Goal: Task Accomplishment & Management: Complete application form

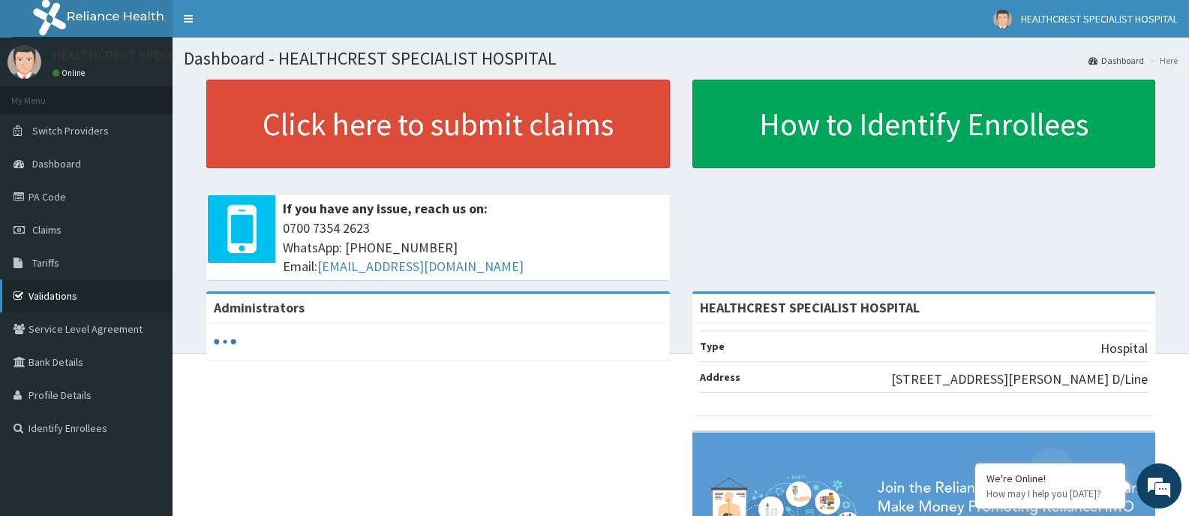
click at [42, 296] on link "Validations" at bounding box center [86, 295] width 173 height 33
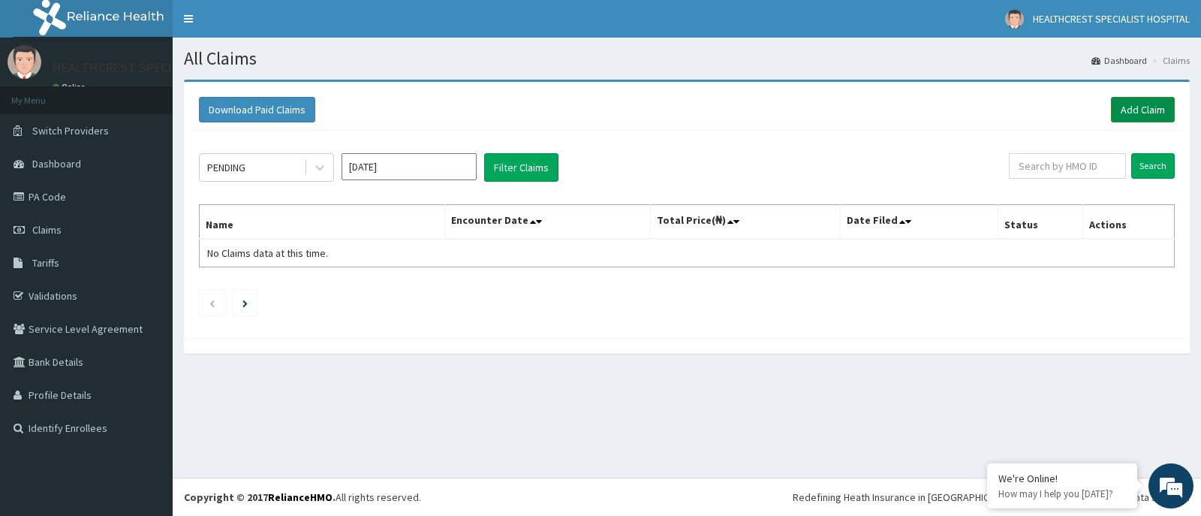
click at [1135, 107] on link "Add Claim" at bounding box center [1143, 110] width 64 height 26
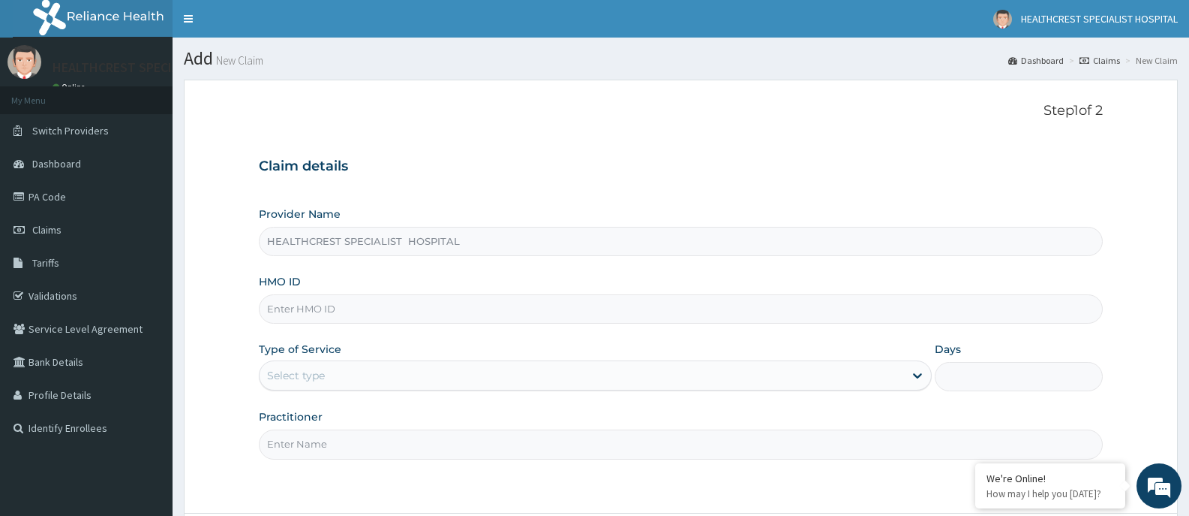
click at [626, 311] on input "HMO ID" at bounding box center [681, 308] width 844 height 29
type input "ENP/10465/A"
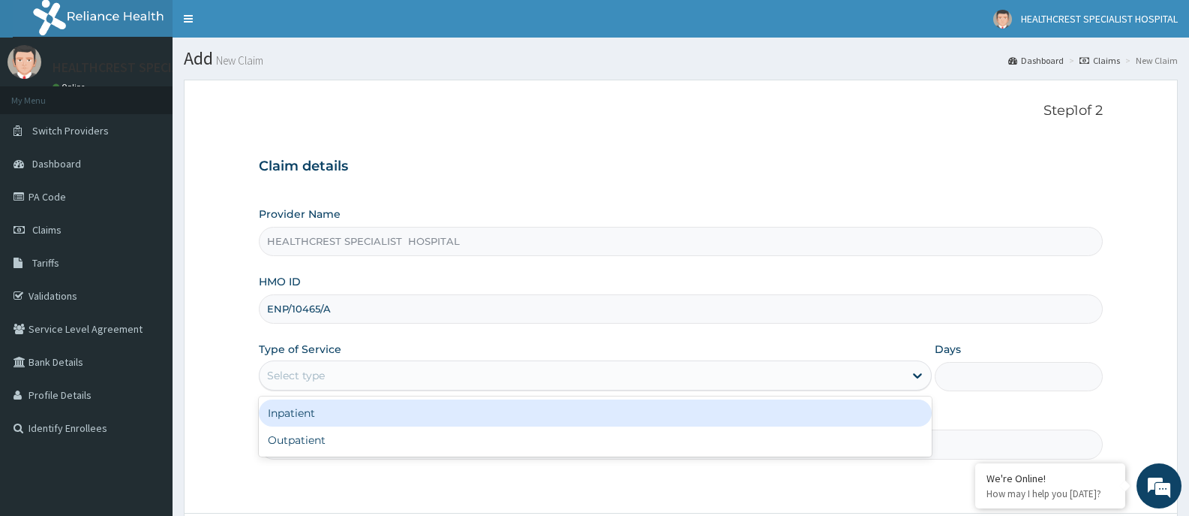
click at [476, 379] on div "Select type" at bounding box center [582, 375] width 644 height 24
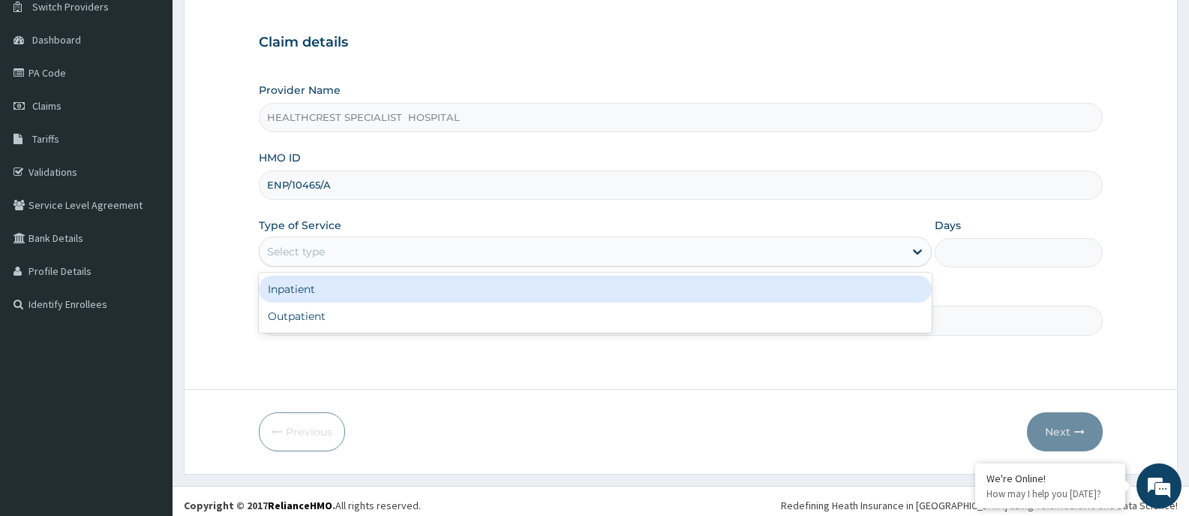
scroll to position [132, 0]
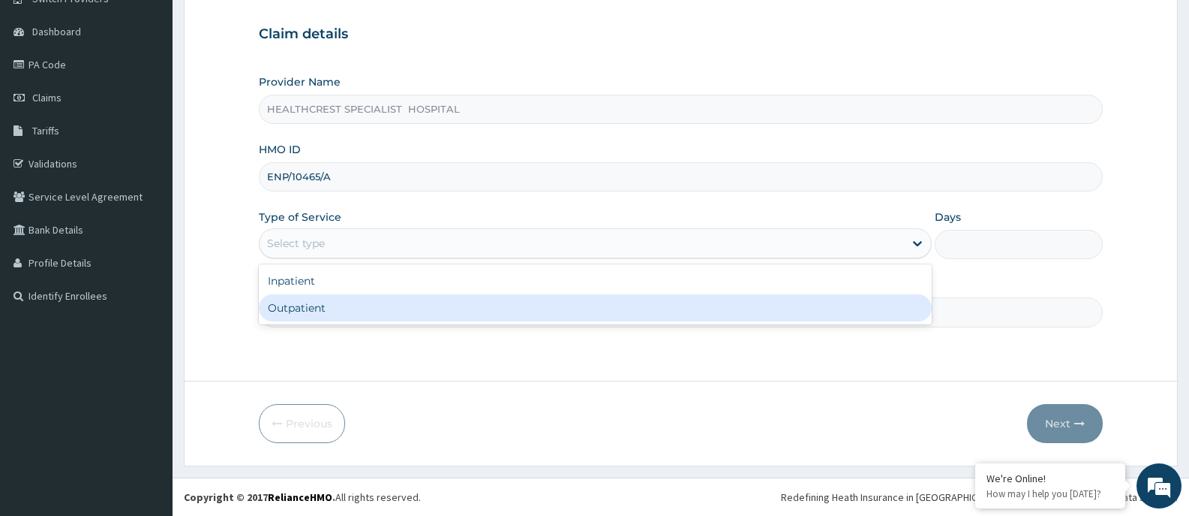
click at [308, 308] on div "Outpatient" at bounding box center [595, 307] width 672 height 27
type input "1"
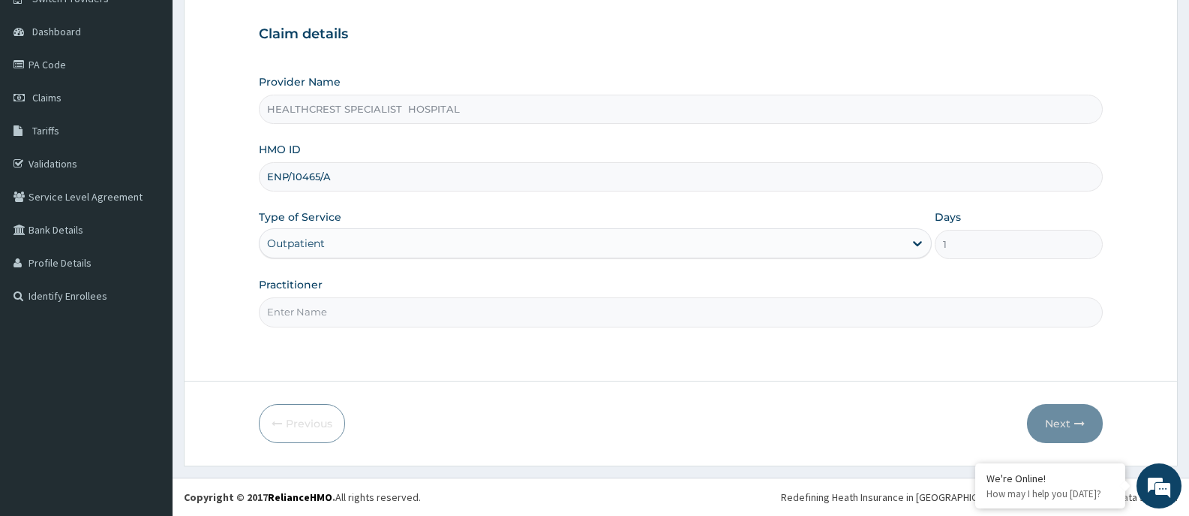
click at [558, 310] on input "Practitioner" at bounding box center [681, 311] width 844 height 29
type input "DR. DAGOGO S. ABAM"
click at [1049, 414] on button "Next" at bounding box center [1065, 423] width 76 height 39
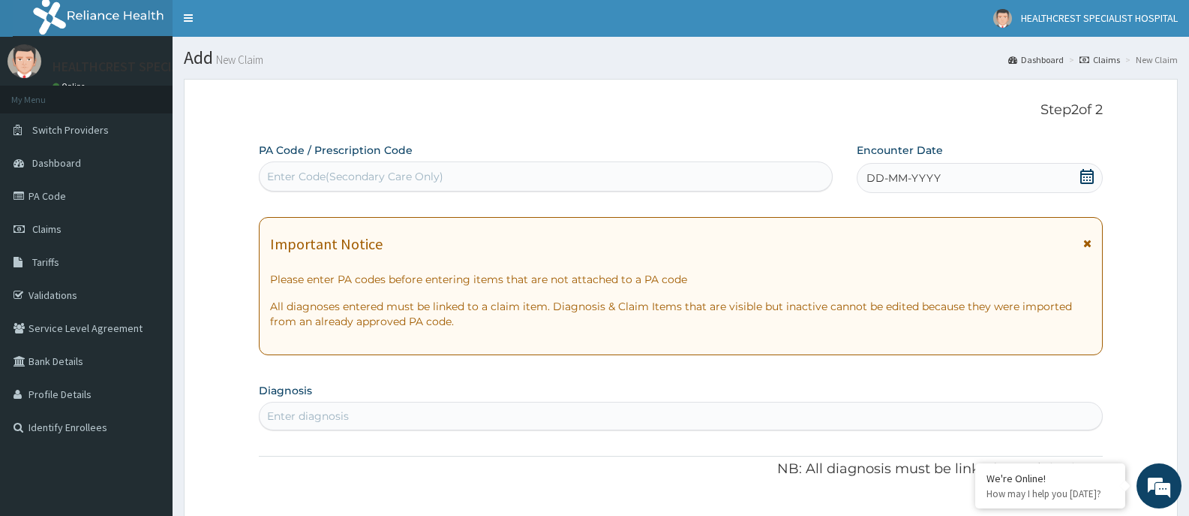
scroll to position [0, 0]
click at [1085, 176] on icon at bounding box center [1087, 177] width 15 height 15
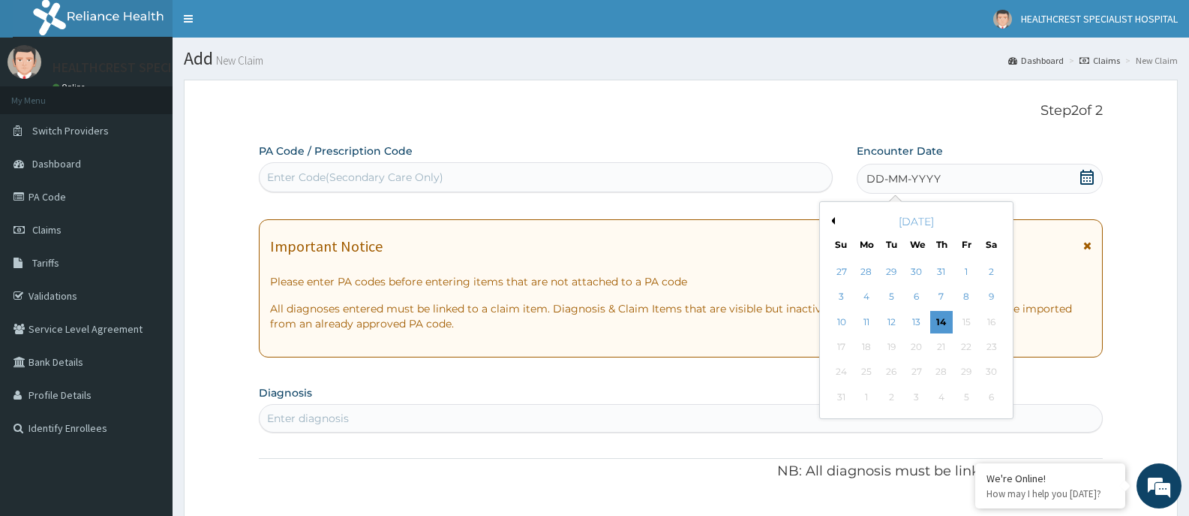
click at [832, 221] on button "Previous Month" at bounding box center [832, 221] width 8 height 8
click at [894, 269] on div "1" at bounding box center [891, 271] width 23 height 23
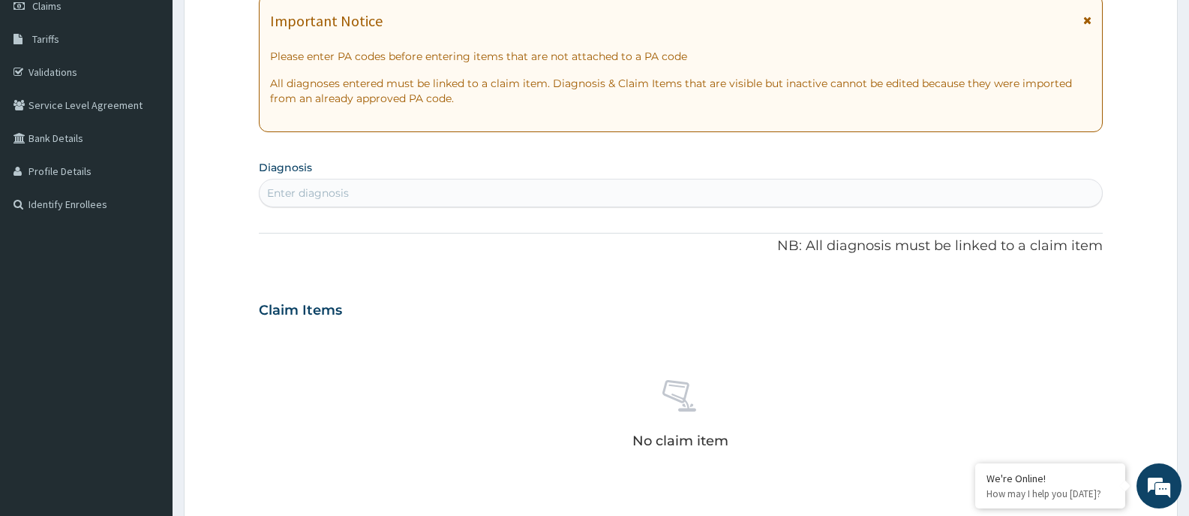
scroll to position [225, 0]
click at [798, 194] on div "Enter diagnosis" at bounding box center [681, 191] width 843 height 24
click at [665, 197] on div "Enter diagnosis" at bounding box center [681, 191] width 843 height 24
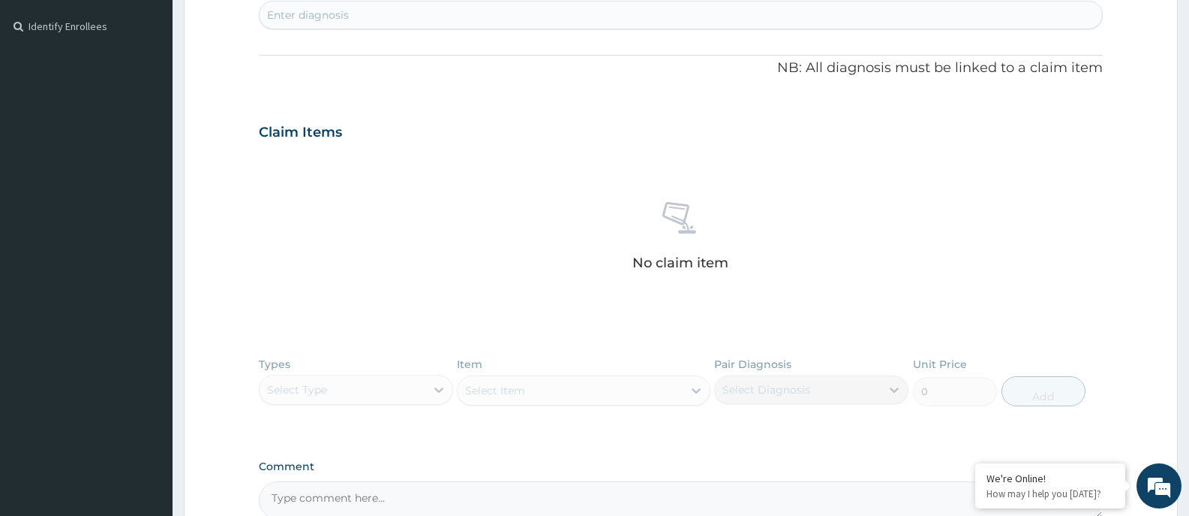
scroll to position [525, 0]
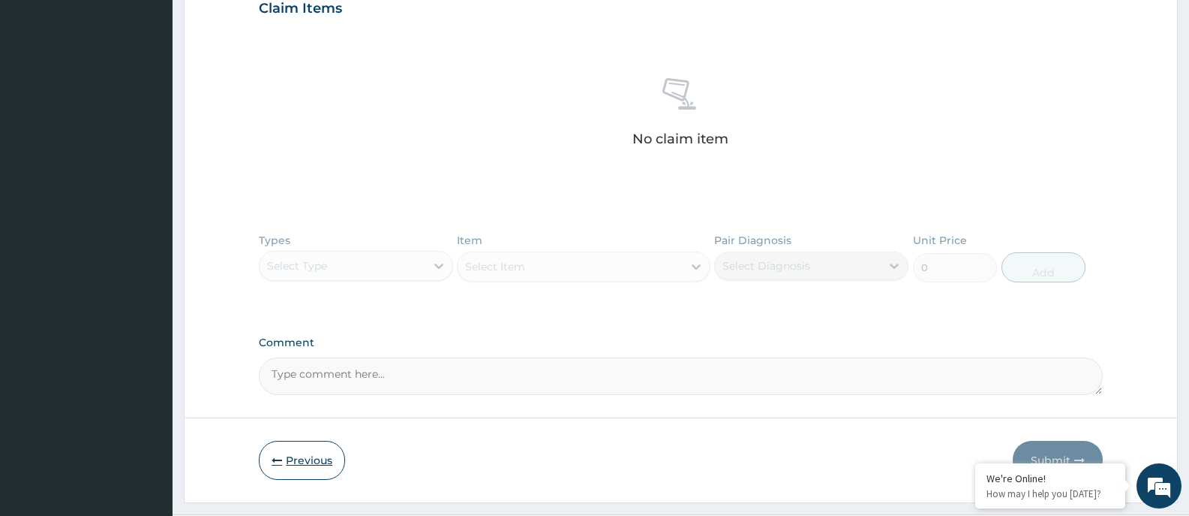
click at [301, 463] on button "Previous" at bounding box center [302, 459] width 86 height 39
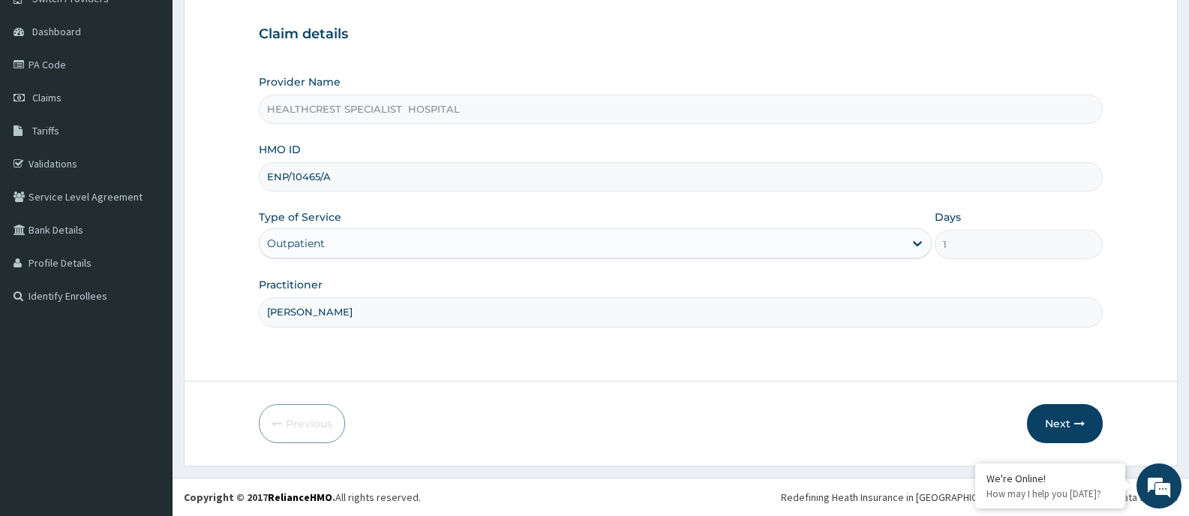
drag, startPoint x: 341, startPoint y: 180, endPoint x: 251, endPoint y: 179, distance: 89.3
click at [251, 179] on form "Step 1 of 2 Claim details Provider Name HEALTHCREST SPECIALIST HOSPITAL HMO ID …" at bounding box center [681, 206] width 994 height 518
click at [44, 65] on link "PA Code" at bounding box center [86, 64] width 173 height 33
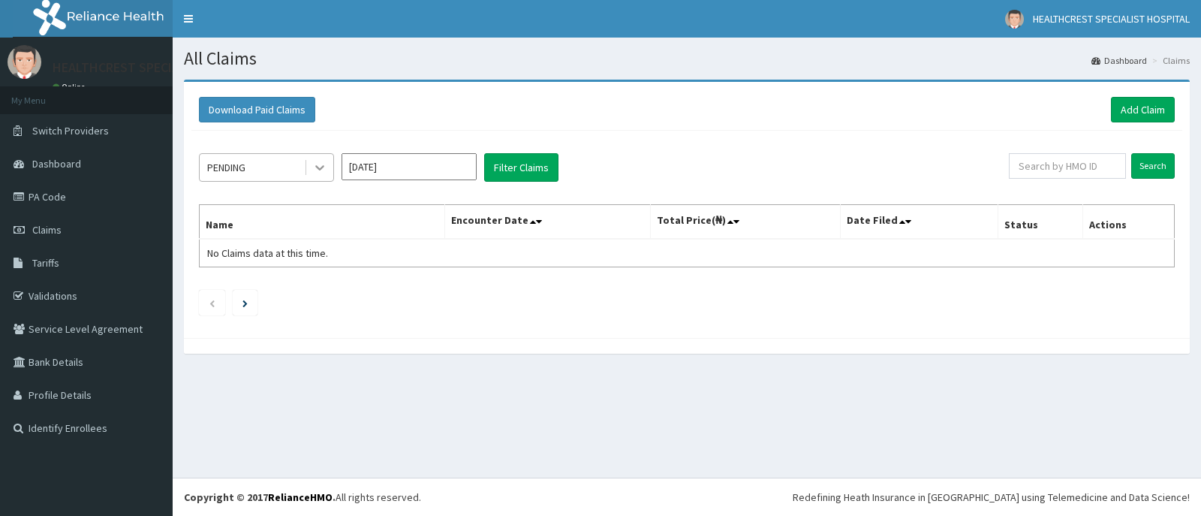
click at [319, 166] on icon at bounding box center [319, 167] width 15 height 15
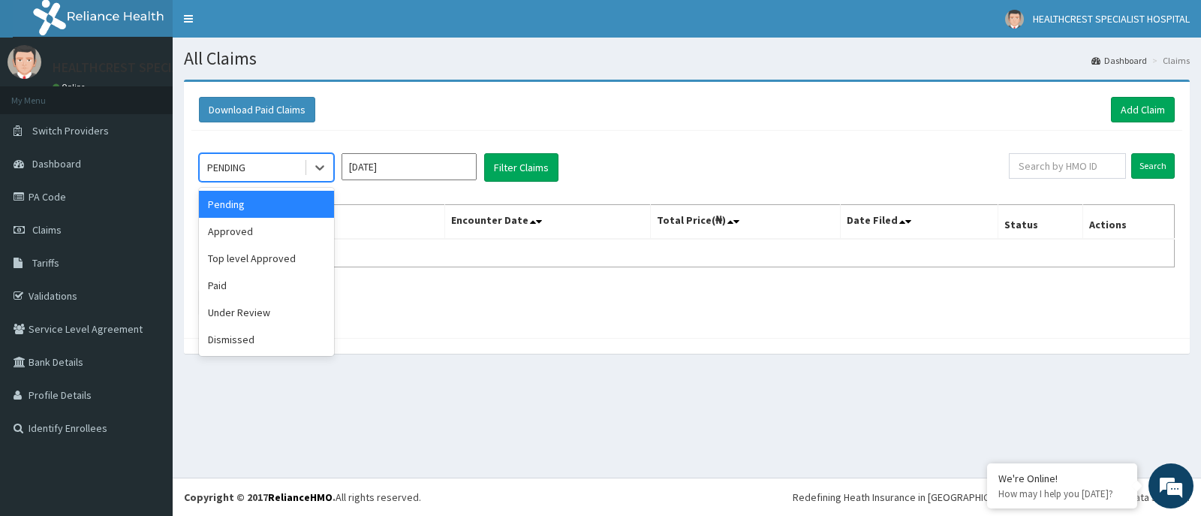
click at [677, 125] on div "Download Paid Claims Add Claim" at bounding box center [686, 109] width 991 height 41
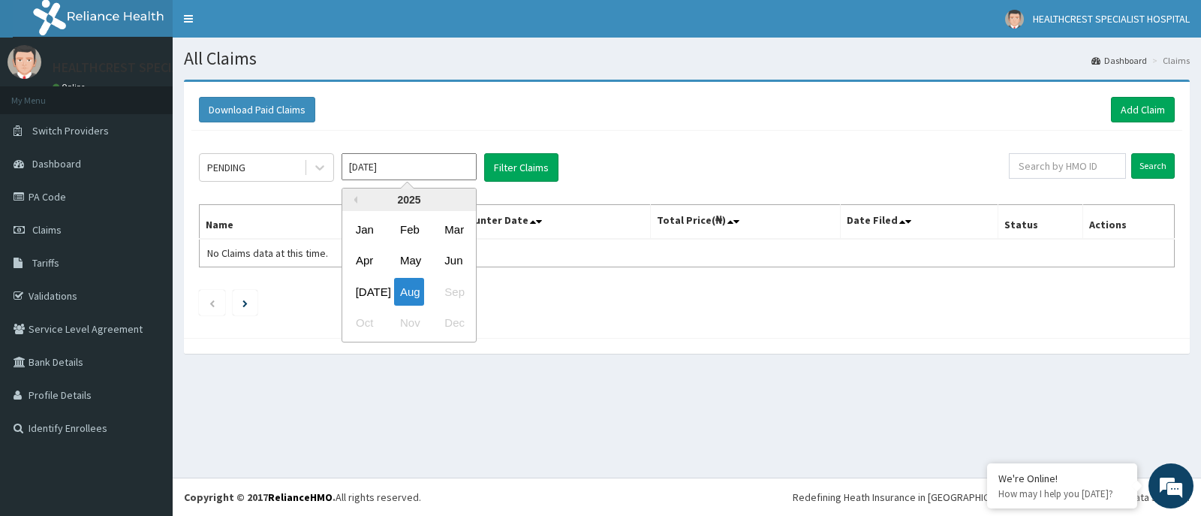
click at [419, 167] on input "[DATE]" at bounding box center [408, 166] width 135 height 27
click at [450, 259] on div "Jun" at bounding box center [453, 261] width 30 height 28
type input "[DATE]"
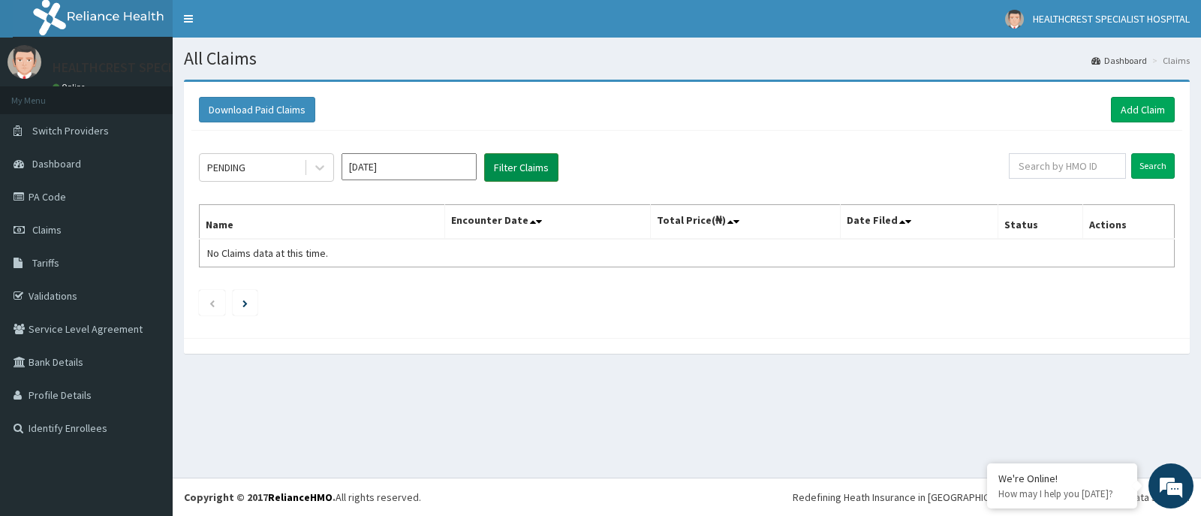
click at [521, 165] on button "Filter Claims" at bounding box center [521, 167] width 74 height 29
paste input "PA/970A49"
click at [1156, 165] on input "Search" at bounding box center [1153, 166] width 44 height 26
drag, startPoint x: 1059, startPoint y: 162, endPoint x: 965, endPoint y: 170, distance: 94.1
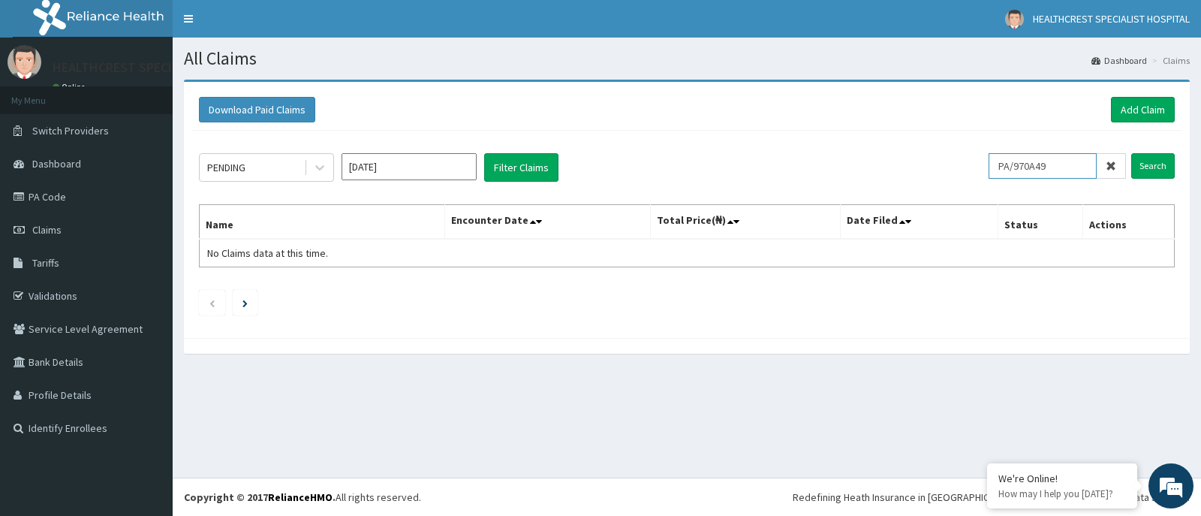
click at [965, 170] on div "PENDING [DATE] Filter Claims PA/970A49 Search" at bounding box center [687, 167] width 976 height 29
type input "ENP/10465/A"
click at [1131, 153] on input "Search" at bounding box center [1153, 166] width 44 height 26
click at [1154, 165] on input "Search" at bounding box center [1153, 166] width 44 height 26
click at [52, 227] on span "Claims" at bounding box center [46, 230] width 29 height 14
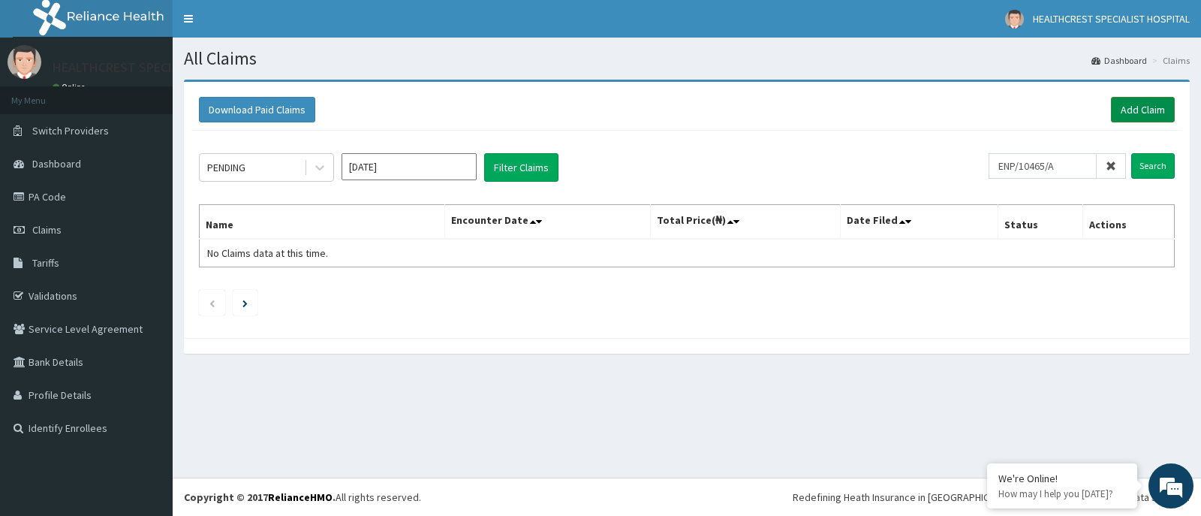
click at [1143, 109] on link "Add Claim" at bounding box center [1143, 110] width 64 height 26
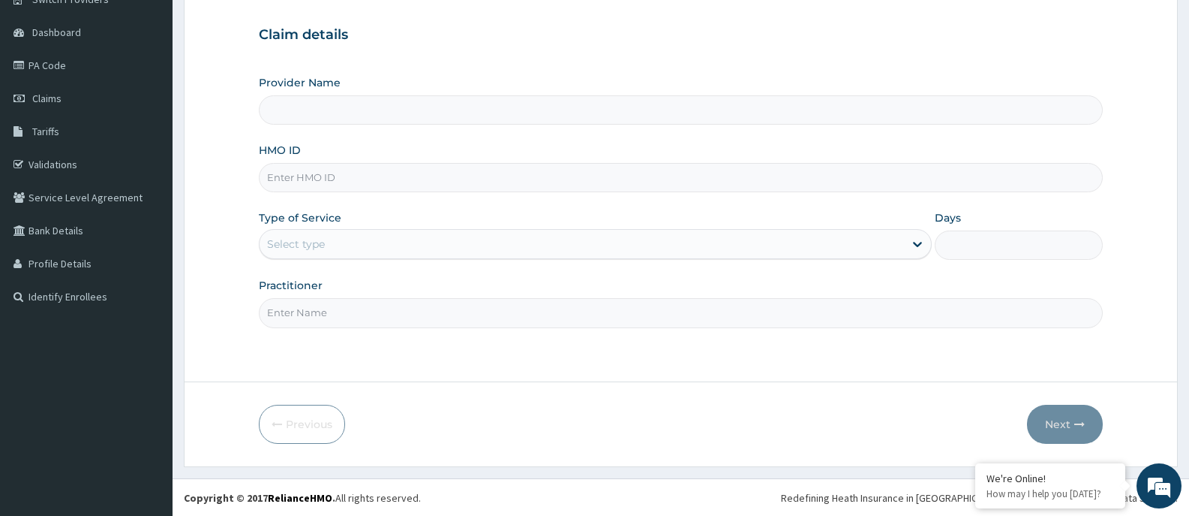
scroll to position [132, 0]
type input "HEALTHCREST SPECIALIST HOSPITAL"
click at [371, 173] on input "HMO ID" at bounding box center [681, 176] width 844 height 29
type input "ENP/10465/A"
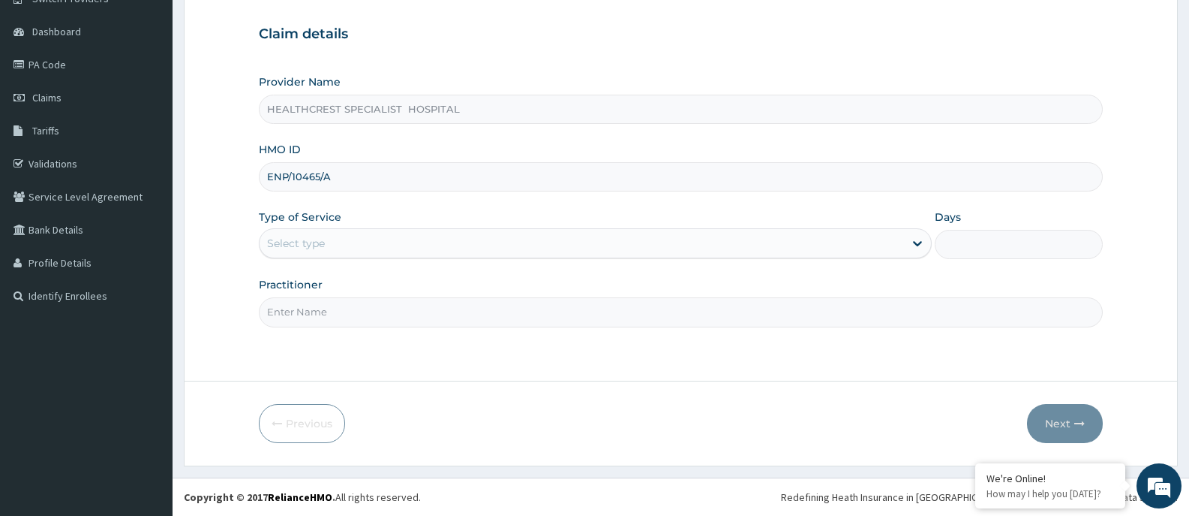
click at [350, 241] on div "Select type" at bounding box center [582, 243] width 644 height 24
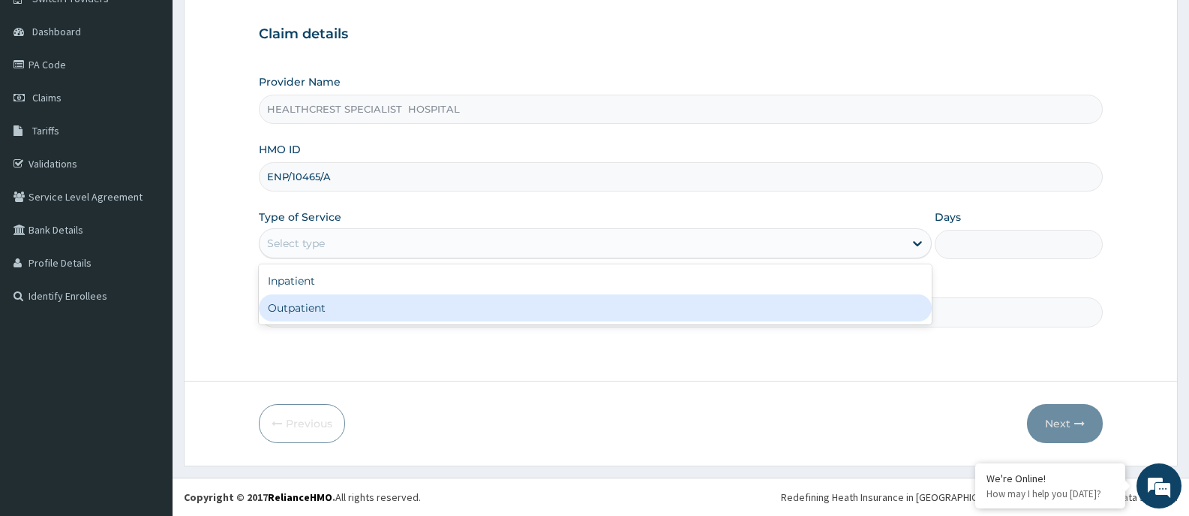
click at [314, 308] on div "Outpatient" at bounding box center [595, 307] width 672 height 27
type input "1"
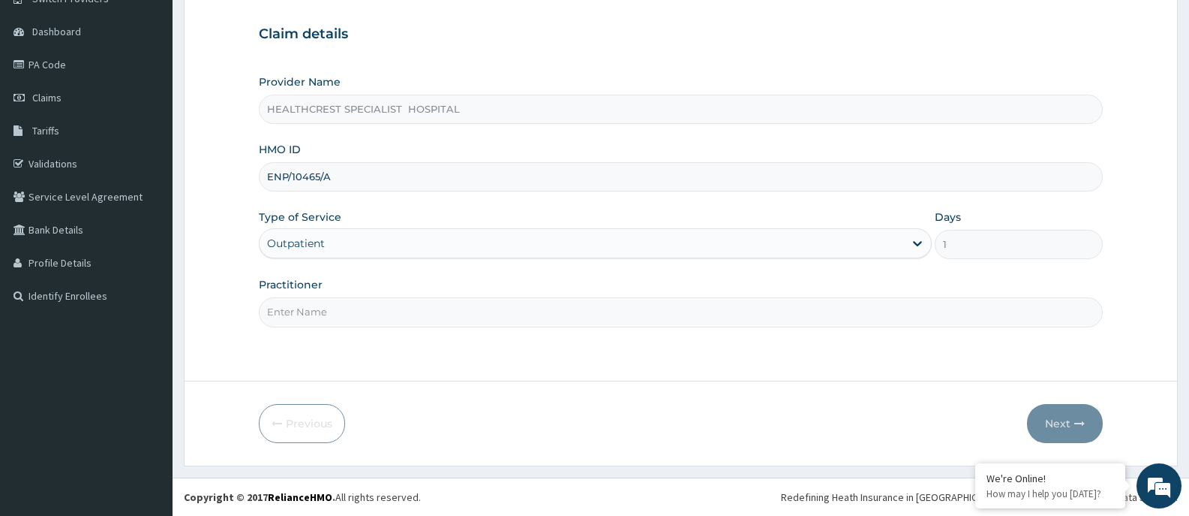
click at [392, 313] on input "Practitioner" at bounding box center [681, 311] width 844 height 29
type input "DR. DAGOGO S. ABAM"
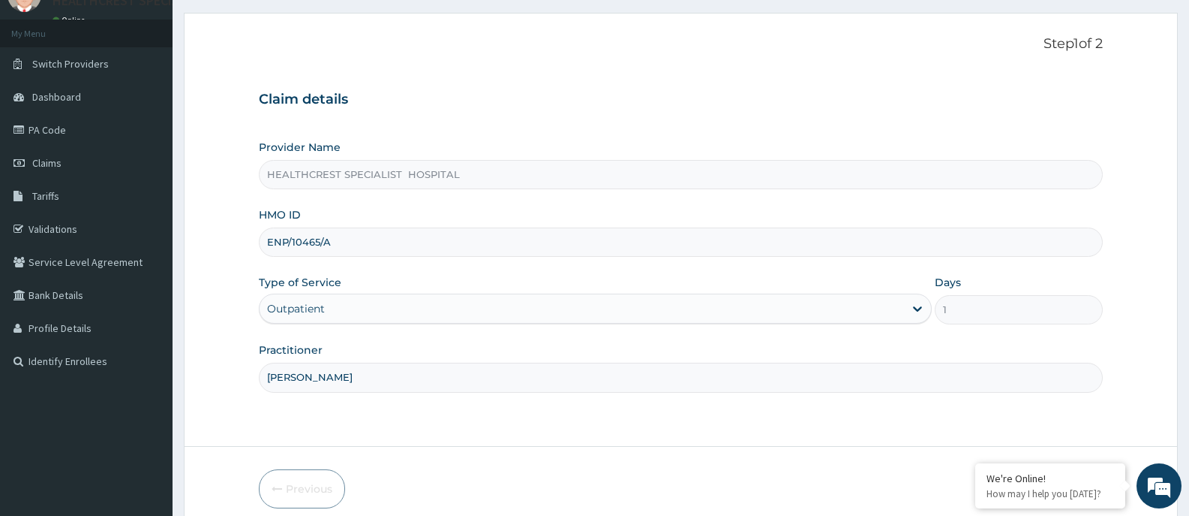
scroll to position [132, 0]
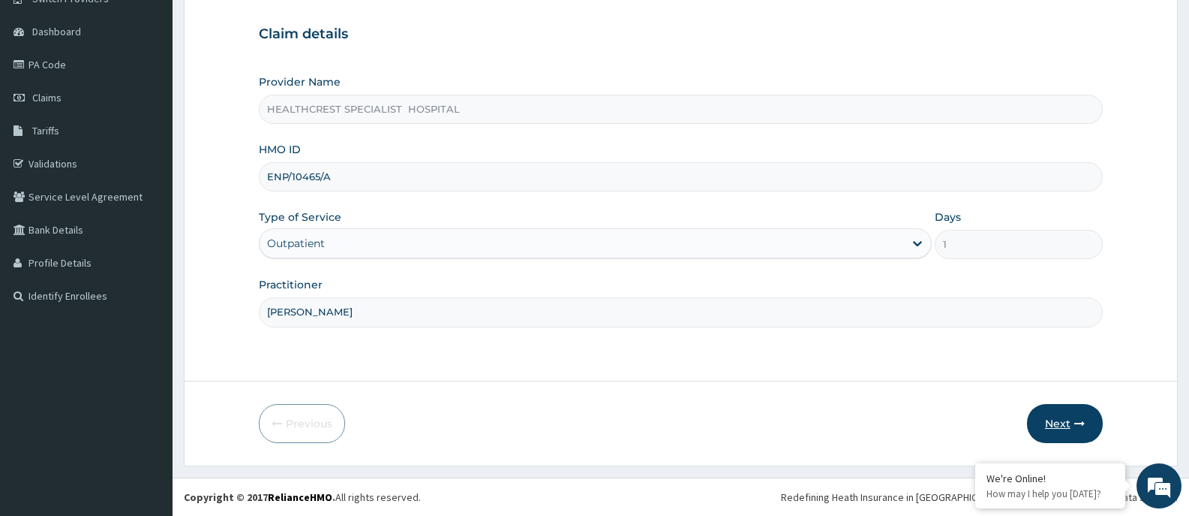
click at [1063, 417] on button "Next" at bounding box center [1065, 423] width 76 height 39
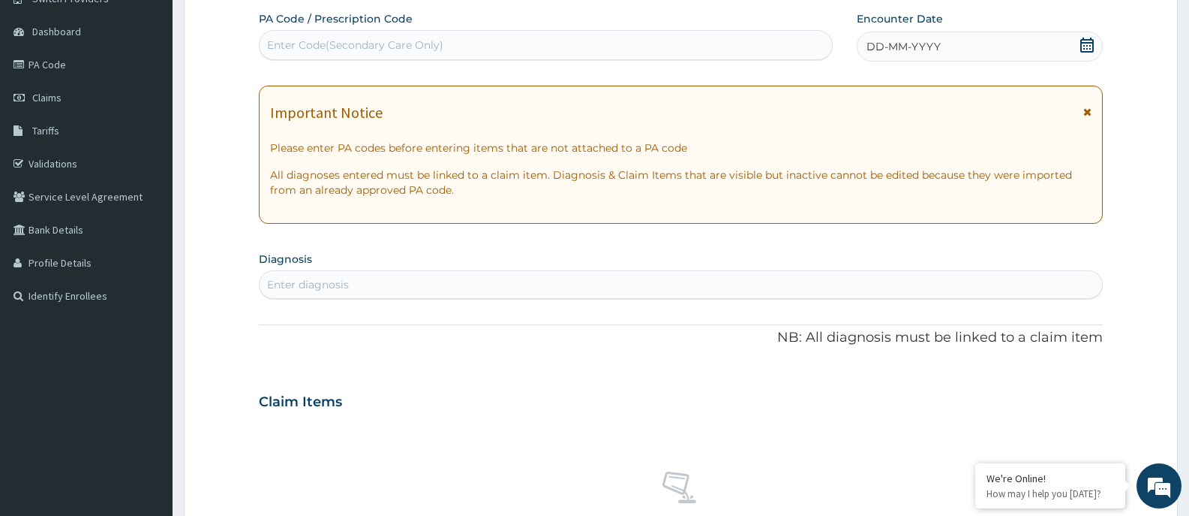
drag, startPoint x: 383, startPoint y: 42, endPoint x: 345, endPoint y: 48, distance: 38.7
click at [345, 48] on div "Enter Code(Secondary Care Only)" at bounding box center [355, 45] width 176 height 15
paste input "PA/970A49"
type input "PA/970A49"
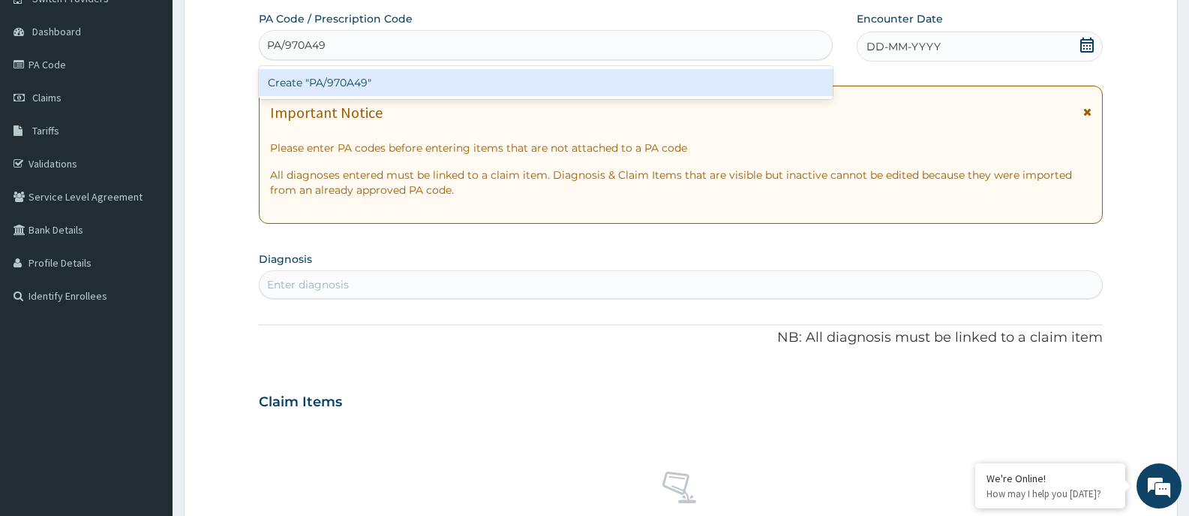
click at [337, 80] on div "Create "PA/970A49"" at bounding box center [546, 82] width 574 height 27
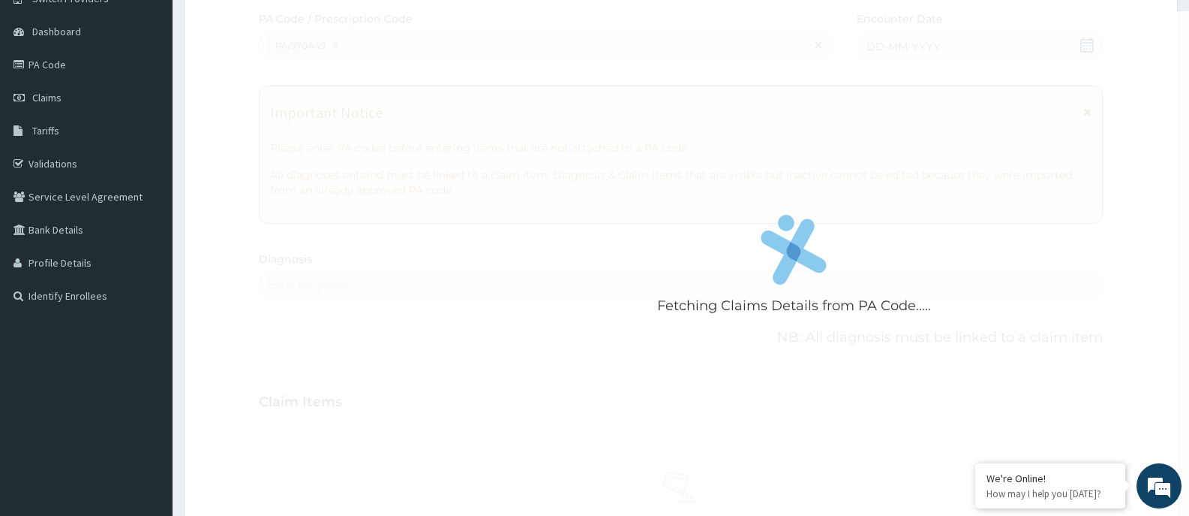
scroll to position [419, 0]
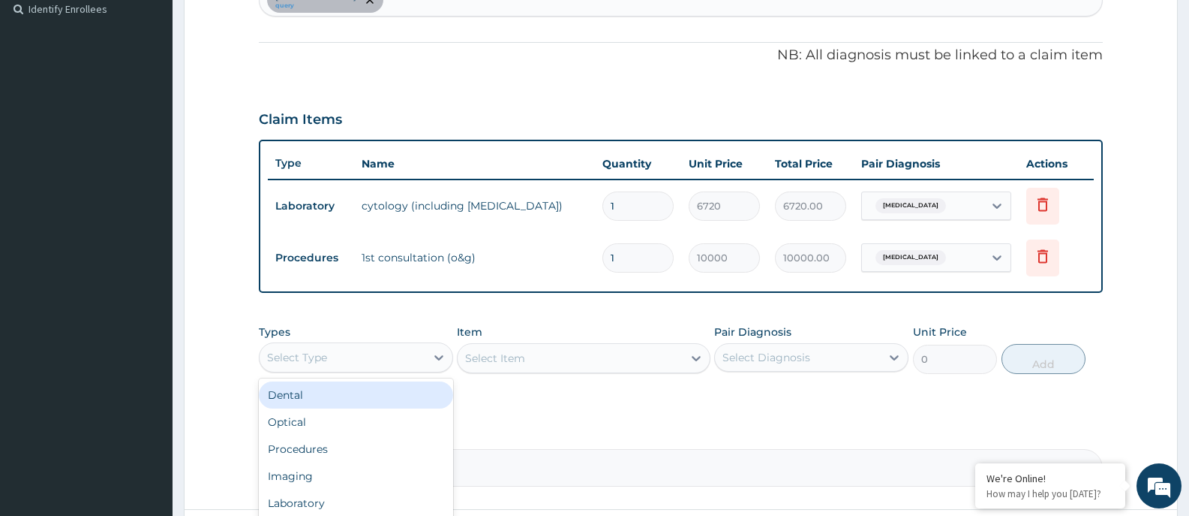
click at [421, 353] on div "Select Type" at bounding box center [343, 357] width 166 height 24
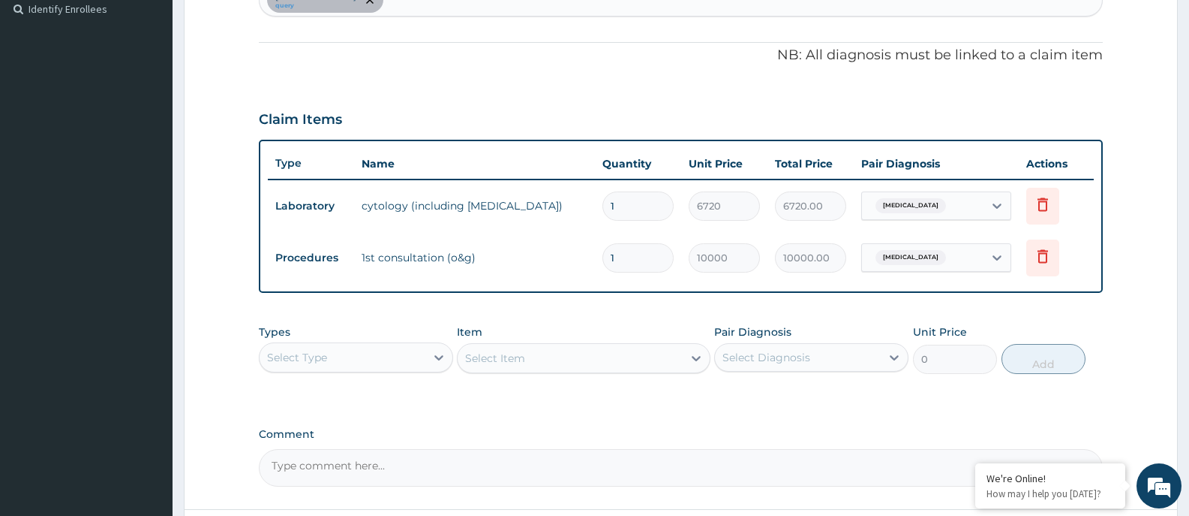
click at [340, 358] on div "Select Type" at bounding box center [343, 357] width 166 height 24
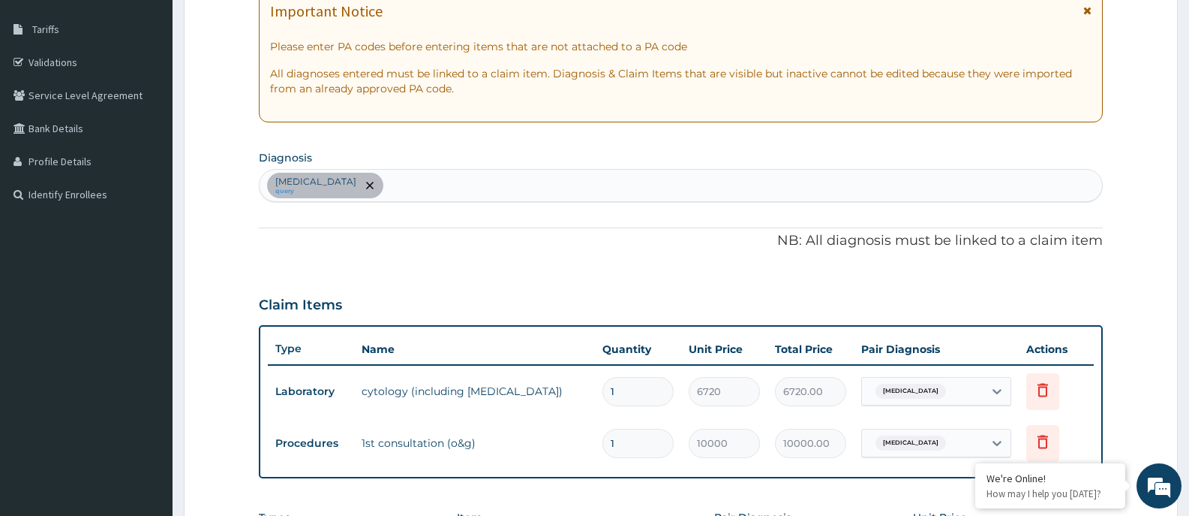
scroll to position [194, 0]
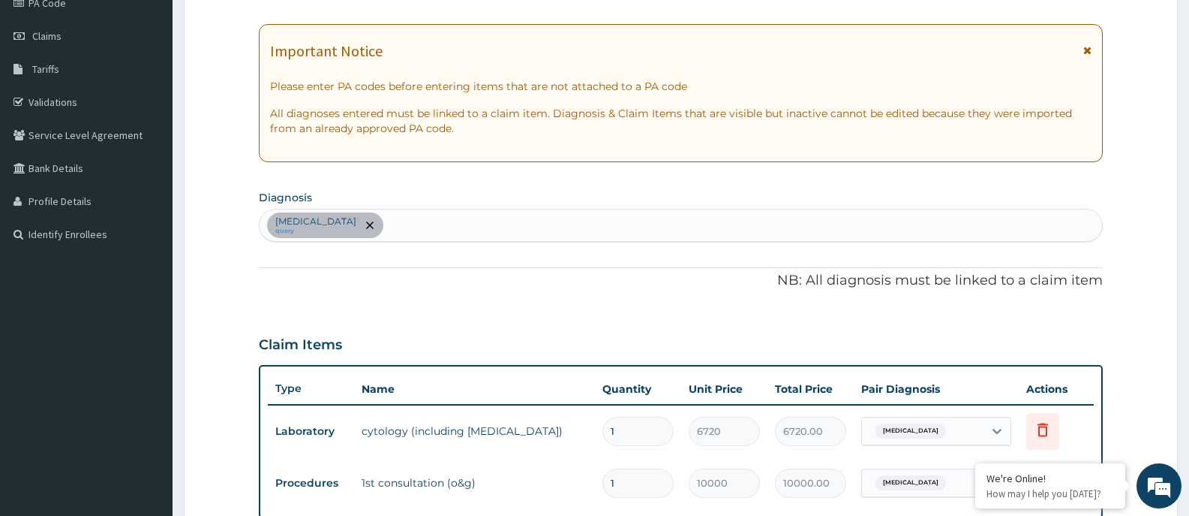
click at [574, 224] on div "Acute cervicitis query" at bounding box center [681, 225] width 843 height 32
type input "MALARIA"
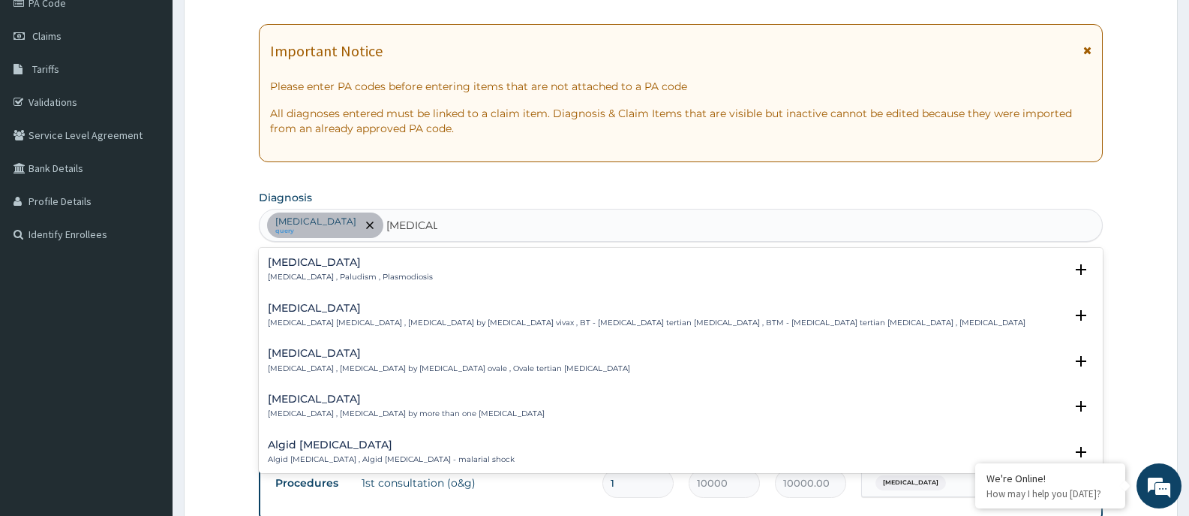
click at [328, 275] on p "Malaria , Paludism , Plasmodiosis" at bounding box center [350, 277] width 165 height 11
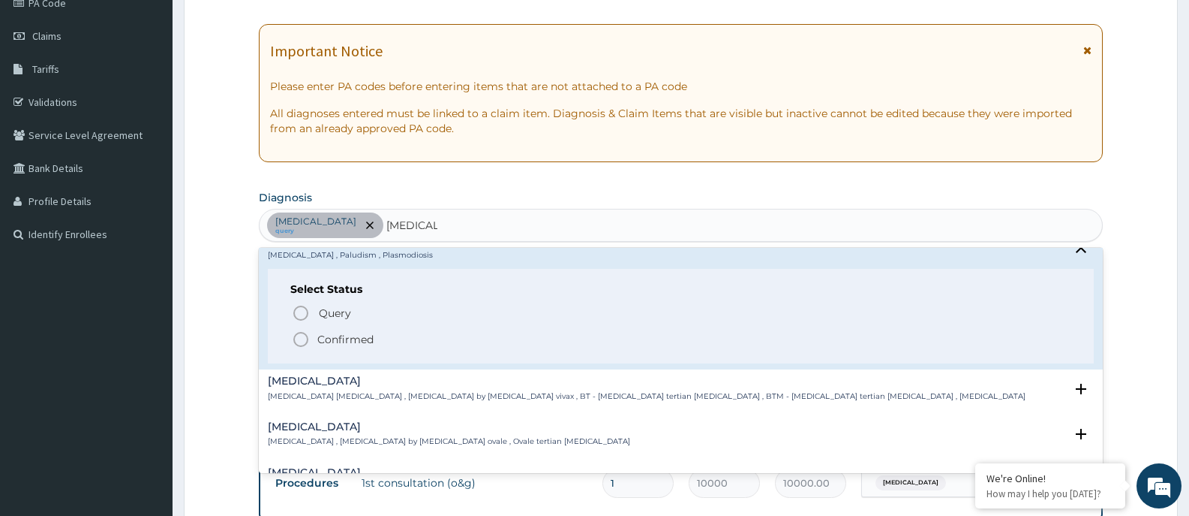
scroll to position [0, 0]
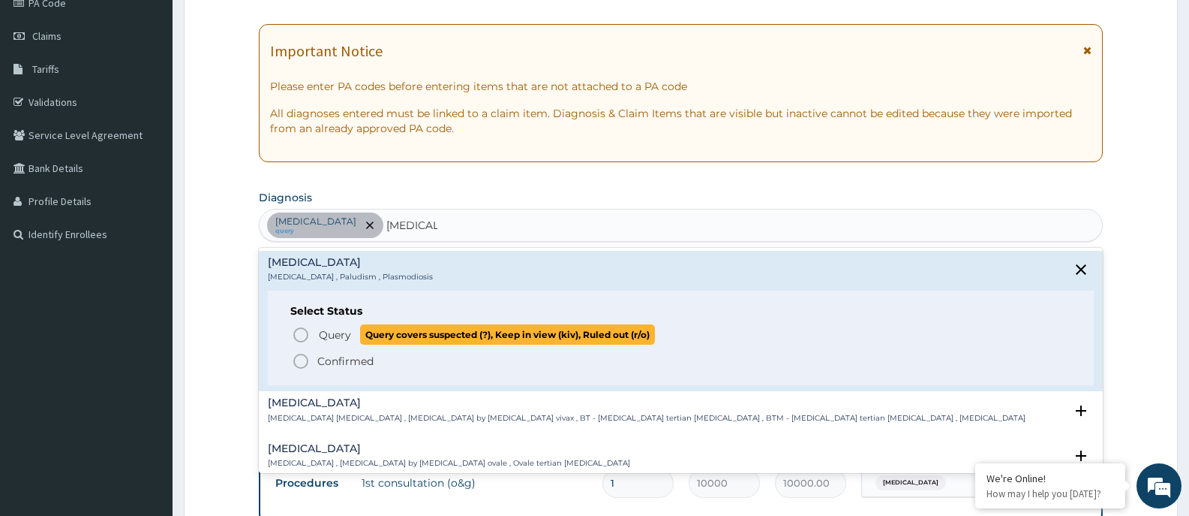
click at [335, 338] on span "Query" at bounding box center [335, 334] width 32 height 15
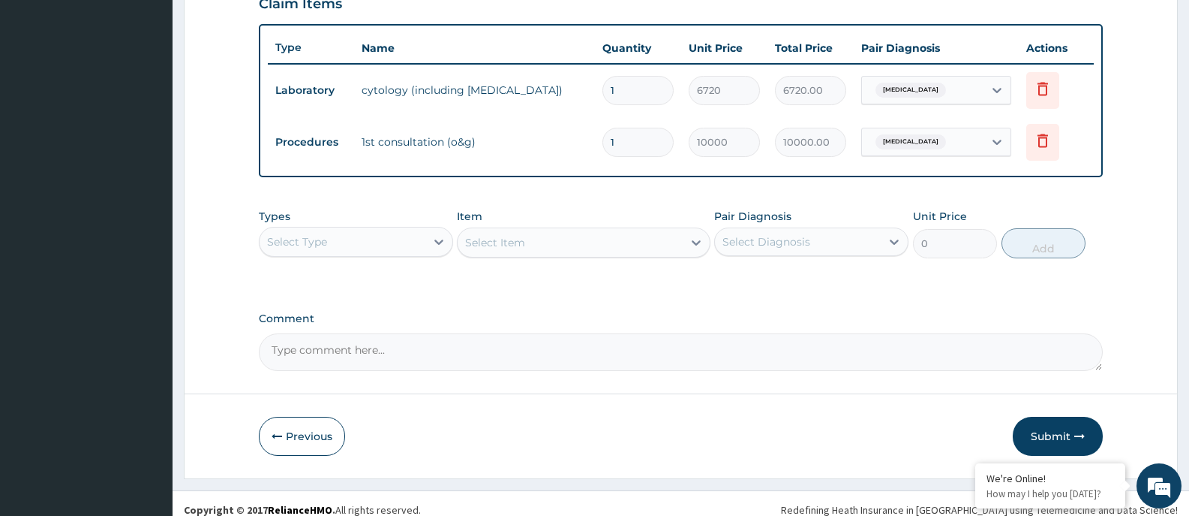
scroll to position [547, 0]
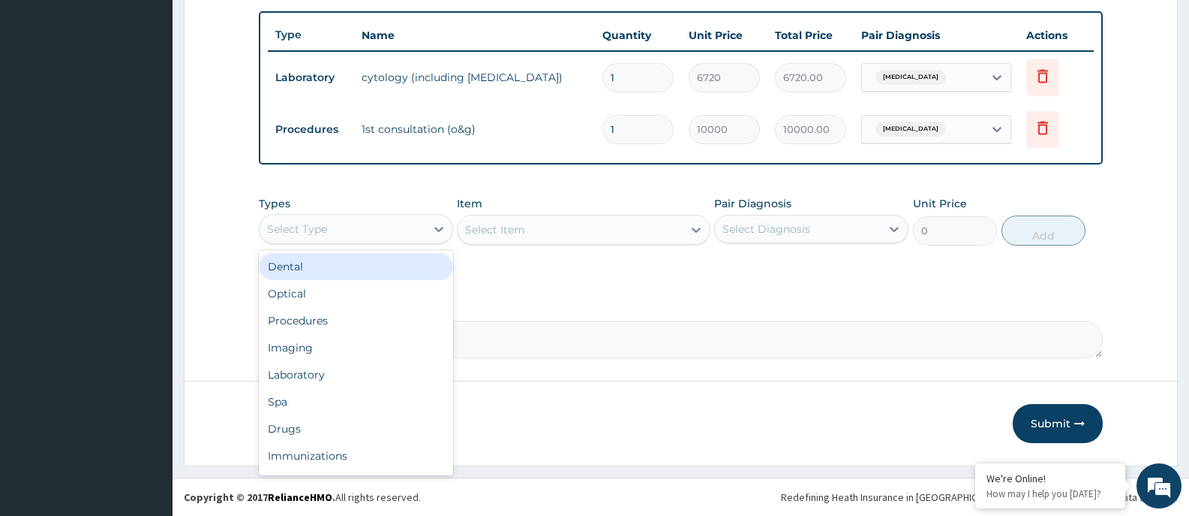
click at [371, 230] on div "Select Type" at bounding box center [343, 229] width 166 height 24
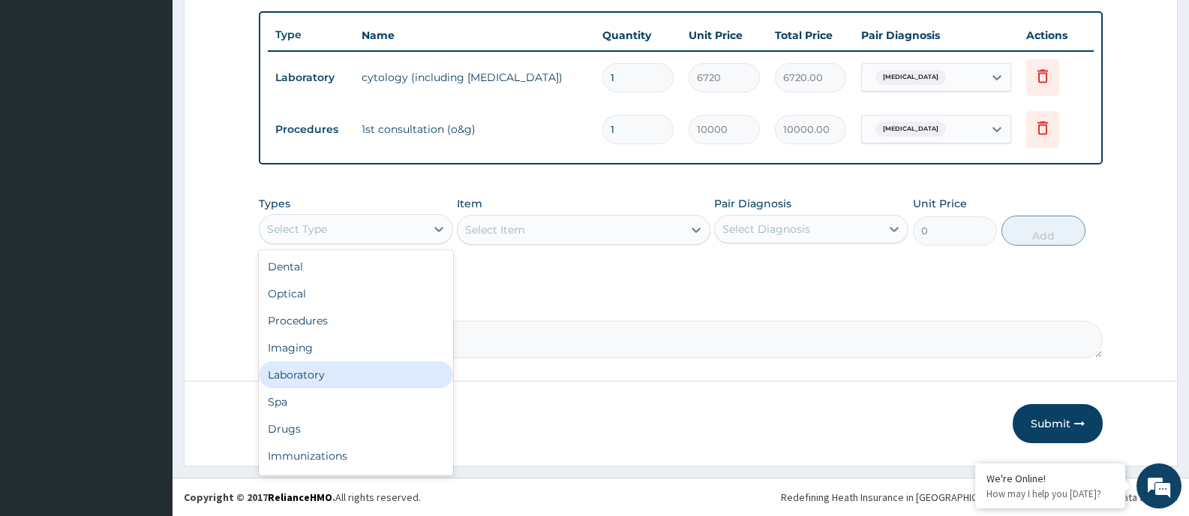
click at [314, 373] on div "Laboratory" at bounding box center [356, 374] width 194 height 27
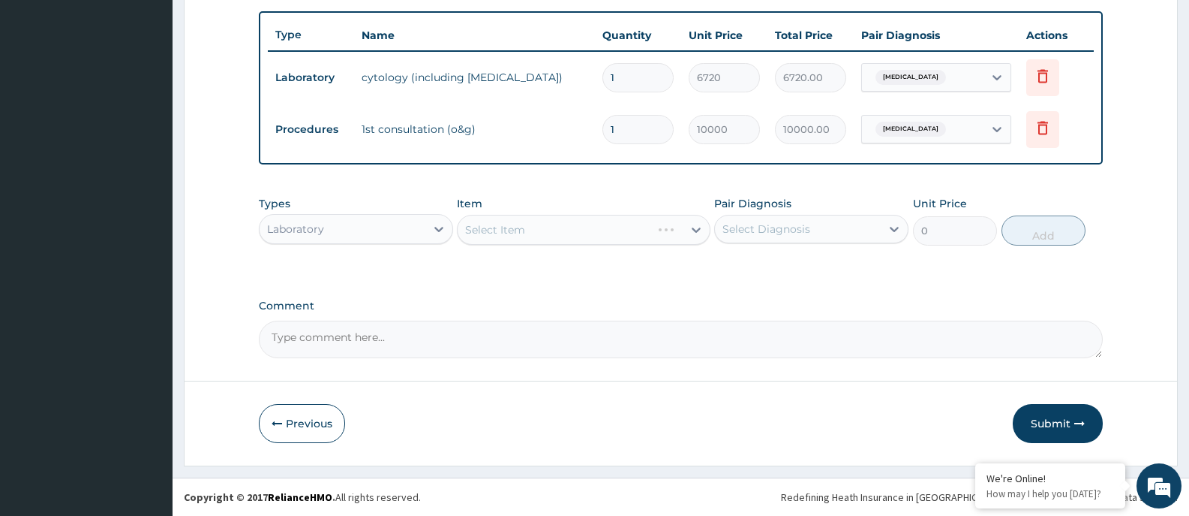
click at [574, 233] on div "Select Item" at bounding box center [583, 230] width 253 height 30
click at [573, 232] on div "Select Item" at bounding box center [570, 230] width 224 height 24
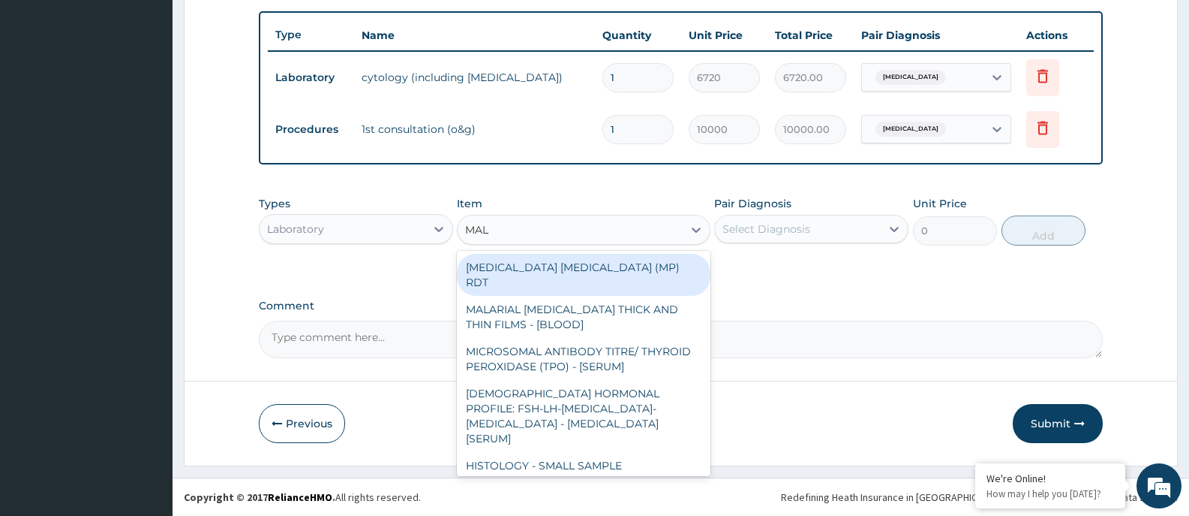
type input "MALA"
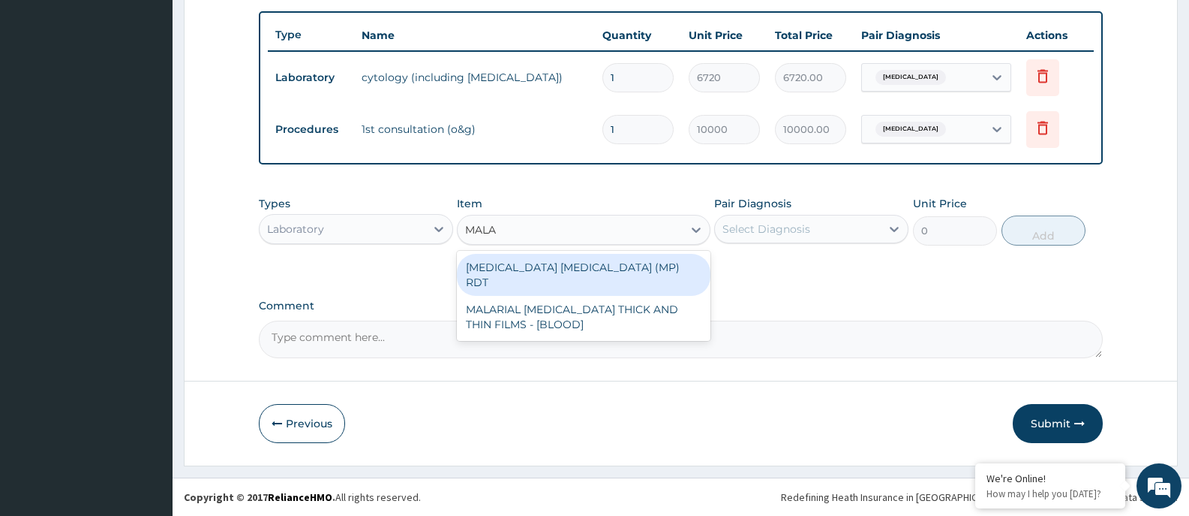
click at [623, 272] on div "MALARIA PARASITE (MP) RDT" at bounding box center [583, 275] width 253 height 42
type input "2000"
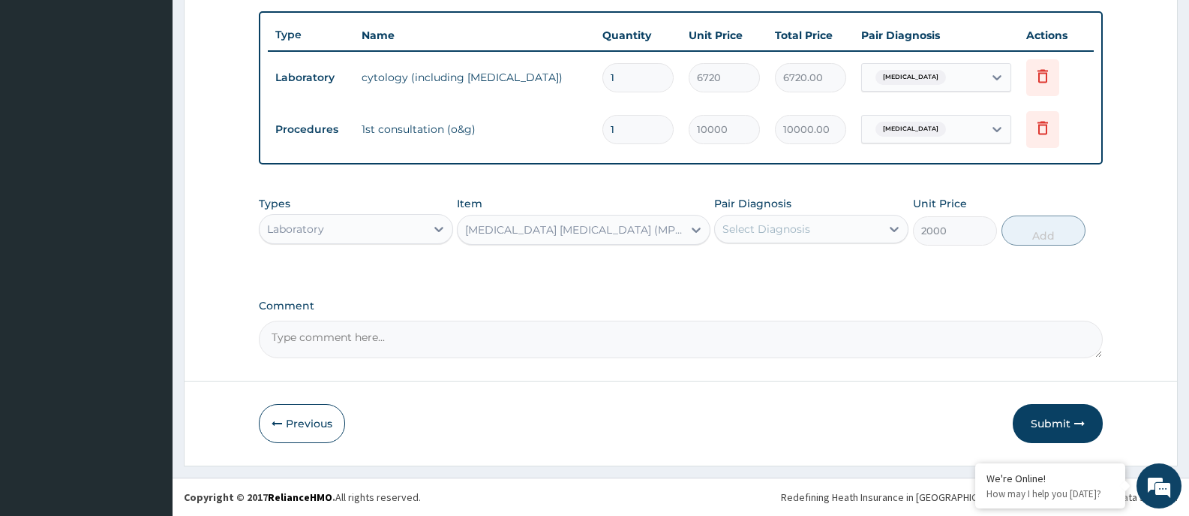
click at [770, 230] on div "Select Diagnosis" at bounding box center [767, 228] width 88 height 15
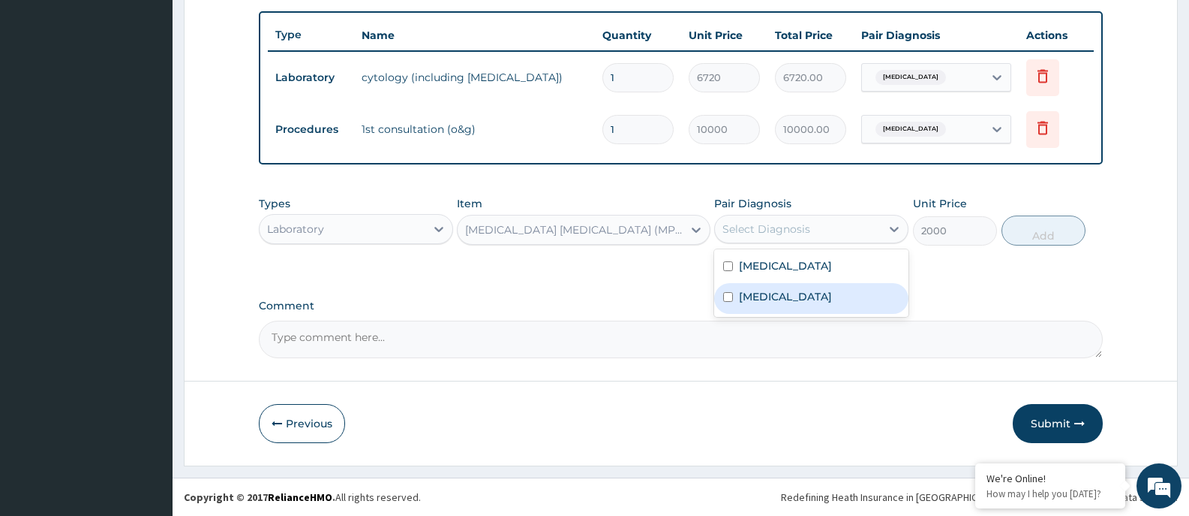
click at [752, 296] on label "Malaria" at bounding box center [785, 296] width 93 height 15
checkbox input "true"
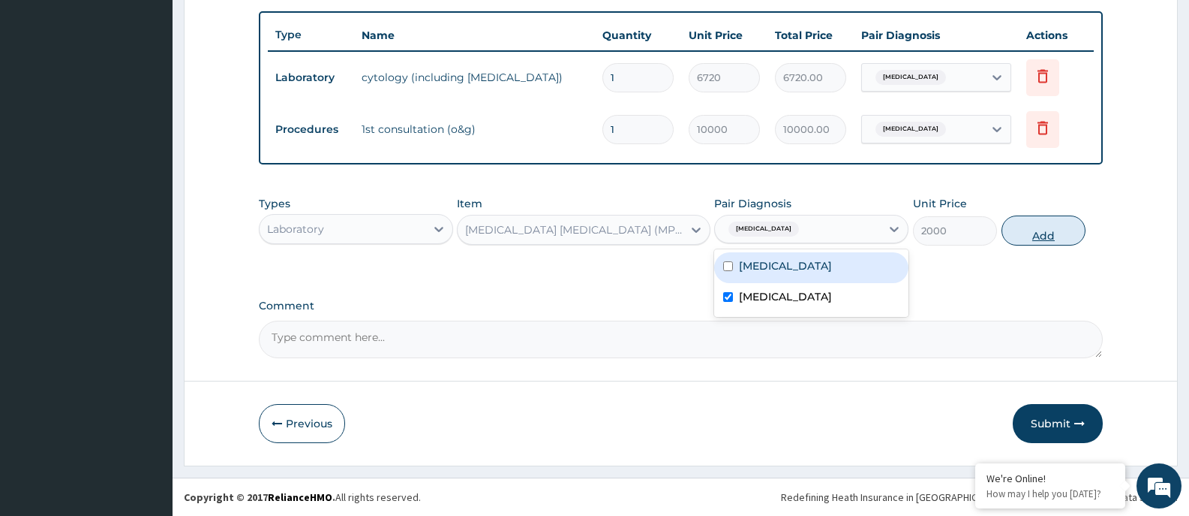
click at [1029, 230] on button "Add" at bounding box center [1044, 230] width 84 height 30
type input "0"
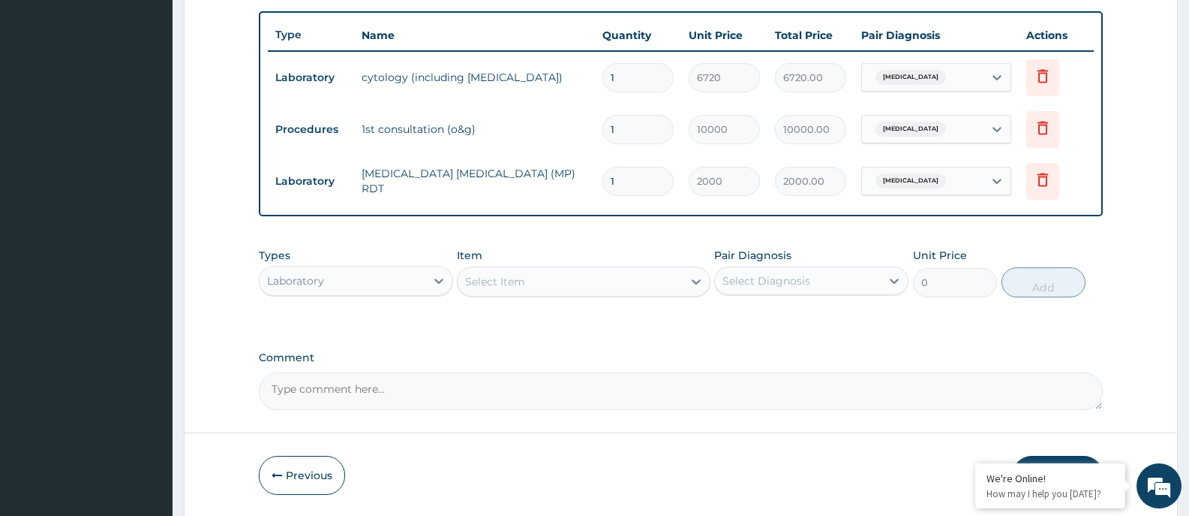
click at [413, 281] on div "Laboratory" at bounding box center [343, 281] width 166 height 24
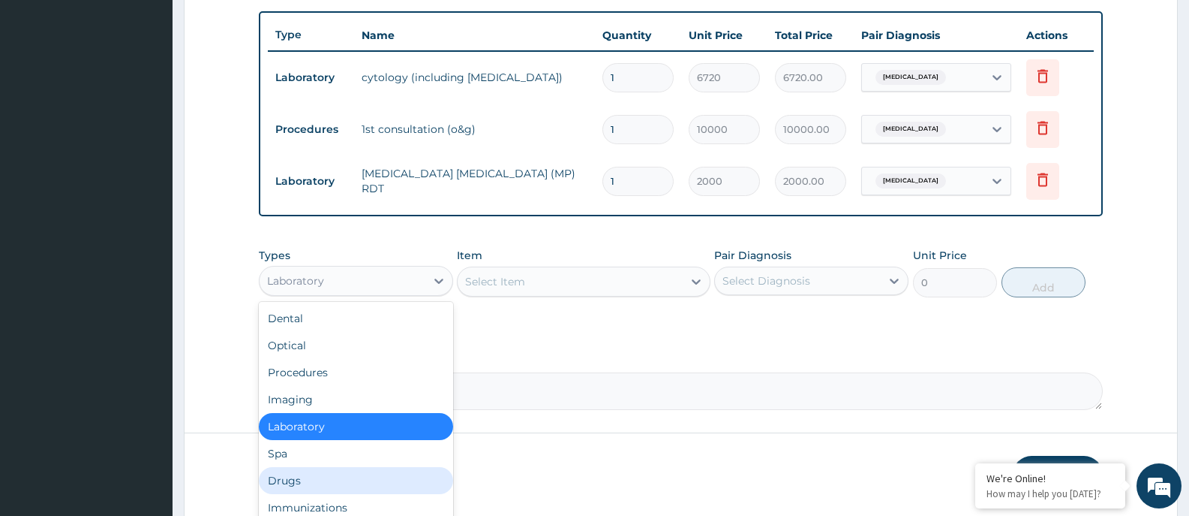
click at [290, 482] on div "Drugs" at bounding box center [356, 480] width 194 height 27
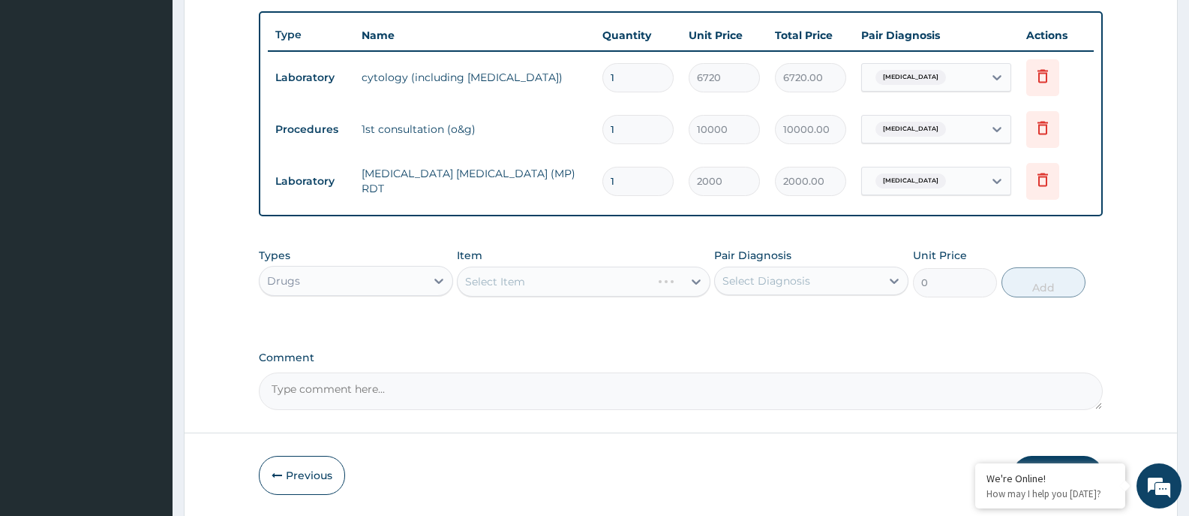
click at [570, 284] on div "Select Item" at bounding box center [583, 281] width 253 height 30
click at [569, 279] on div "Select Item" at bounding box center [583, 281] width 253 height 30
click at [569, 278] on div "Select Item" at bounding box center [570, 281] width 224 height 24
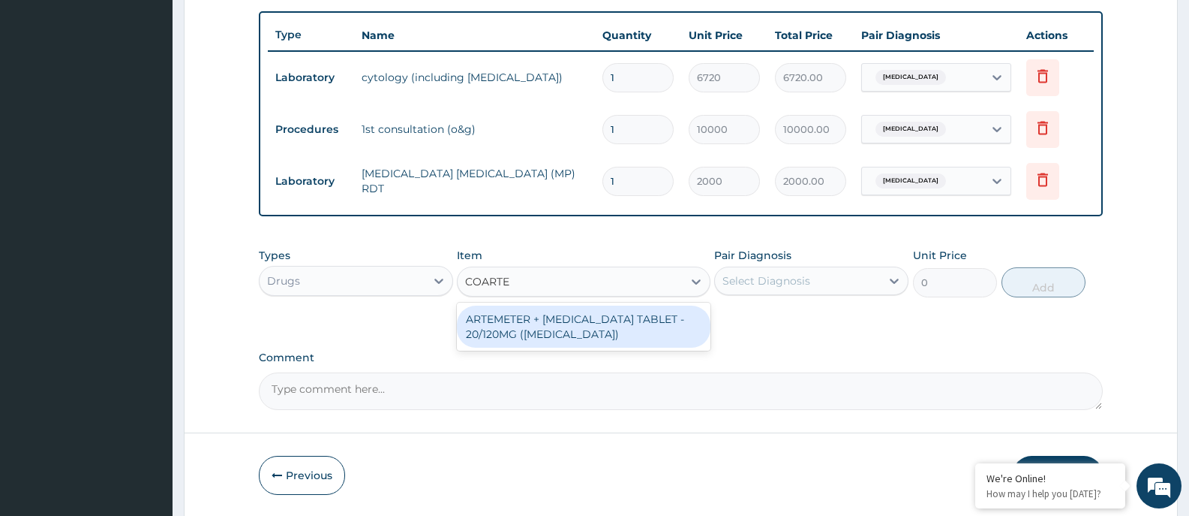
type input "COARTEM"
click at [559, 321] on div "ARTEMETER + LUMEFANTRINE TABLET - 20/120MG (COARTEM)" at bounding box center [583, 326] width 253 height 42
type input "210"
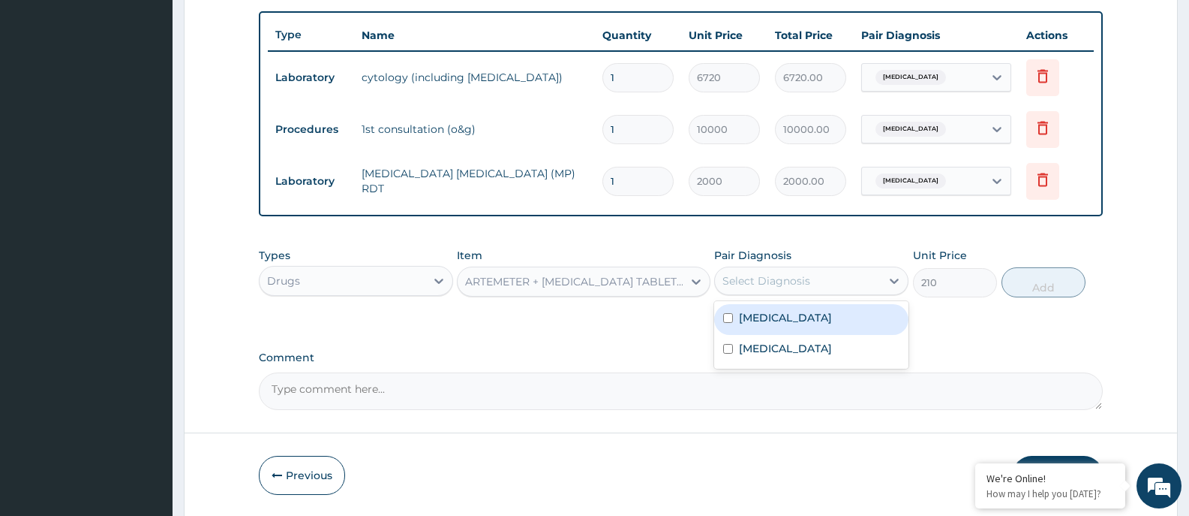
click at [803, 284] on div "Select Diagnosis" at bounding box center [767, 280] width 88 height 15
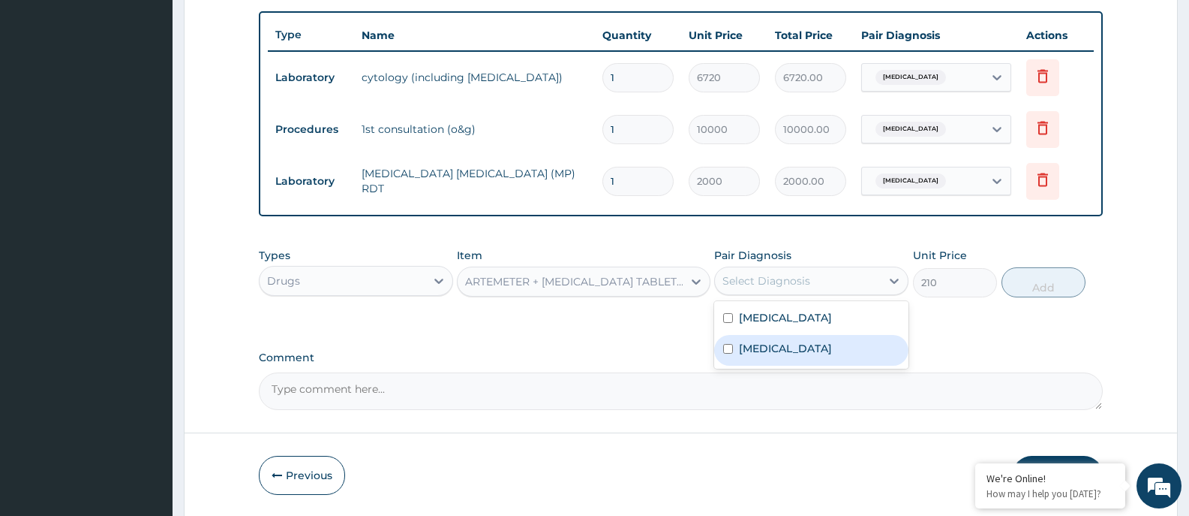
click at [762, 349] on label "Malaria" at bounding box center [785, 348] width 93 height 15
checkbox input "true"
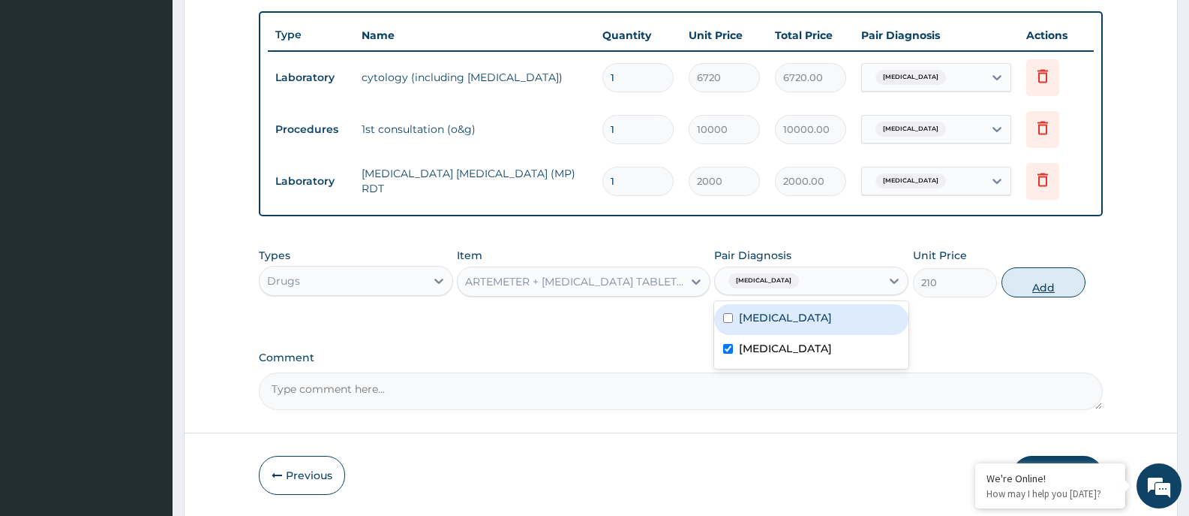
click at [1022, 284] on button "Add" at bounding box center [1044, 282] width 84 height 30
type input "0"
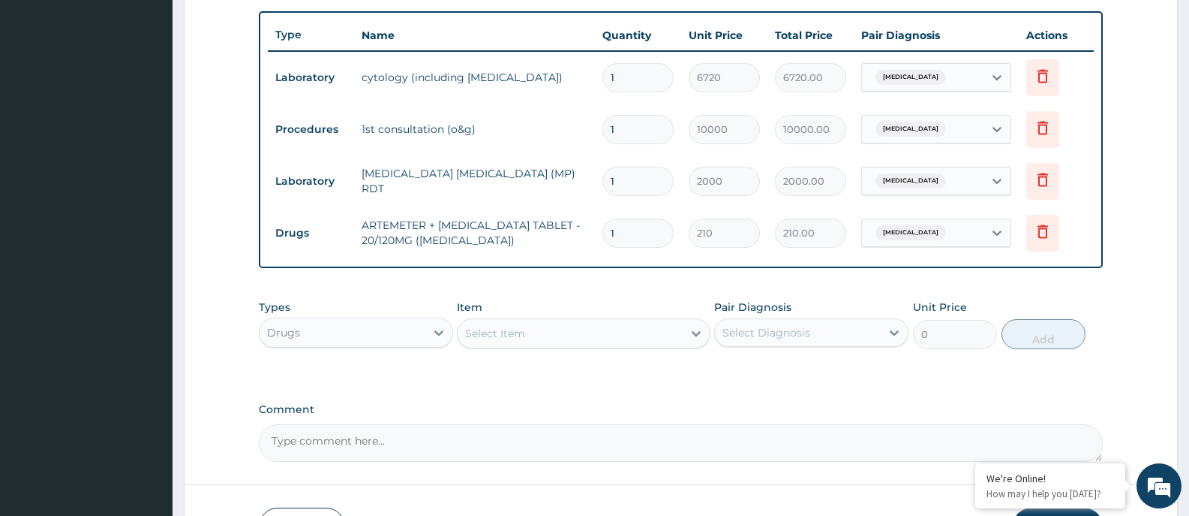
drag, startPoint x: 635, startPoint y: 226, endPoint x: 602, endPoint y: 229, distance: 33.2
click at [603, 229] on div "1" at bounding box center [638, 232] width 71 height 29
type input "2"
type input "420.00"
type input "24"
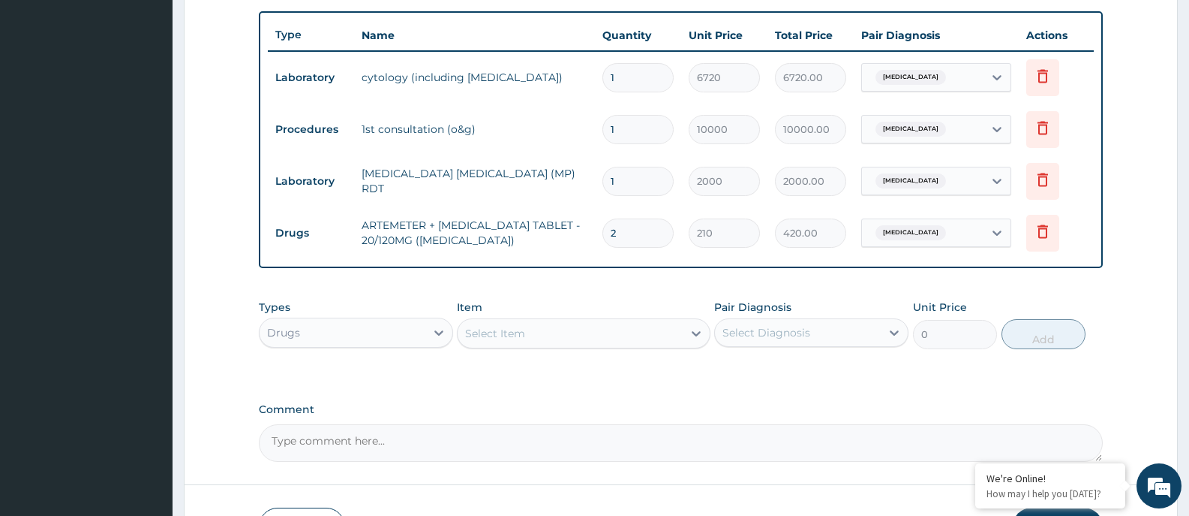
type input "5040.00"
type input "24"
click at [580, 200] on tr "Laboratory MALARIA PARASITE (MP) RDT 1 2000 2000.00 Malaria Delete" at bounding box center [681, 181] width 826 height 52
click at [393, 333] on div "Drugs" at bounding box center [343, 332] width 166 height 24
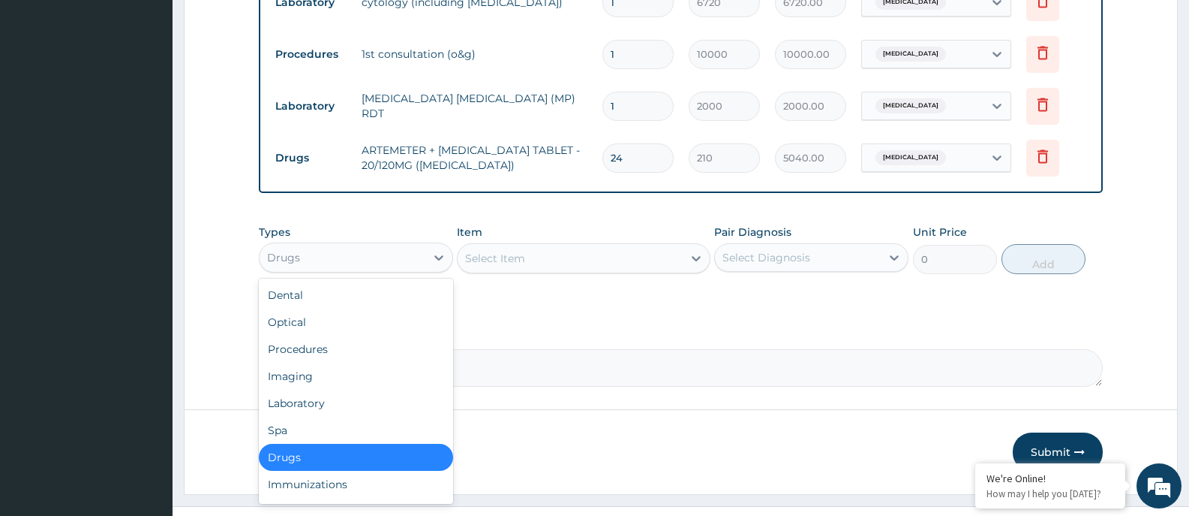
scroll to position [51, 0]
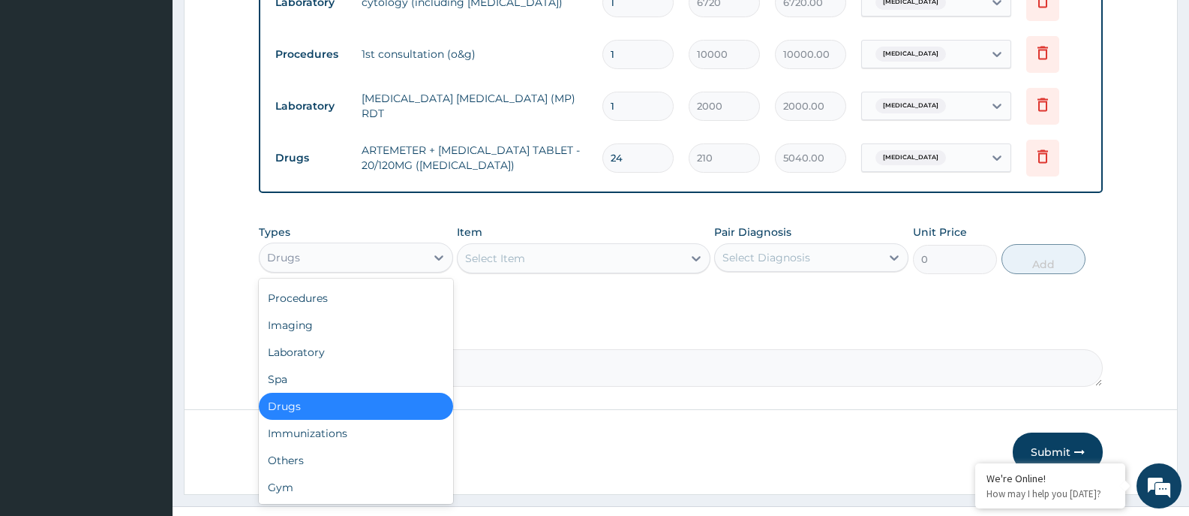
click at [308, 408] on div "Drugs" at bounding box center [356, 405] width 194 height 27
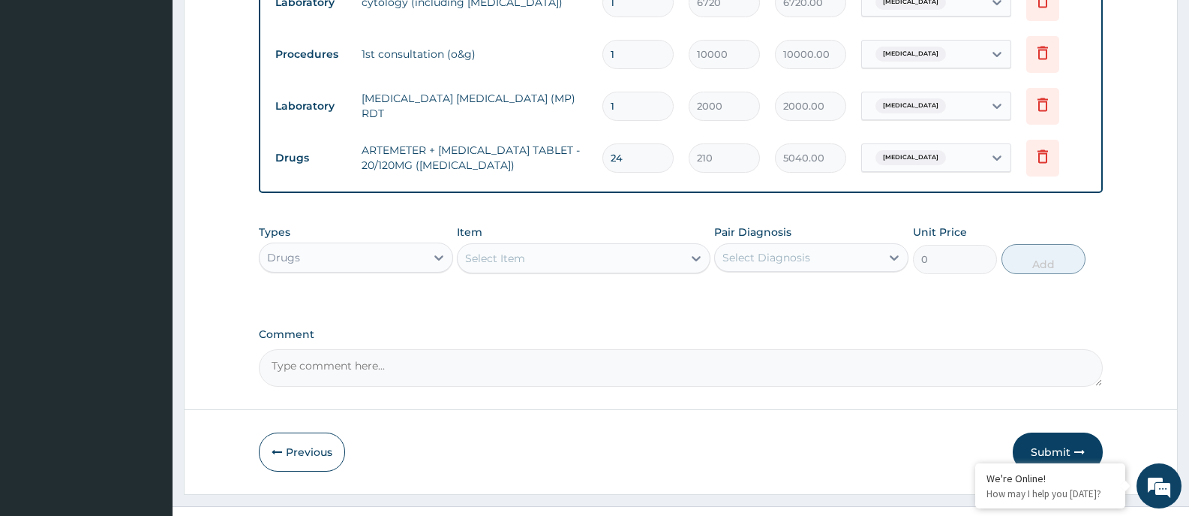
click at [608, 259] on div "Select Item" at bounding box center [570, 258] width 224 height 24
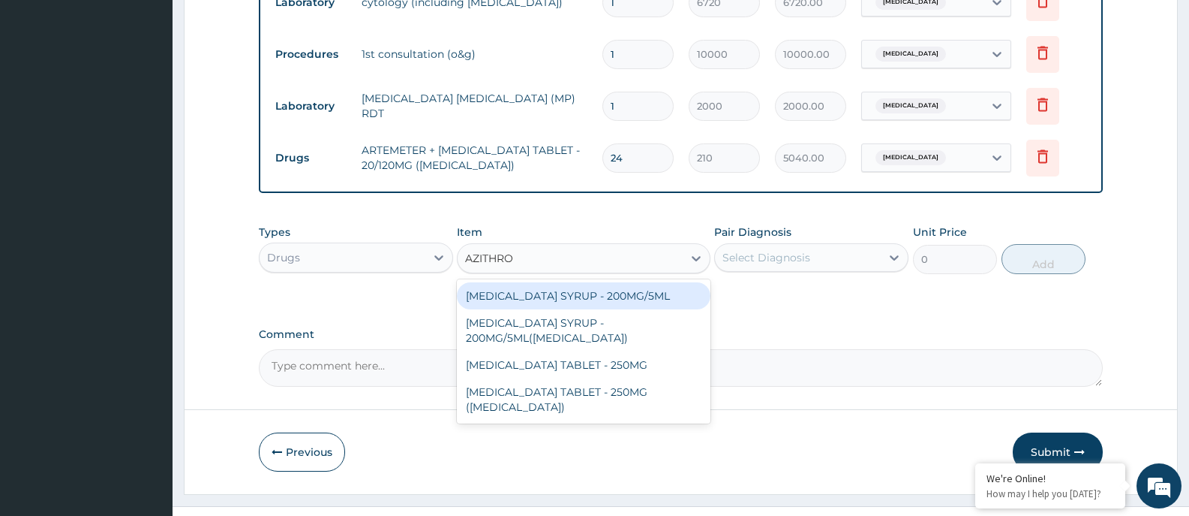
type input "AZITHROM"
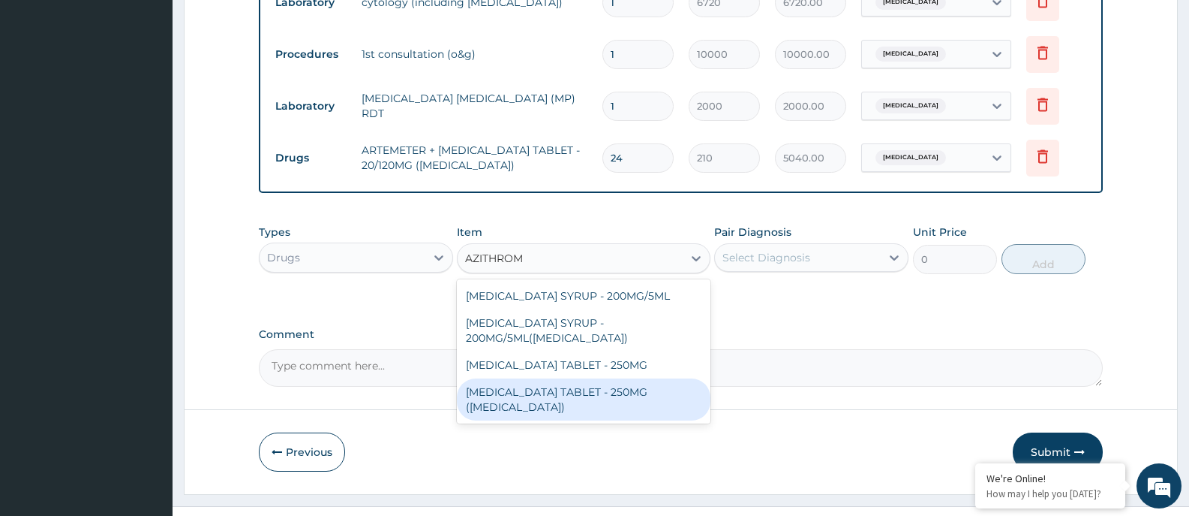
click at [546, 401] on div "AZITHROMYCIN TABLET - 250MG (ZITHROMAX)" at bounding box center [583, 399] width 253 height 42
type input "1959.9999999999998"
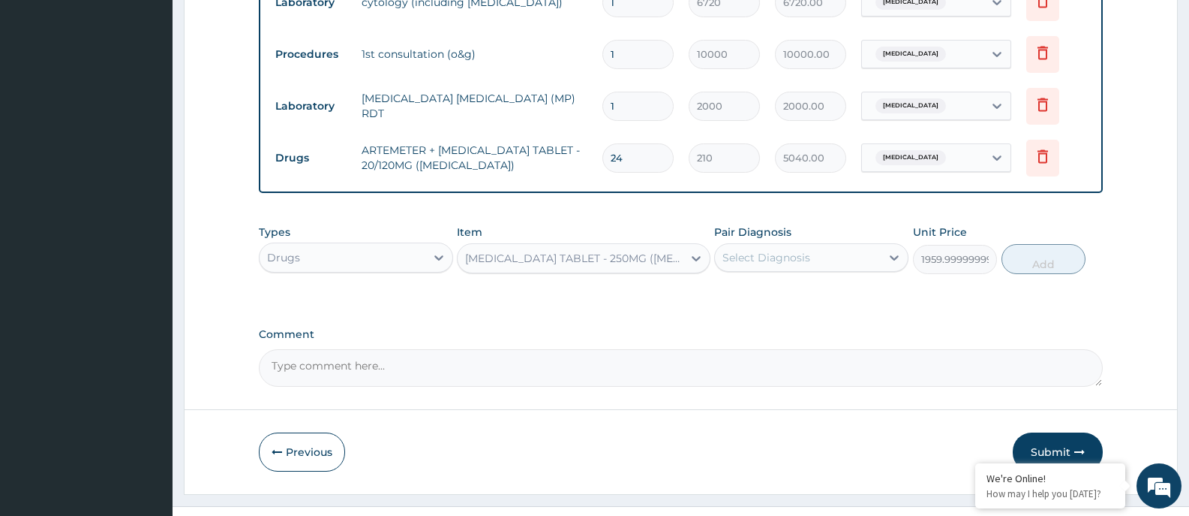
click at [655, 263] on div "AZITHROMYCIN TABLET - 250MG (ZITHROMAX)" at bounding box center [574, 258] width 218 height 15
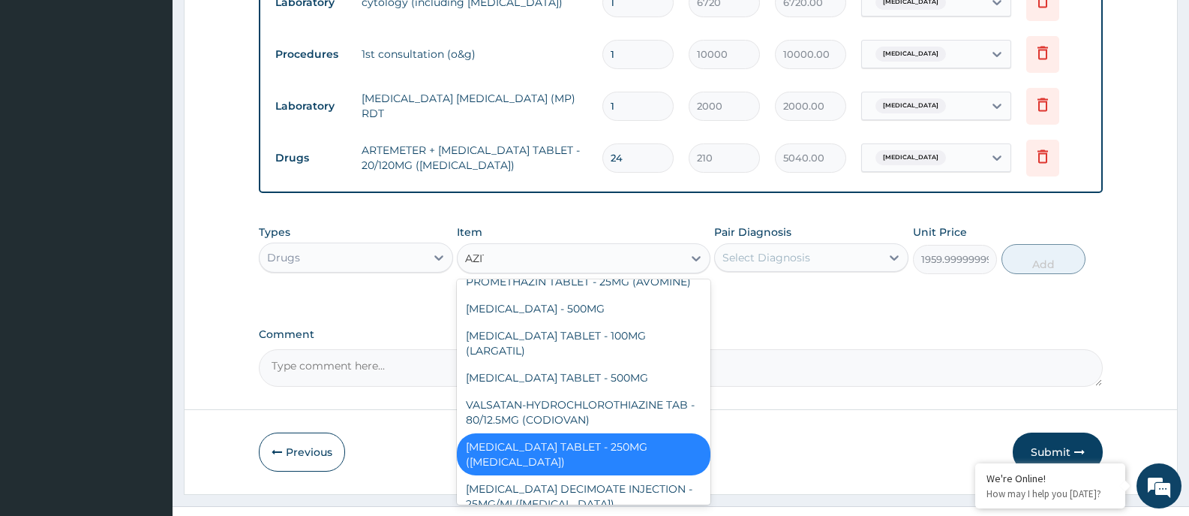
scroll to position [0, 0]
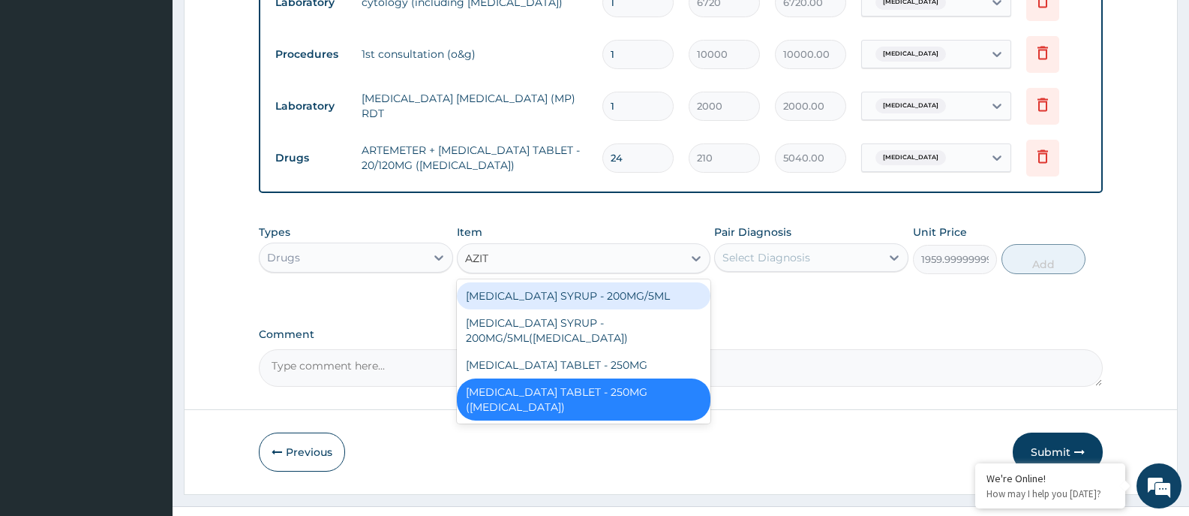
type input "AZITH"
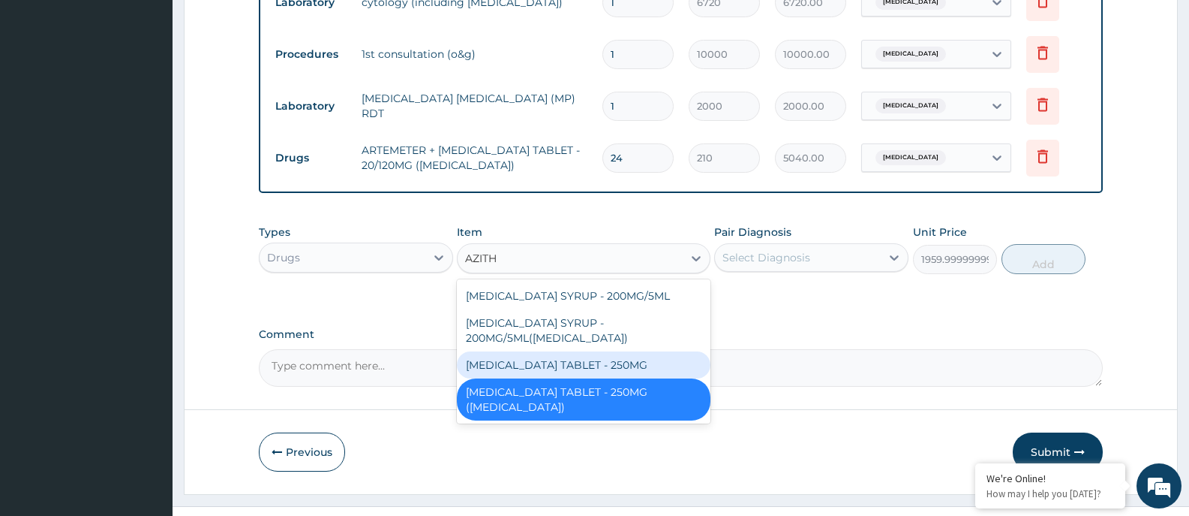
click at [593, 363] on div "AZITHROMYCIN TABLET - 250MG" at bounding box center [583, 364] width 253 height 27
type input "280"
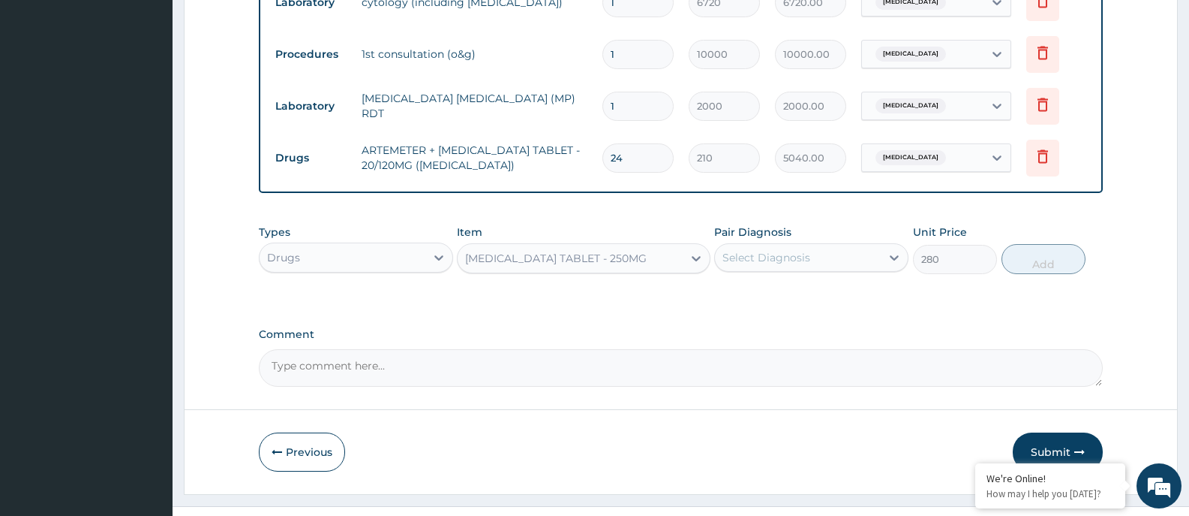
click at [759, 258] on div "Select Diagnosis" at bounding box center [767, 257] width 88 height 15
click at [767, 296] on label "Acute cervicitis" at bounding box center [785, 294] width 93 height 15
checkbox input "true"
click at [1039, 262] on button "Add" at bounding box center [1044, 259] width 84 height 30
type input "0"
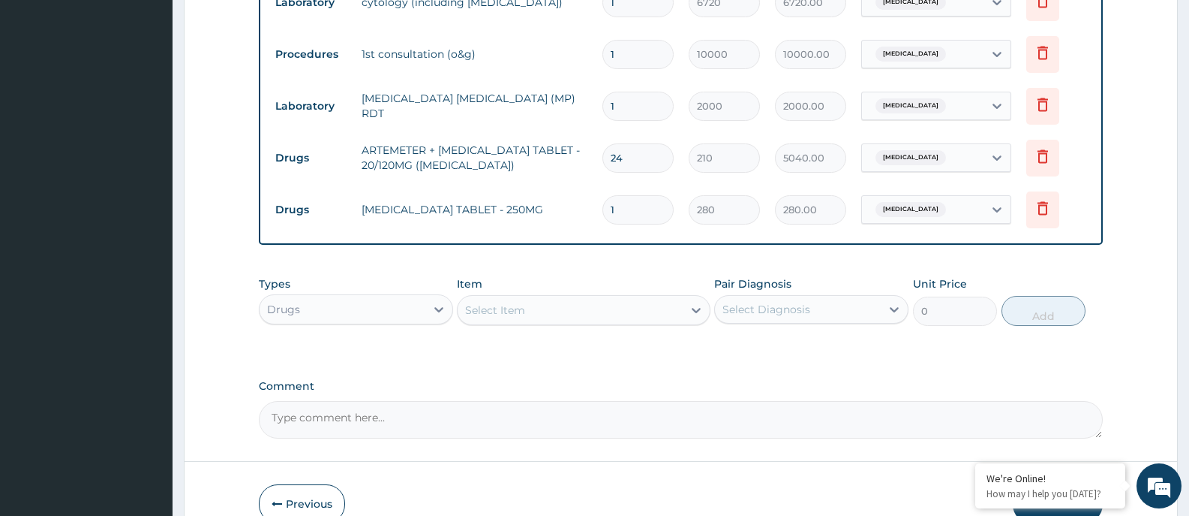
type input "0.00"
type input "7"
type input "1960.00"
click at [796, 404] on textarea "Comment" at bounding box center [681, 420] width 844 height 38
drag, startPoint x: 617, startPoint y: 210, endPoint x: 605, endPoint y: 210, distance: 12.0
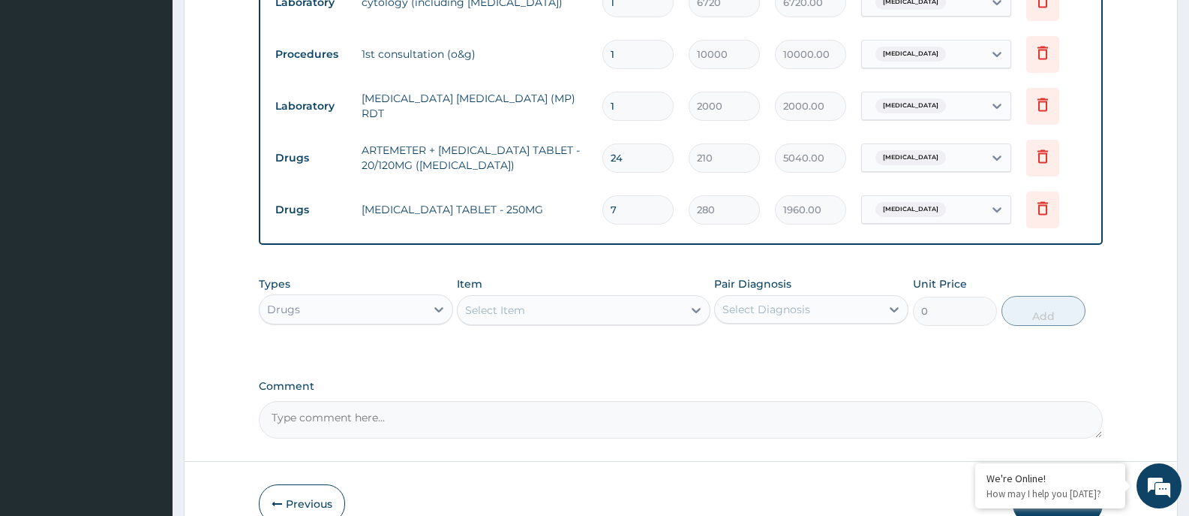
click at [605, 210] on input "7" at bounding box center [638, 209] width 71 height 29
type input "1"
type input "280.00"
type input "10"
type input "2800.00"
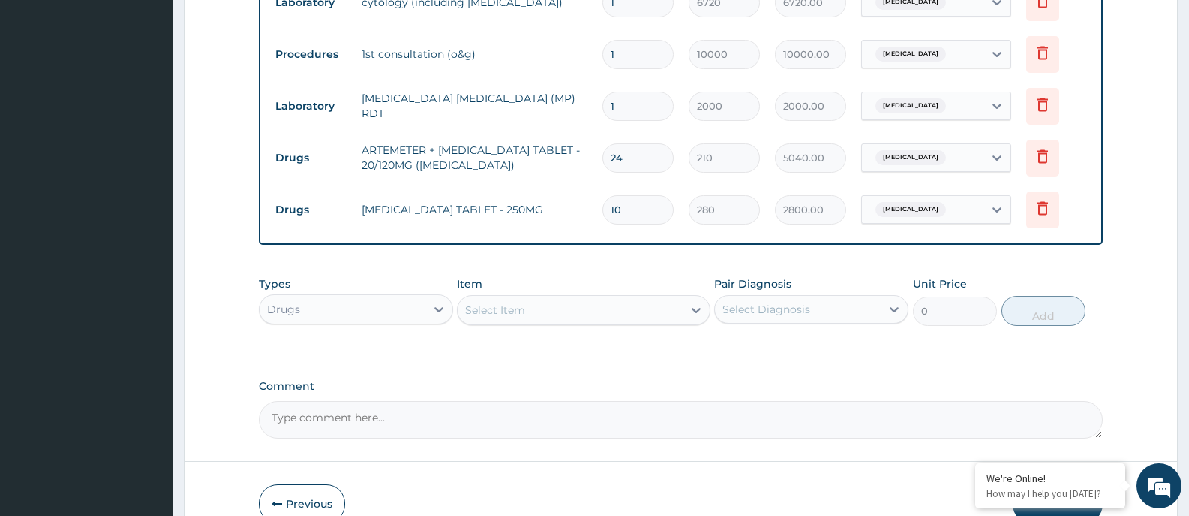
click at [375, 309] on div "Drugs" at bounding box center [343, 309] width 166 height 24
drag, startPoint x: 625, startPoint y: 209, endPoint x: 594, endPoint y: 212, distance: 31.7
click at [594, 212] on tr "Drugs AZITHROMYCIN TABLET - 250MG 10 280 2800.00 Acute cervicitis Delete" at bounding box center [681, 210] width 826 height 52
type input "7"
type input "1960.00"
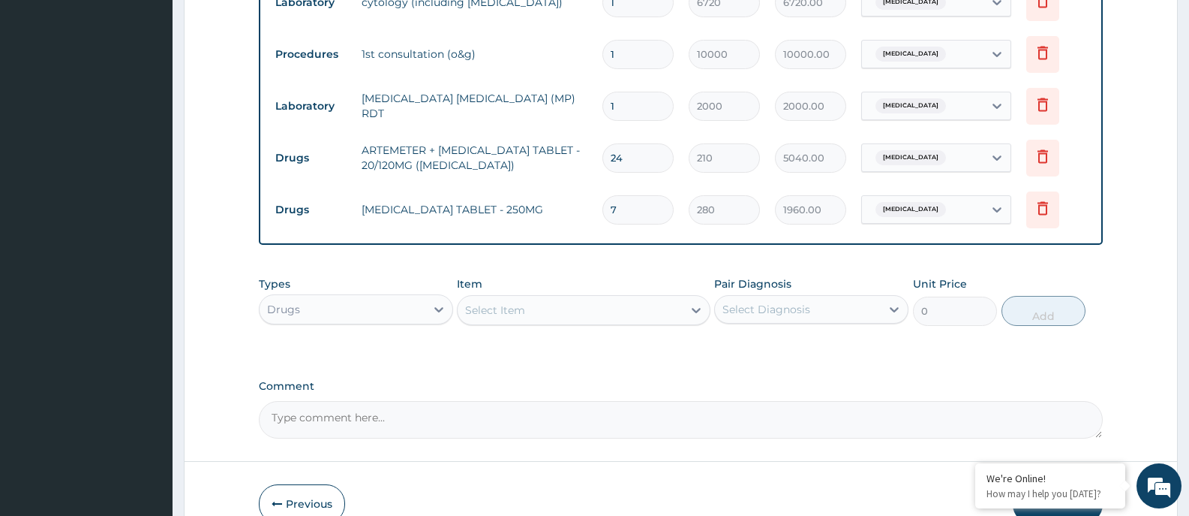
type input "7"
click at [529, 299] on div "Select Item" at bounding box center [570, 310] width 224 height 24
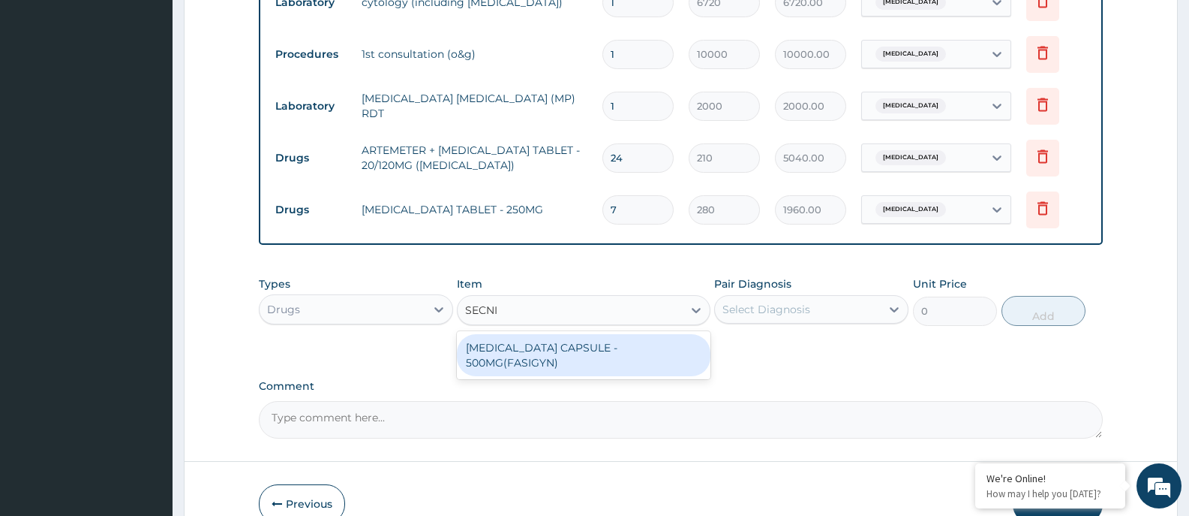
type input "SECNID"
click at [566, 348] on div "SECNIDAZOLE CAPSULE - 500MG(FASIGYN)" at bounding box center [583, 355] width 253 height 42
type input "700"
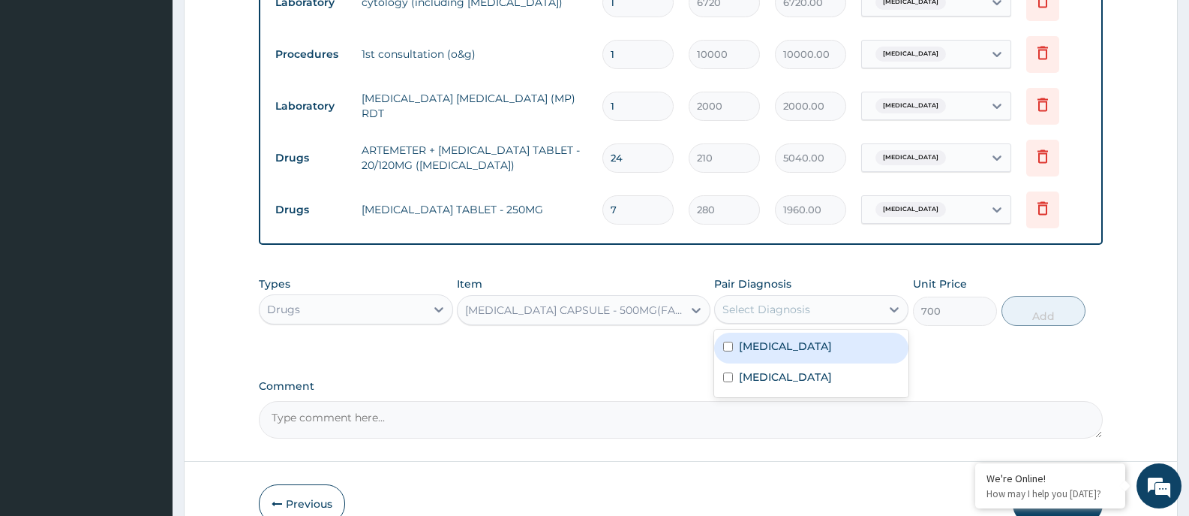
click at [791, 303] on div "Select Diagnosis" at bounding box center [767, 309] width 88 height 15
click at [772, 350] on label "Acute cervicitis" at bounding box center [785, 345] width 93 height 15
checkbox input "true"
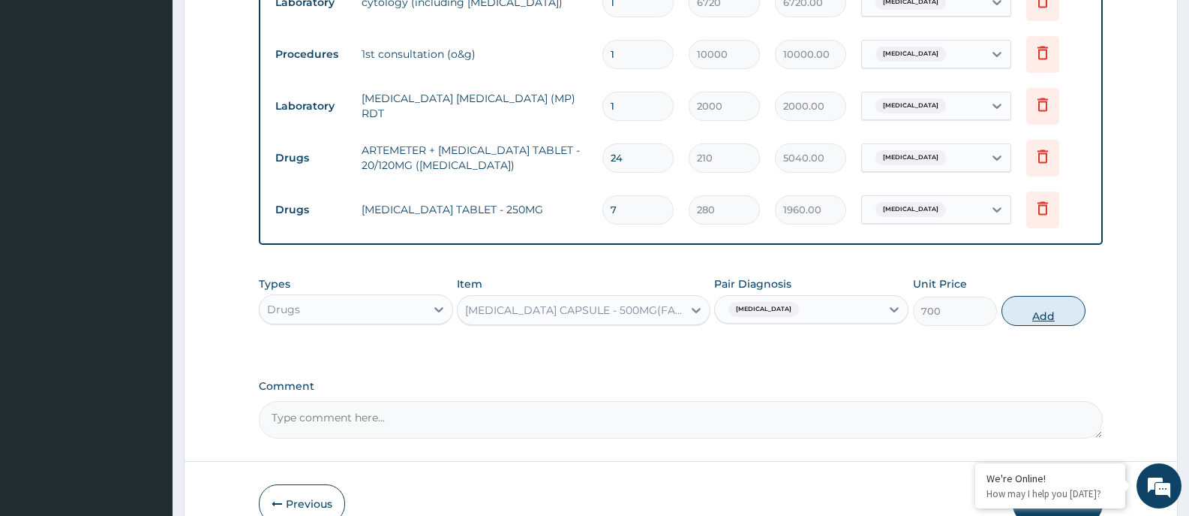
click at [1028, 312] on button "Add" at bounding box center [1044, 311] width 84 height 30
type input "0"
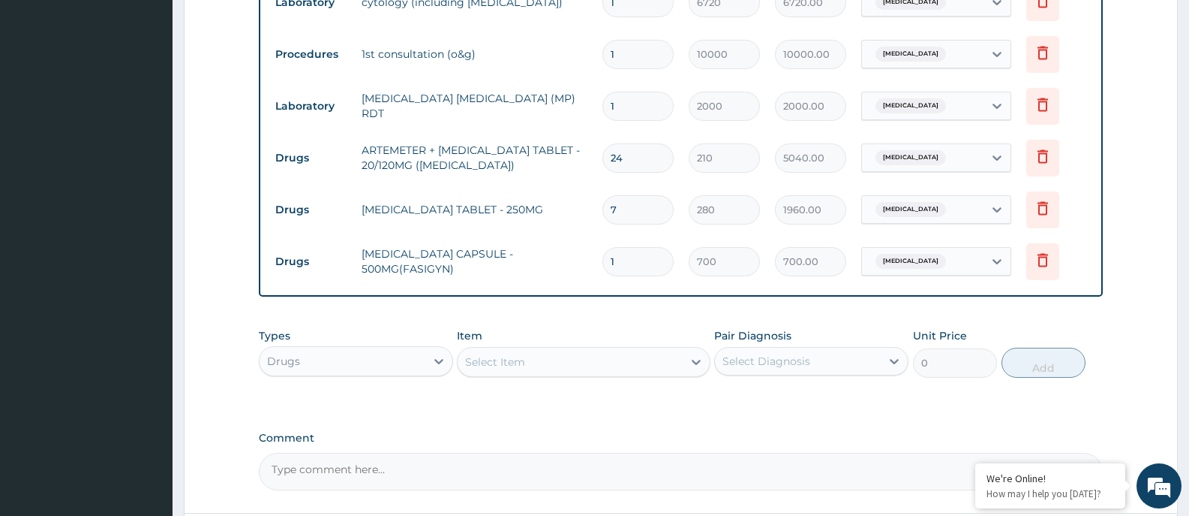
type input "0.00"
type input "7"
type input "4900.00"
type input "7"
click at [380, 364] on div "Drugs" at bounding box center [343, 361] width 166 height 24
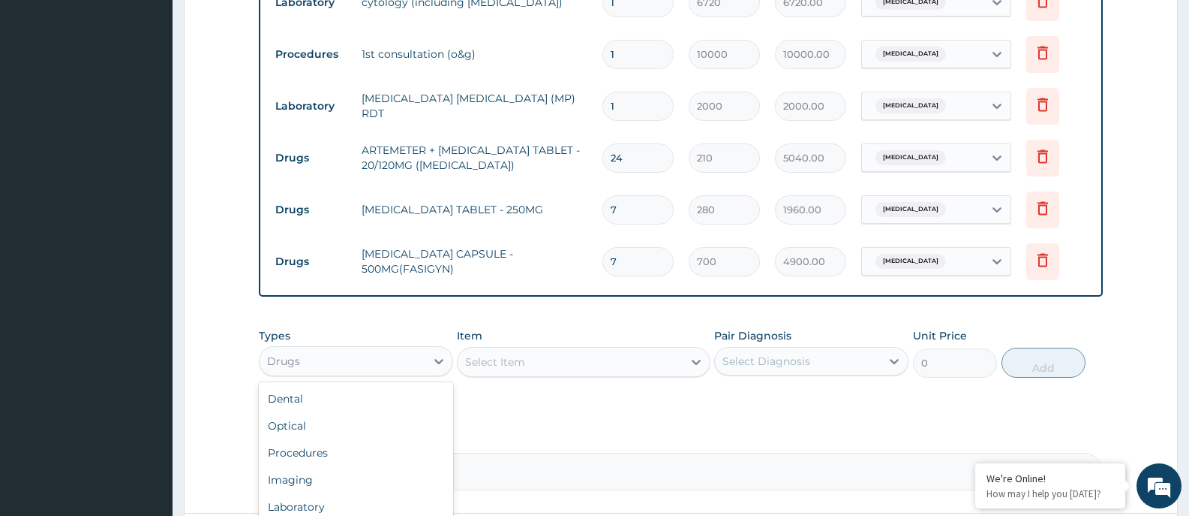
click at [531, 361] on div "Select Item" at bounding box center [570, 362] width 224 height 24
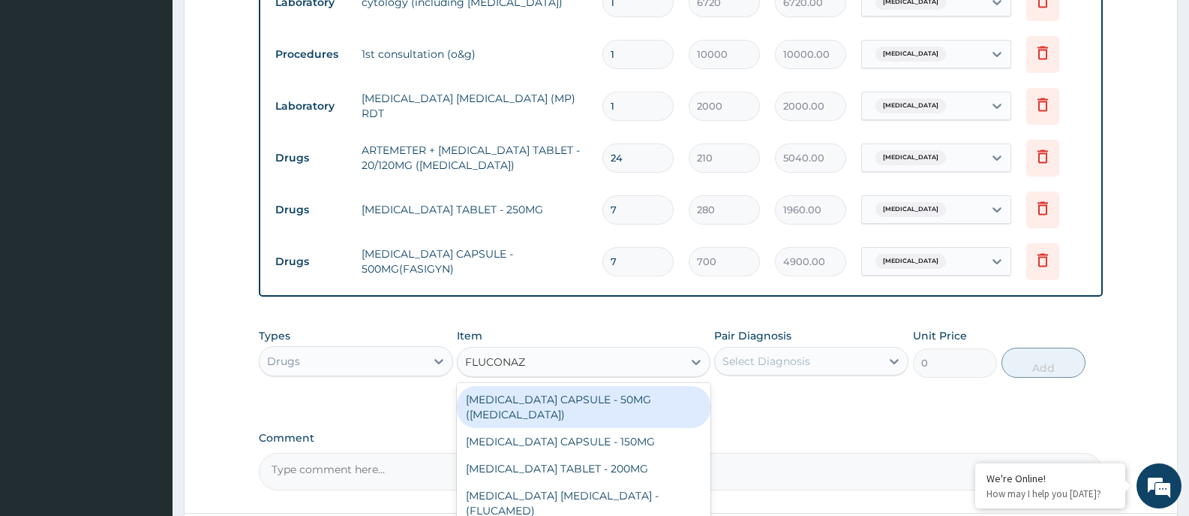
type input "FLUCONAZO"
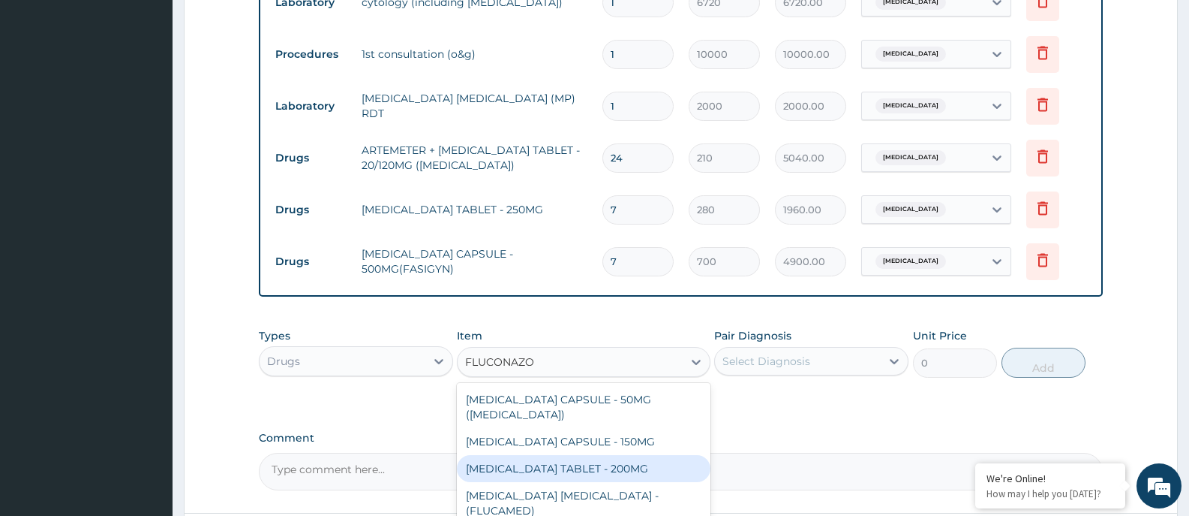
click at [628, 463] on div "FLUCONAZOLE TABLET - 200MG" at bounding box center [583, 468] width 253 height 27
type input "532"
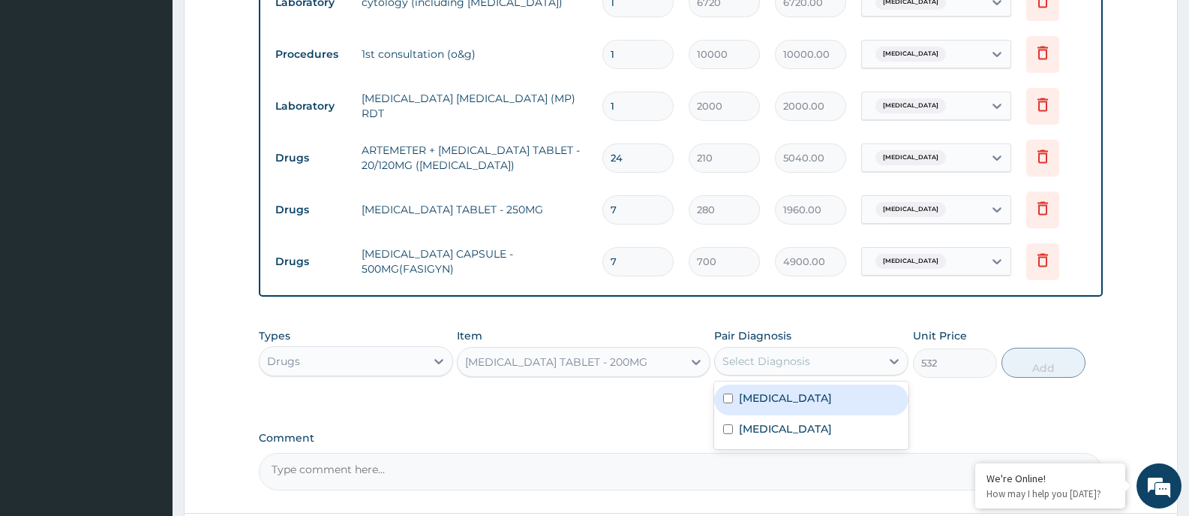
click at [851, 359] on div "Select Diagnosis" at bounding box center [798, 361] width 166 height 24
click at [785, 398] on label "Acute cervicitis" at bounding box center [785, 397] width 93 height 15
checkbox input "true"
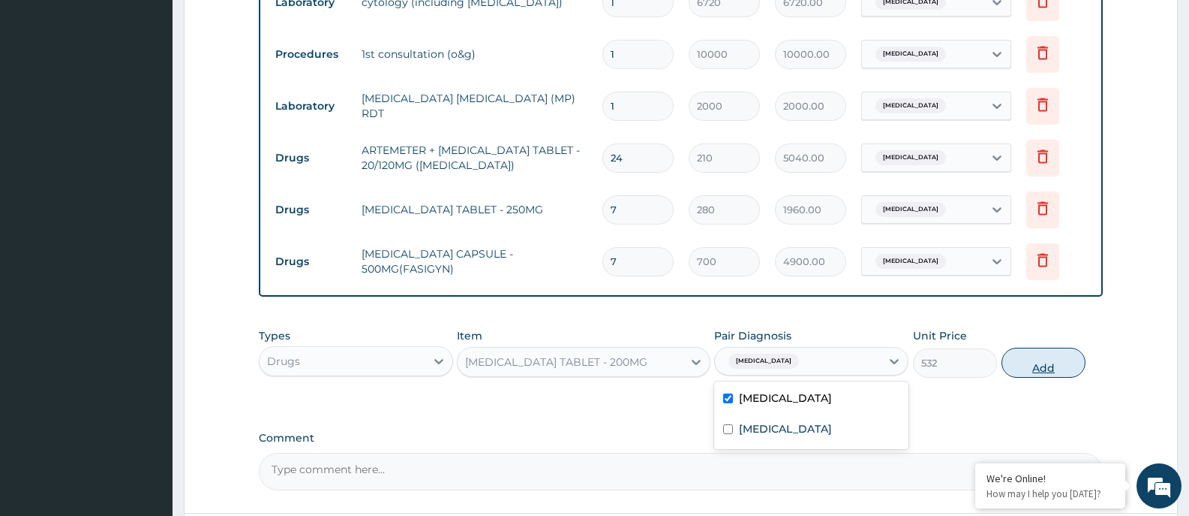
click at [1032, 362] on button "Add" at bounding box center [1044, 362] width 84 height 30
type input "0"
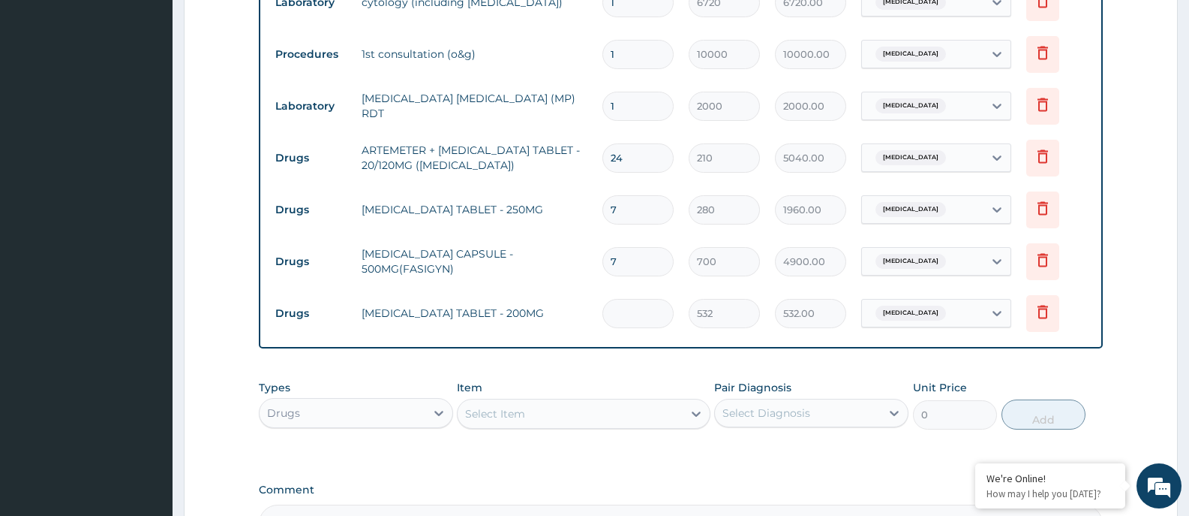
type input "0.00"
type input "7"
type input "3724.00"
type input "7"
click at [1169, 253] on form "Step 2 of 2 PA Code / Prescription Code PA/970A49 Encounter Date 27-06-2025 Imp…" at bounding box center [681, 53] width 994 height 1192
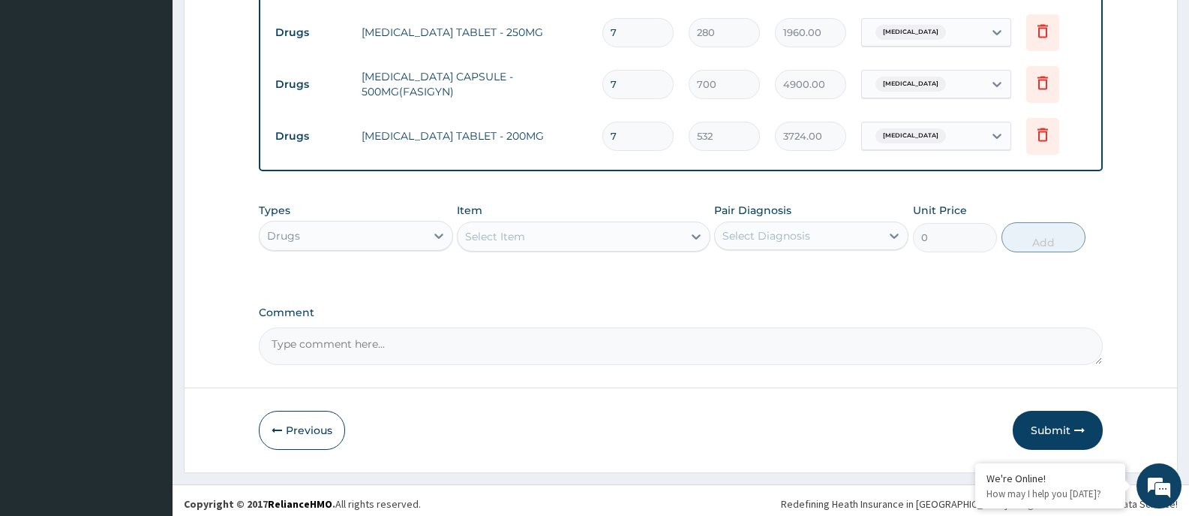
scroll to position [806, 0]
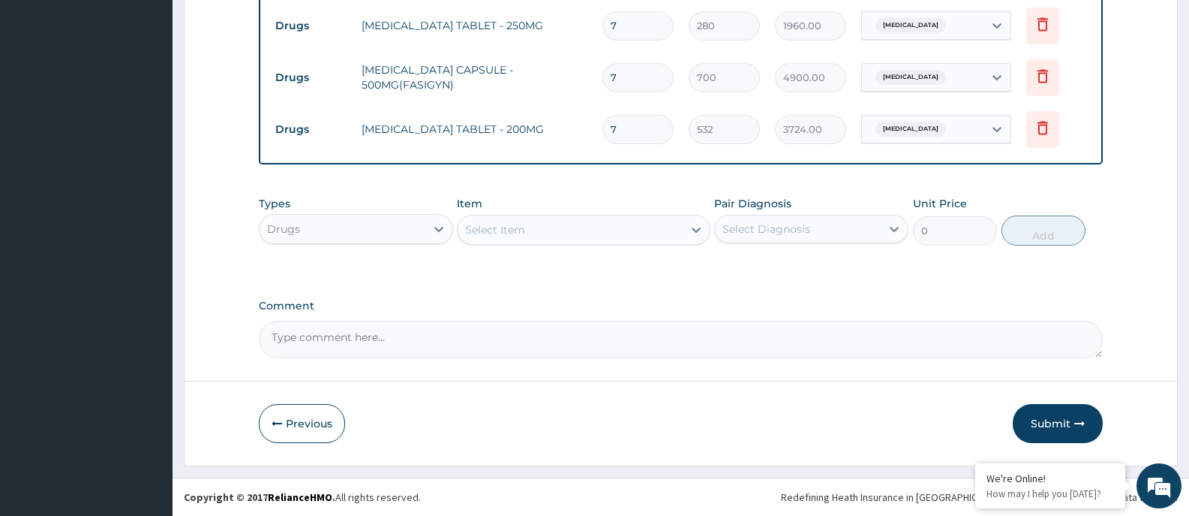
click at [501, 225] on div "Select Item" at bounding box center [495, 229] width 60 height 15
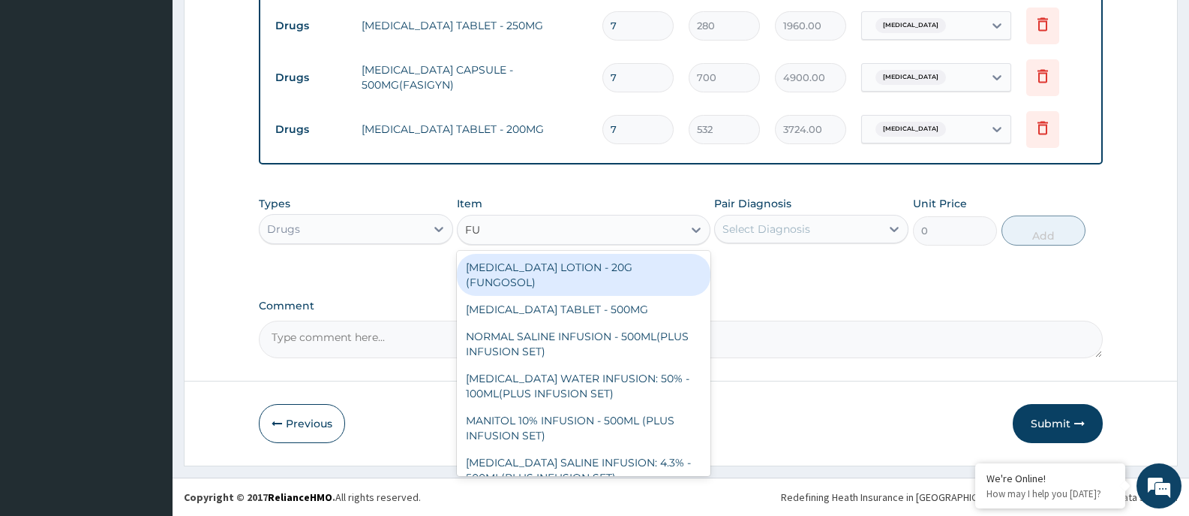
type input "F"
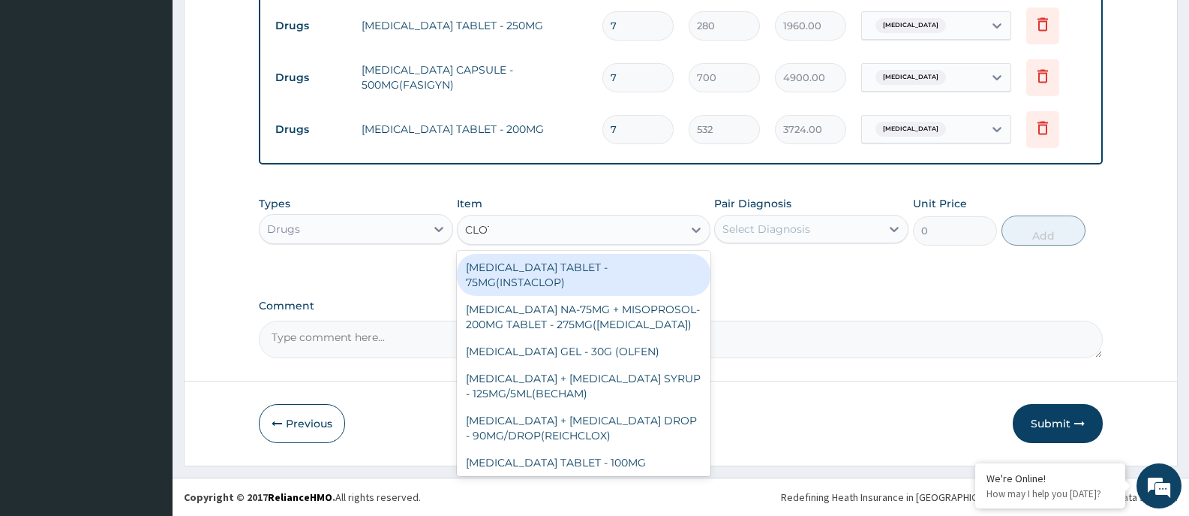
type input "CLOTR"
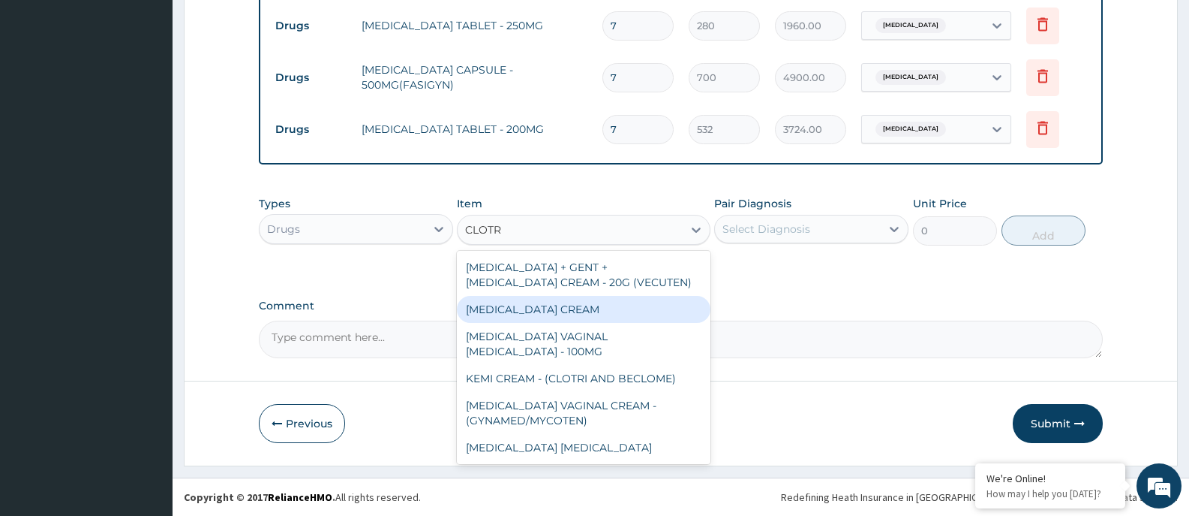
click at [548, 303] on div "CLOTRIMAZOLE CREAM" at bounding box center [583, 309] width 253 height 27
type input "1120"
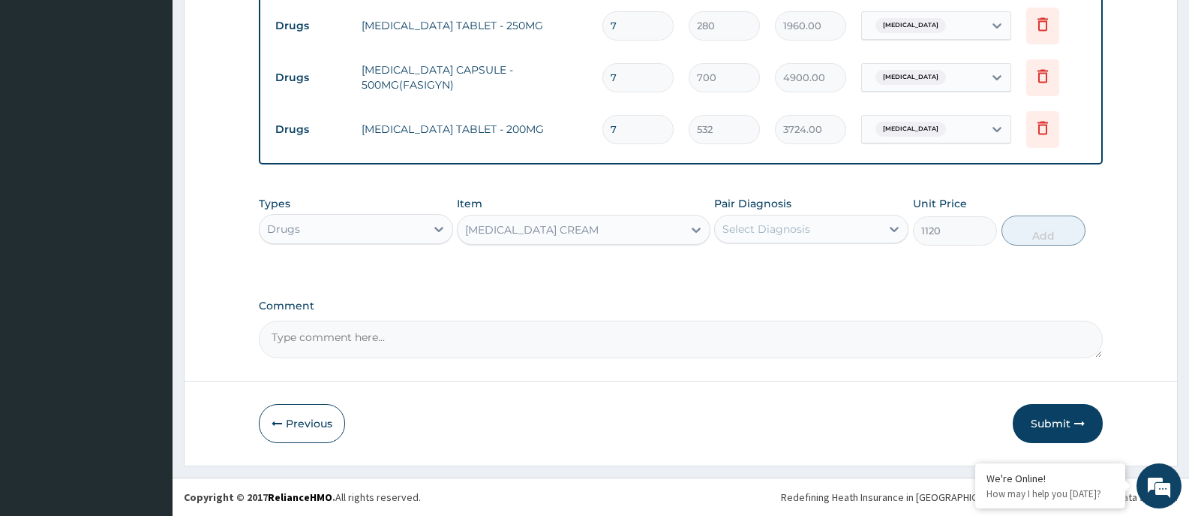
click at [826, 222] on div "Select Diagnosis" at bounding box center [798, 229] width 166 height 24
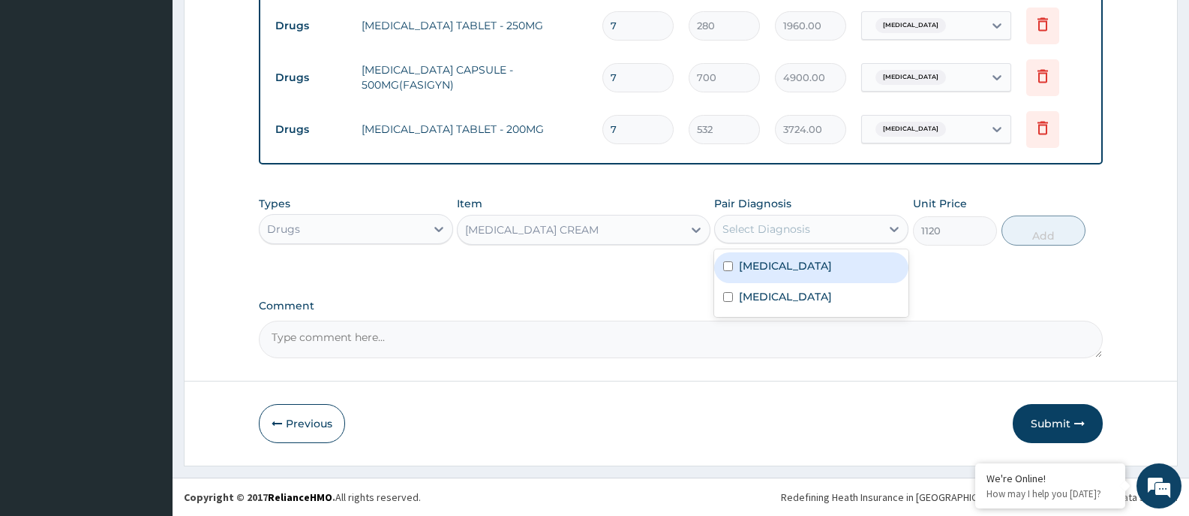
click at [799, 263] on label "Acute cervicitis" at bounding box center [785, 265] width 93 height 15
checkbox input "true"
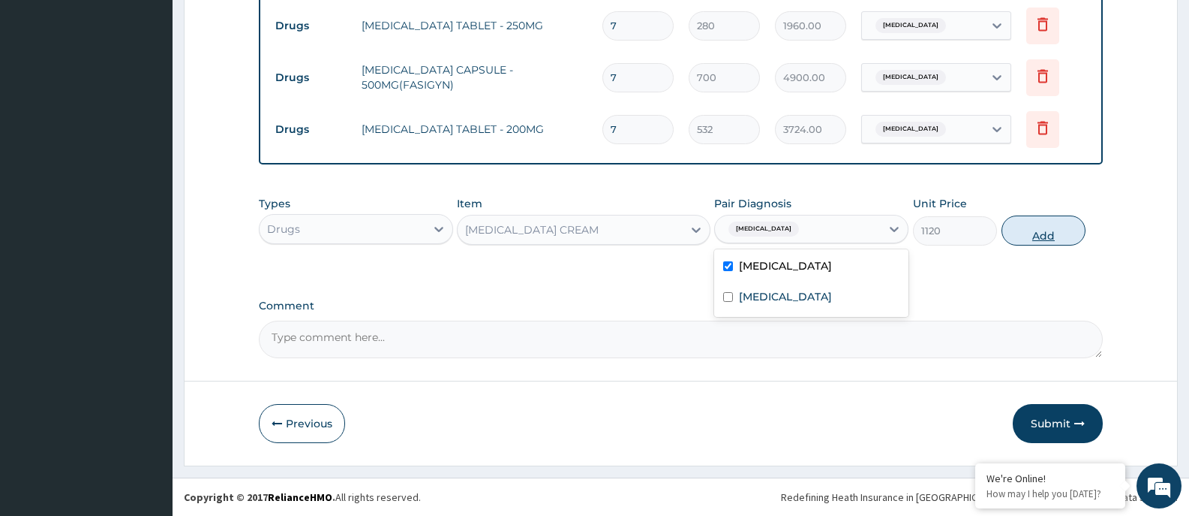
click at [1042, 231] on button "Add" at bounding box center [1044, 230] width 84 height 30
type input "0"
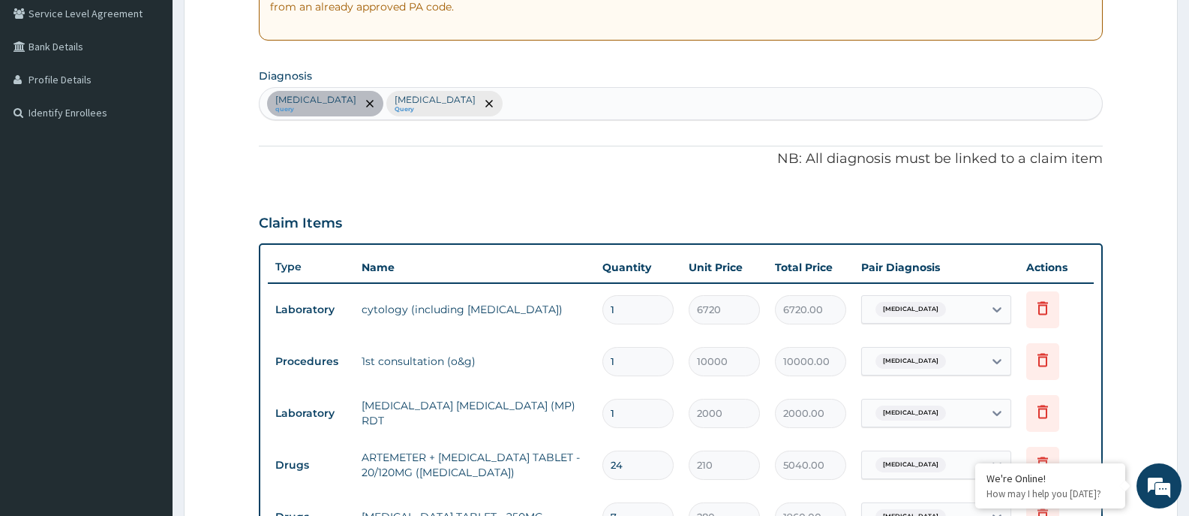
scroll to position [281, 0]
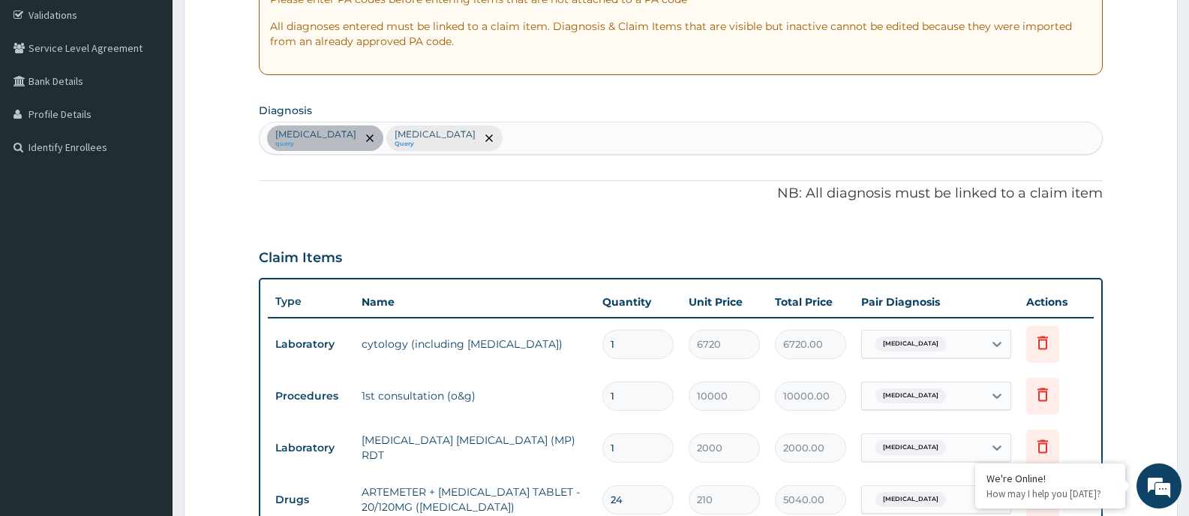
click at [528, 134] on div "Acute cervicitis query Malaria Query" at bounding box center [681, 138] width 843 height 32
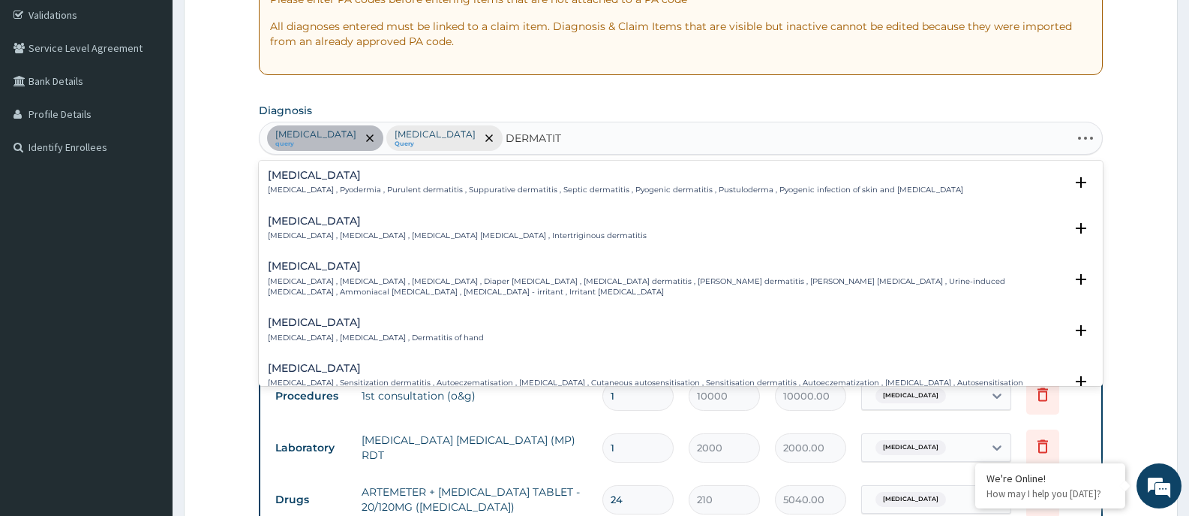
type input "DERMATITI"
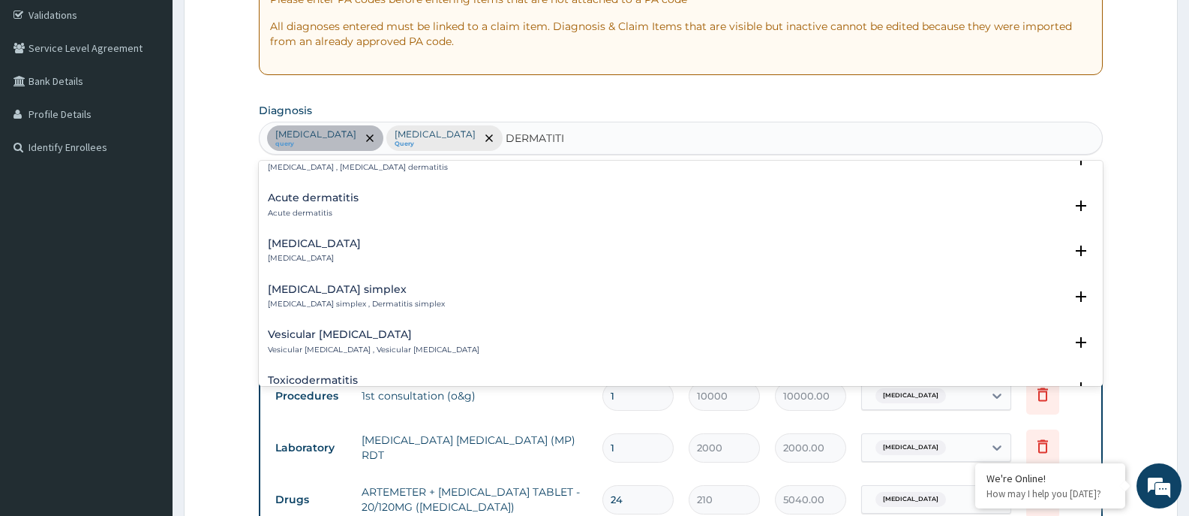
scroll to position [750, 0]
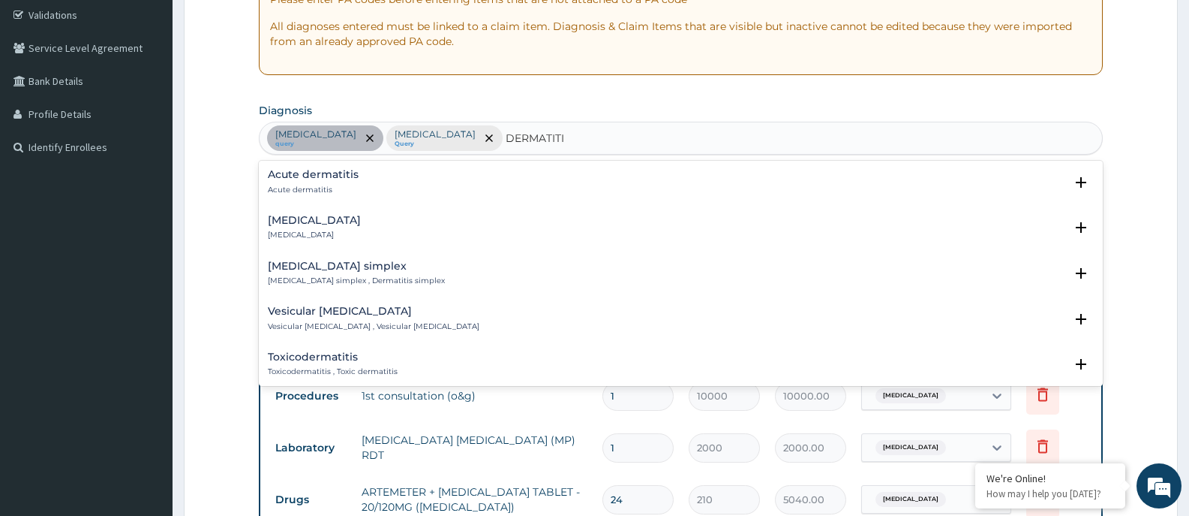
click at [316, 178] on h4 "Acute dermatitis" at bounding box center [313, 174] width 91 height 11
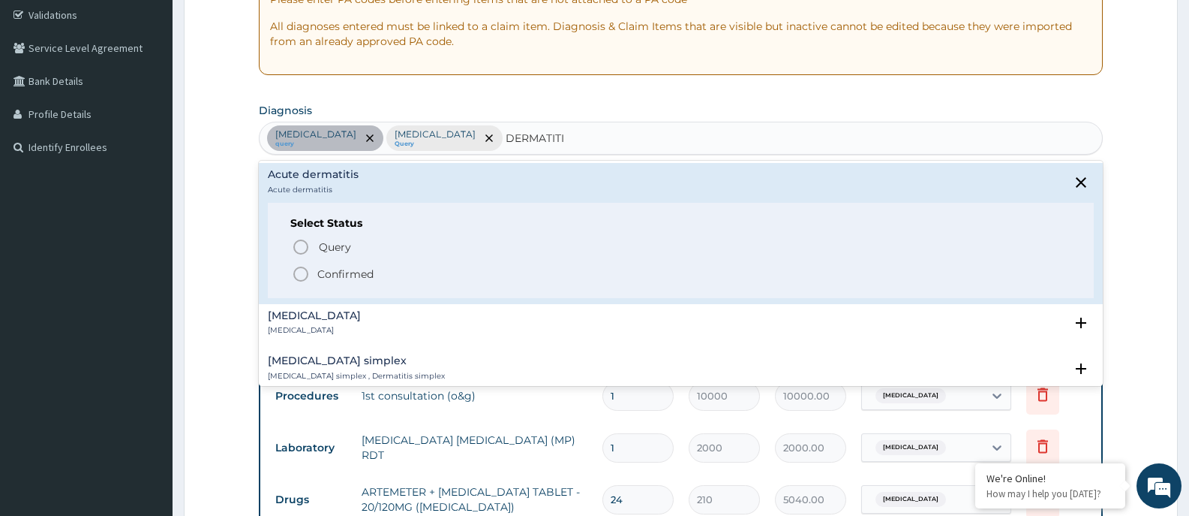
click at [329, 270] on p "Confirmed" at bounding box center [345, 273] width 56 height 15
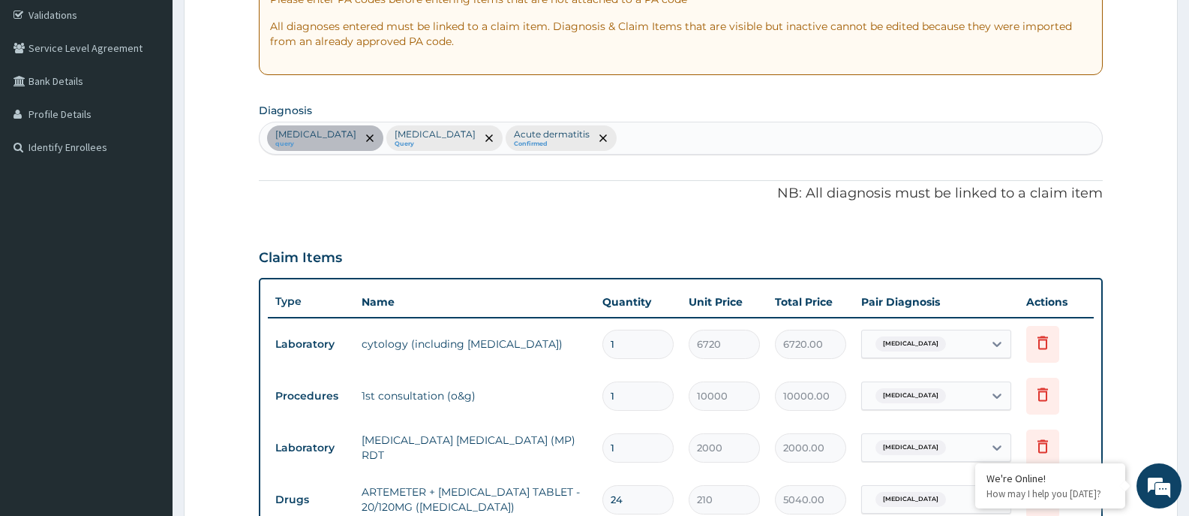
click at [528, 131] on p "Acute dermatitis" at bounding box center [552, 134] width 76 height 12
click at [600, 137] on icon "remove selection option" at bounding box center [604, 138] width 8 height 8
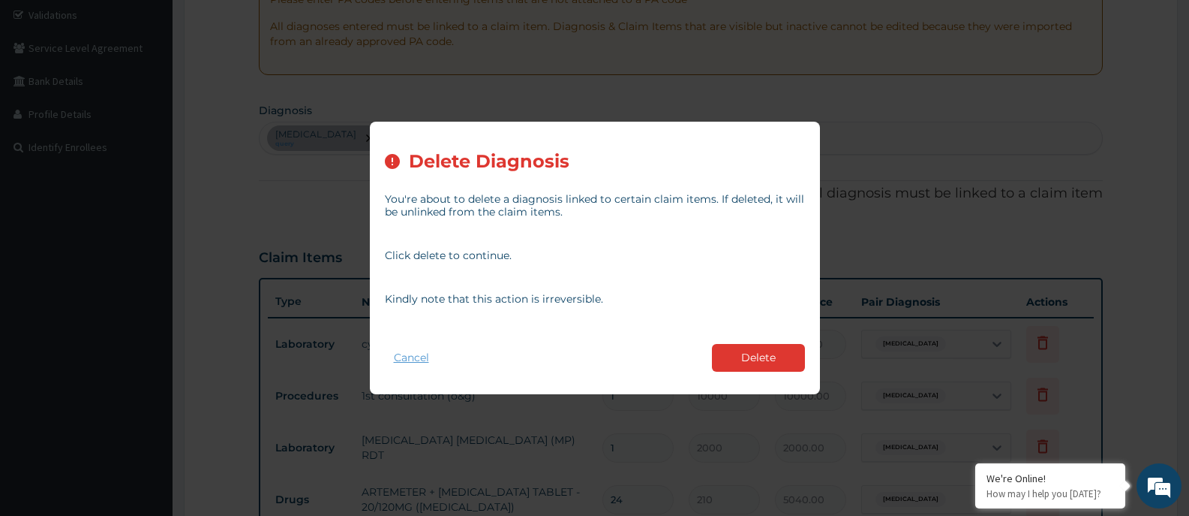
click at [419, 362] on button "Cancel" at bounding box center [411, 358] width 53 height 22
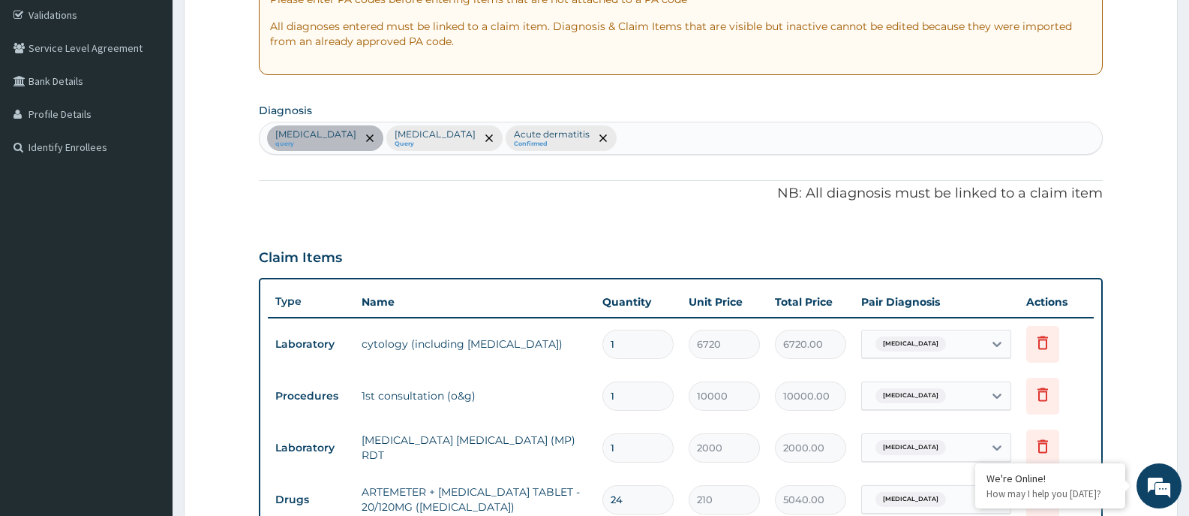
drag, startPoint x: 507, startPoint y: 203, endPoint x: 517, endPoint y: 191, distance: 15.5
click at [508, 202] on p "NB: All diagnosis must be linked to a claim item" at bounding box center [681, 194] width 844 height 20
click at [600, 137] on icon "remove selection option" at bounding box center [604, 138] width 8 height 8
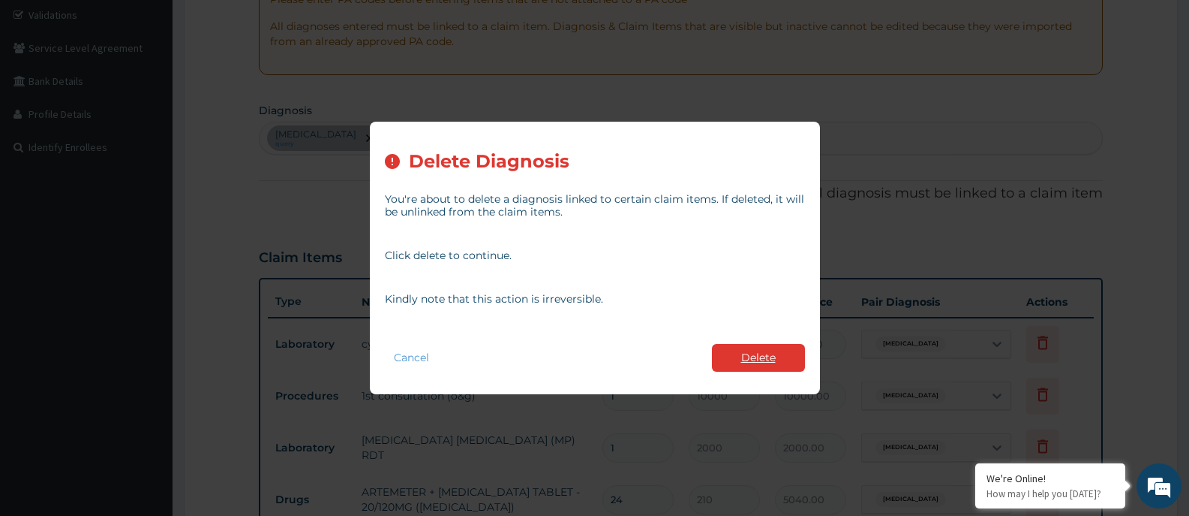
click at [756, 356] on button "Delete" at bounding box center [758, 358] width 93 height 28
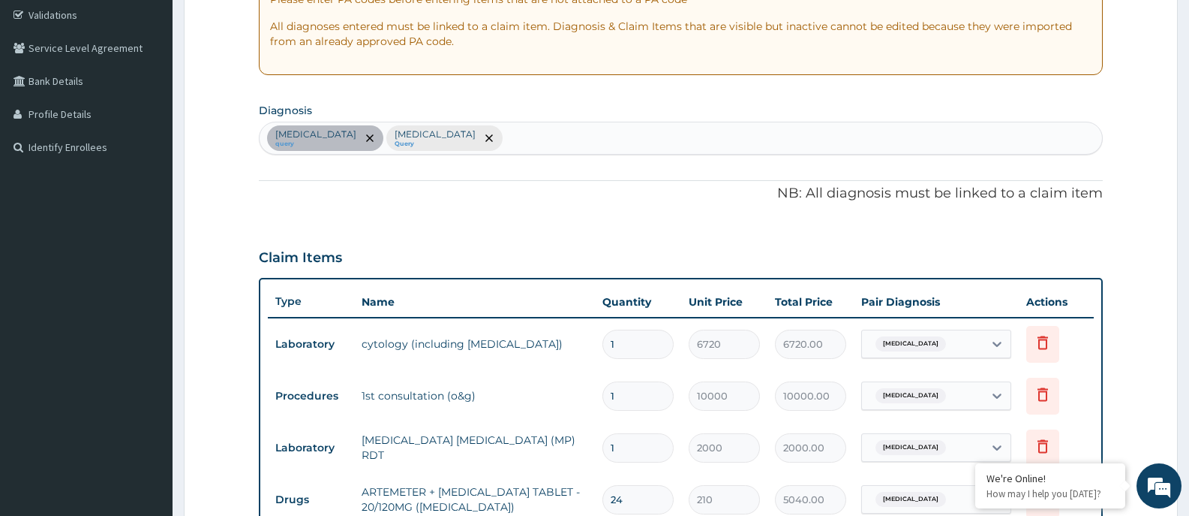
click at [632, 149] on div "Acute cervicitis query Malaria Query" at bounding box center [681, 138] width 843 height 32
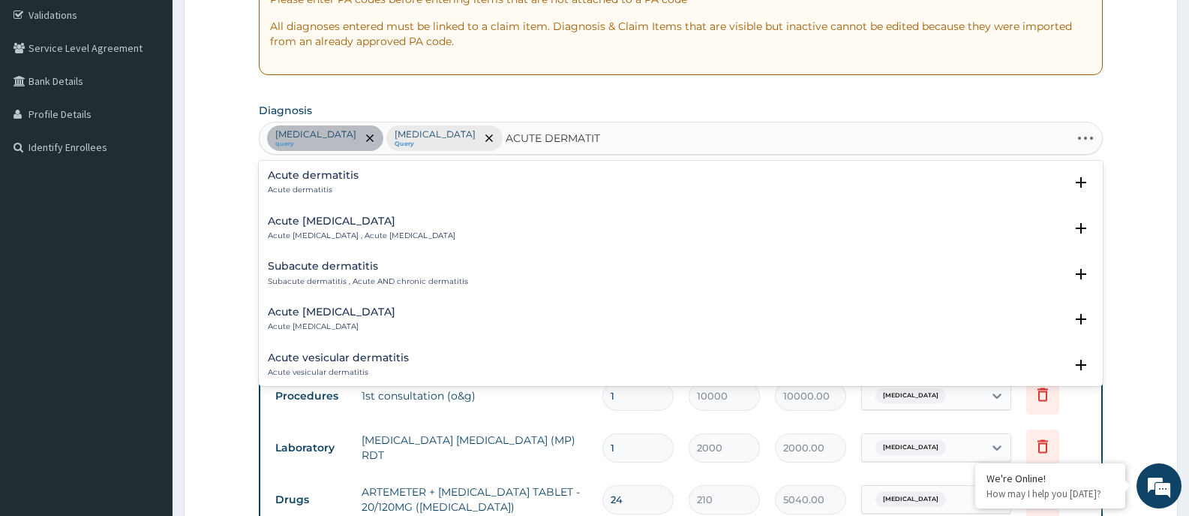
type input "ACUTE DERMATITI"
click at [328, 181] on h4 "Acute dermatitis" at bounding box center [313, 175] width 91 height 11
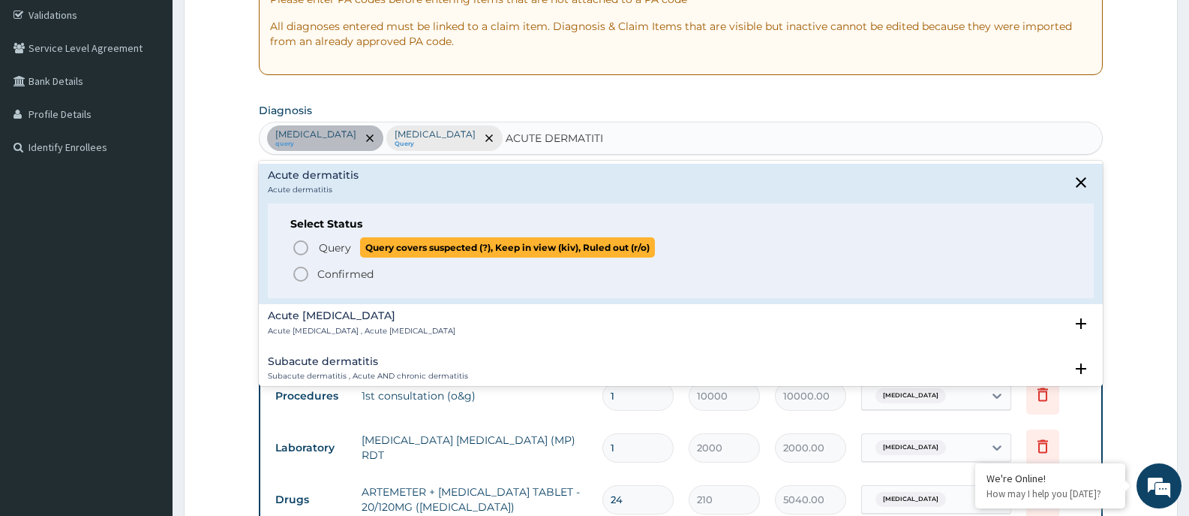
click at [329, 246] on span "Query" at bounding box center [335, 247] width 32 height 15
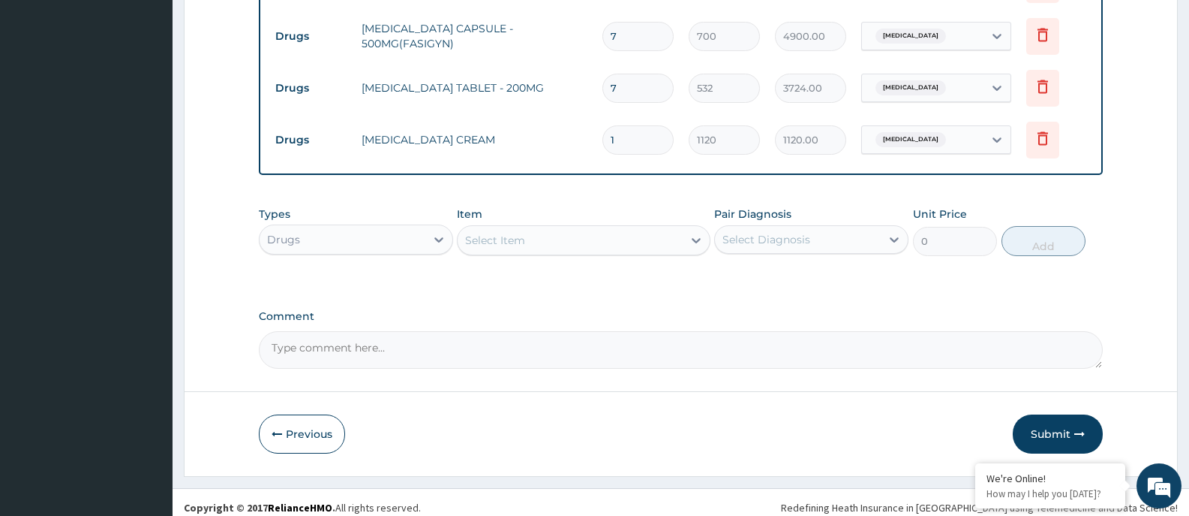
scroll to position [858, 0]
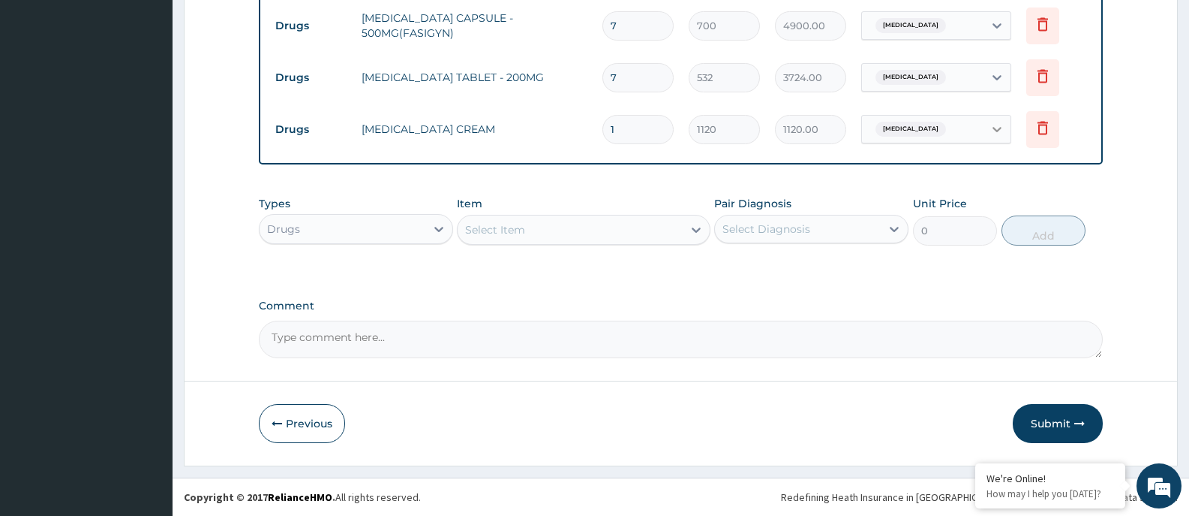
click at [995, 127] on icon at bounding box center [997, 129] width 15 height 15
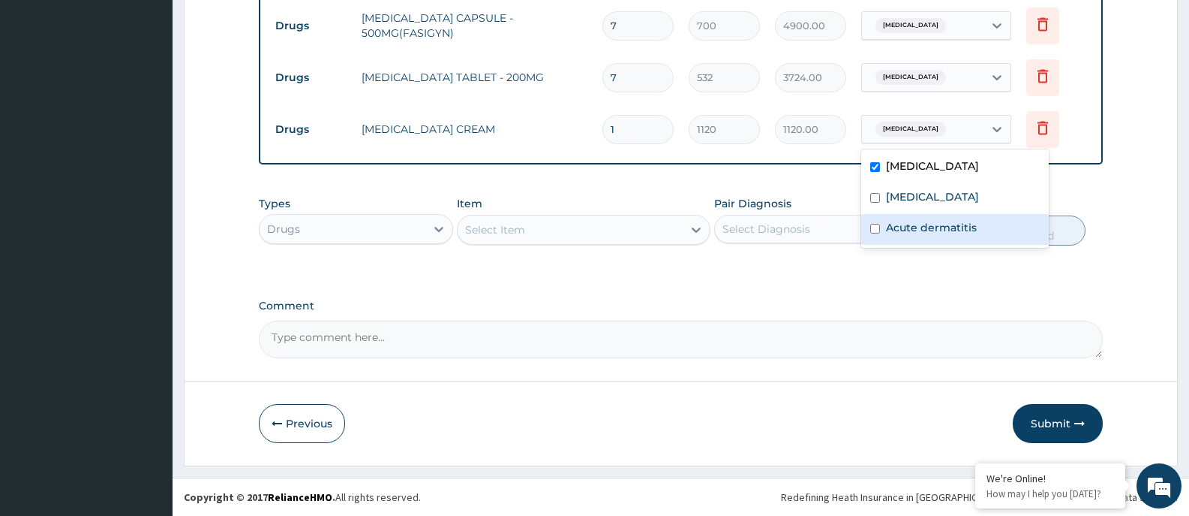
click at [906, 225] on label "Acute dermatitis" at bounding box center [931, 227] width 91 height 15
checkbox input "true"
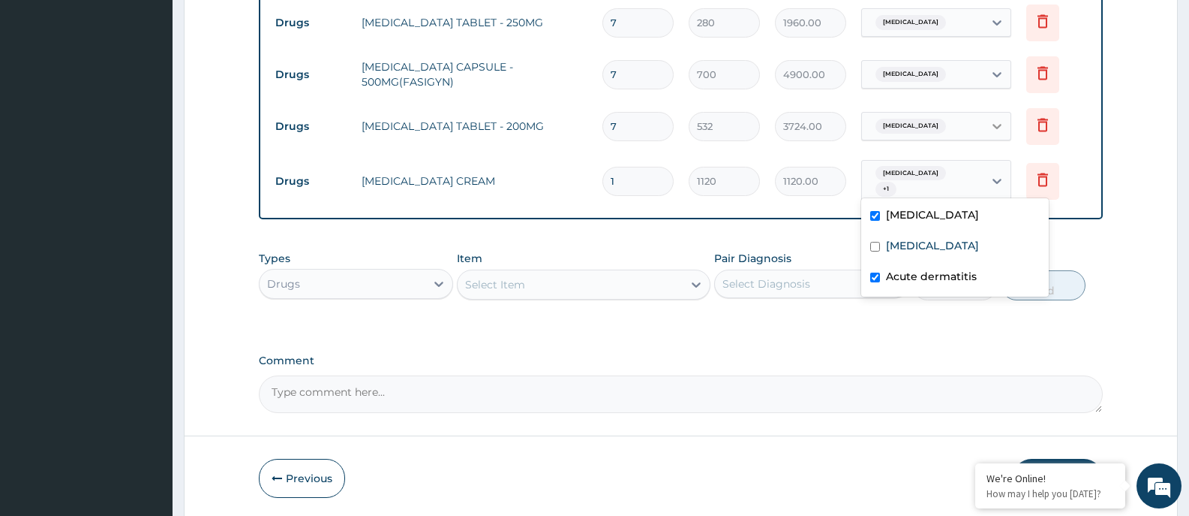
scroll to position [783, 0]
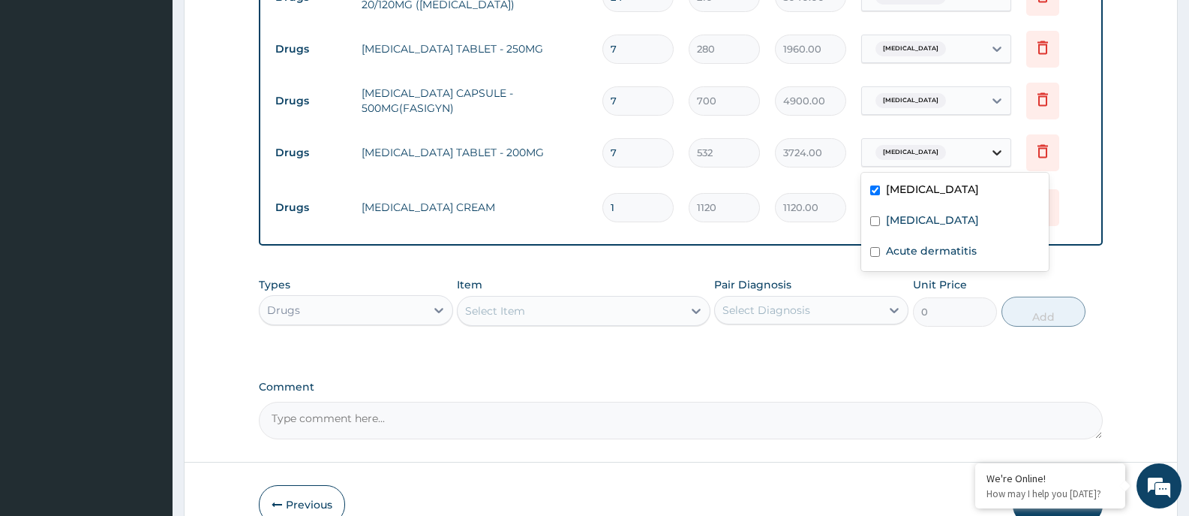
click at [998, 151] on icon at bounding box center [997, 152] width 15 height 15
click at [876, 250] on input "checkbox" at bounding box center [875, 252] width 10 height 10
checkbox input "true"
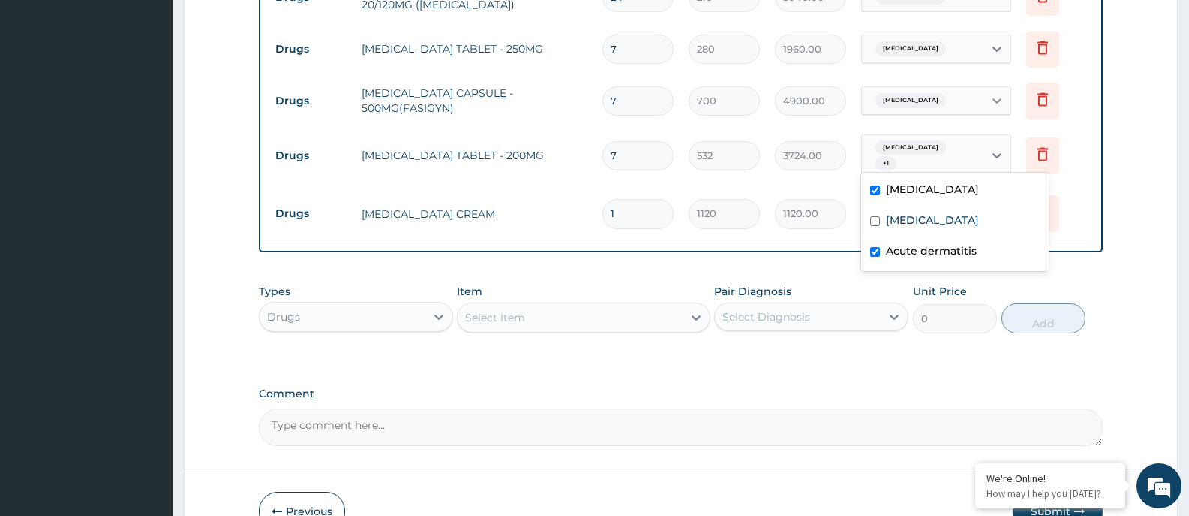
click at [999, 99] on icon at bounding box center [997, 100] width 15 height 15
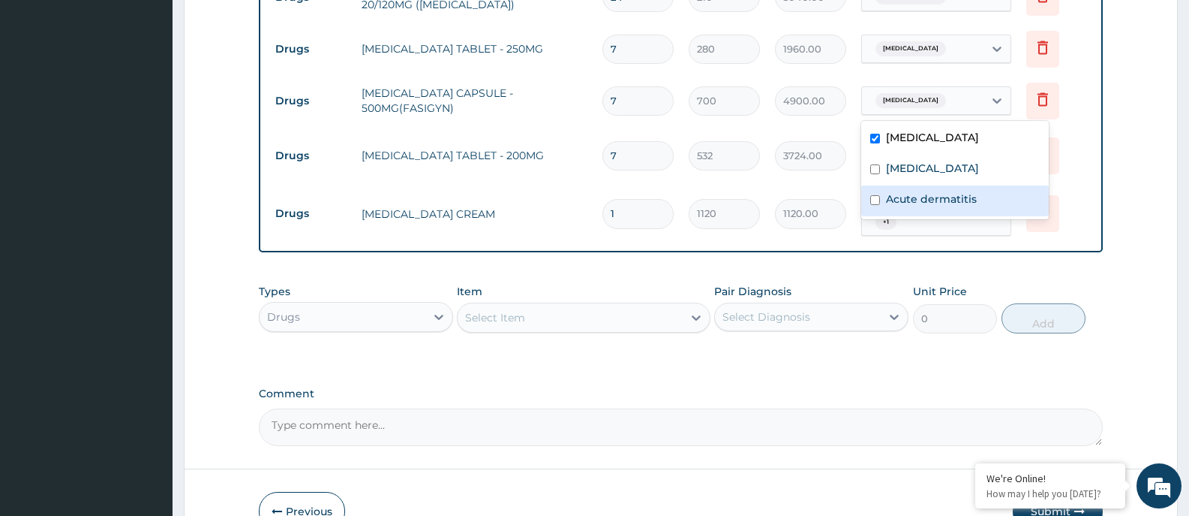
click at [880, 200] on div "Acute dermatitis" at bounding box center [955, 200] width 188 height 31
checkbox input "true"
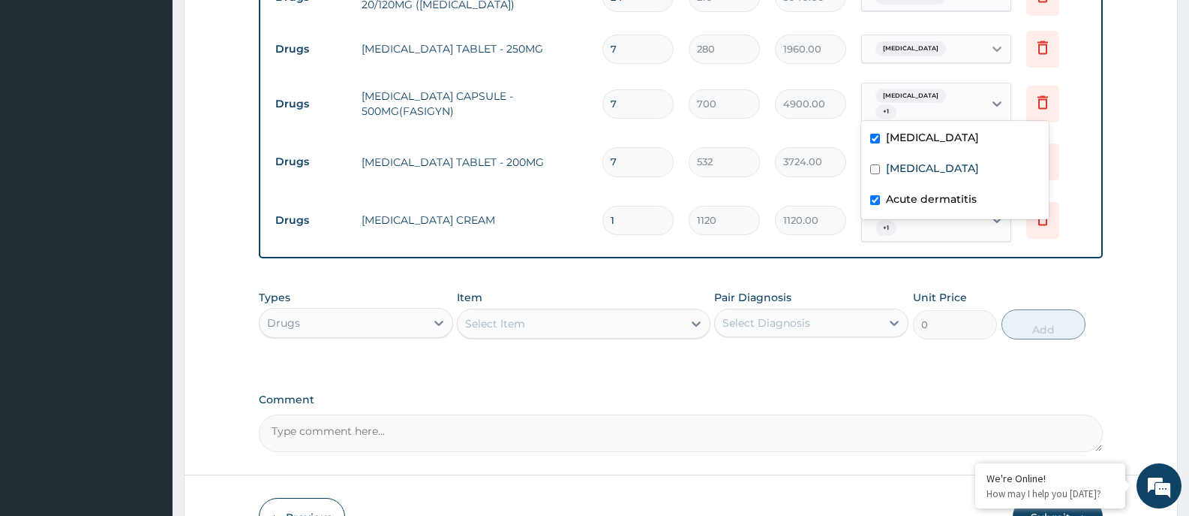
click at [1000, 48] on icon at bounding box center [997, 49] width 9 height 5
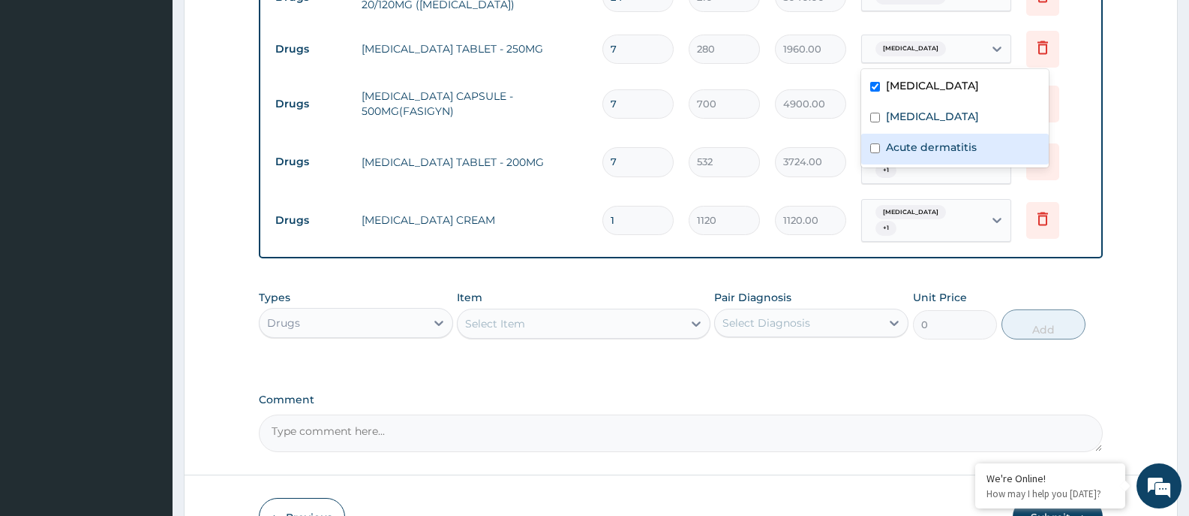
click at [880, 149] on div "Acute dermatitis" at bounding box center [955, 149] width 188 height 31
checkbox input "true"
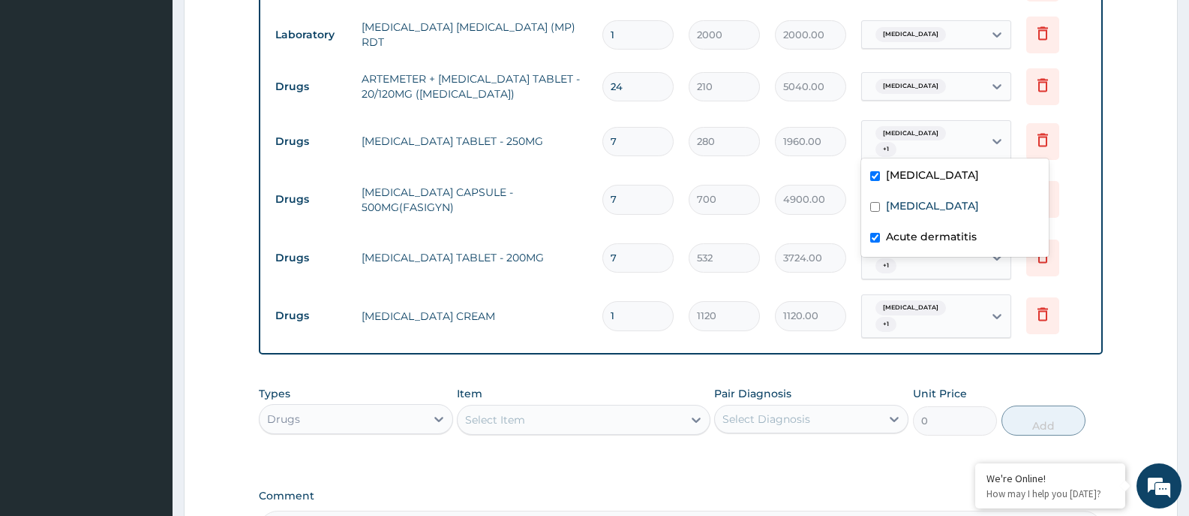
scroll to position [695, 0]
click at [1165, 120] on form "Step 2 of 2 PA Code / Prescription Code PA/970A49 Encounter Date 27-06-2025 Imp…" at bounding box center [681, 19] width 994 height 1269
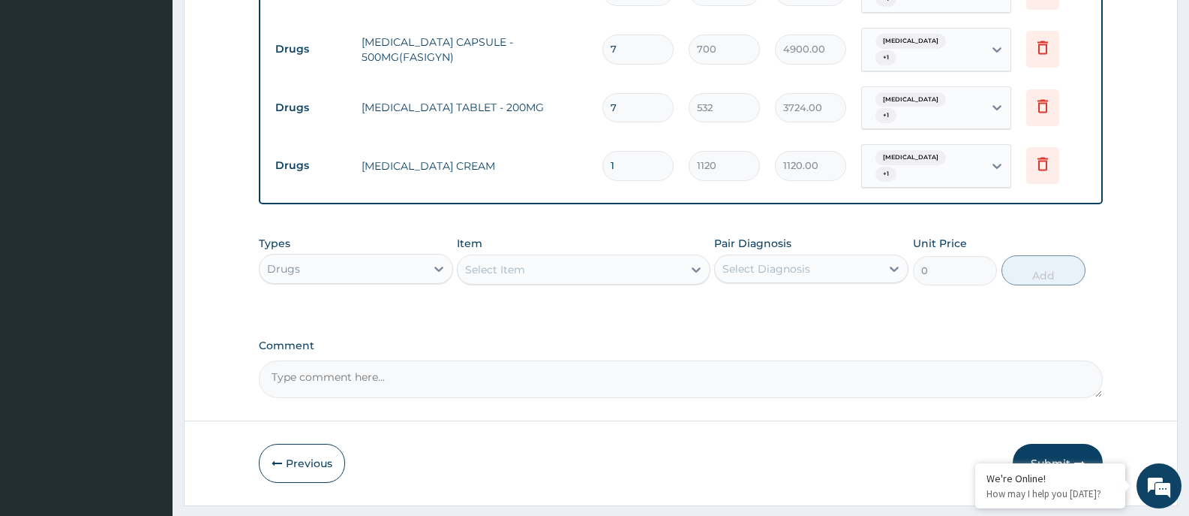
scroll to position [858, 0]
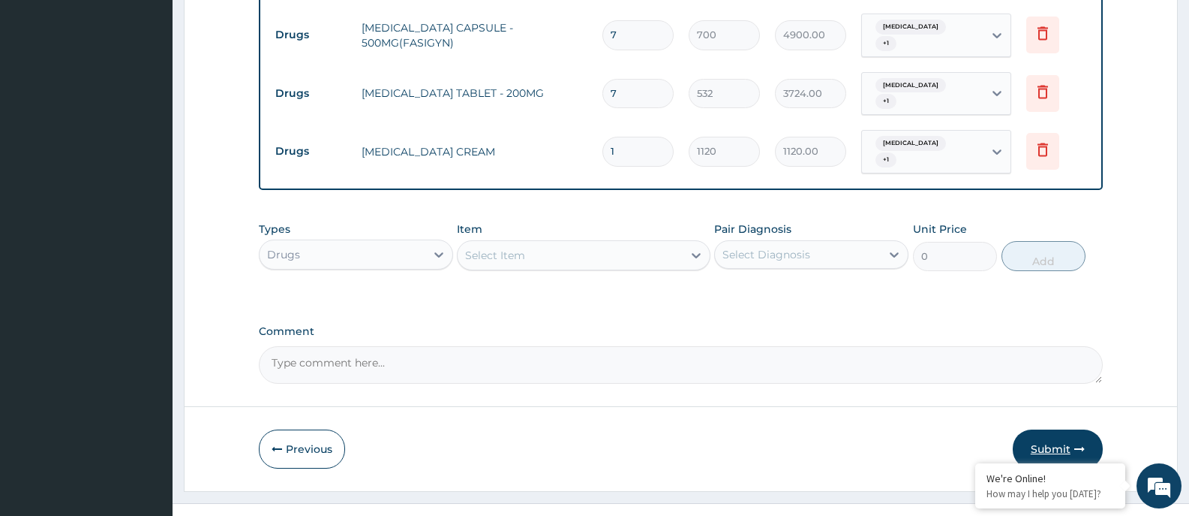
click at [1045, 429] on button "Submit" at bounding box center [1058, 448] width 90 height 39
